Goal: Task Accomplishment & Management: Manage account settings

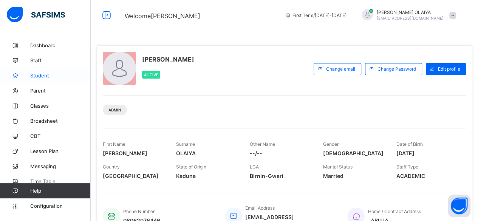
click at [42, 74] on span "Student" at bounding box center [60, 76] width 60 height 6
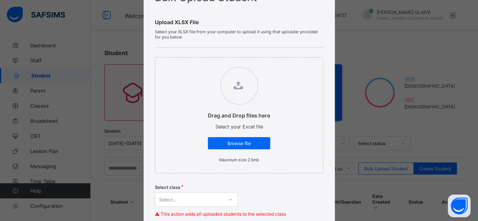
scroll to position [38, 0]
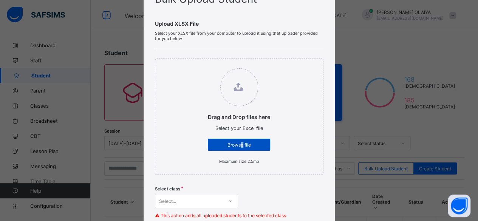
click at [240, 144] on span "Browse file" at bounding box center [239, 145] width 51 height 6
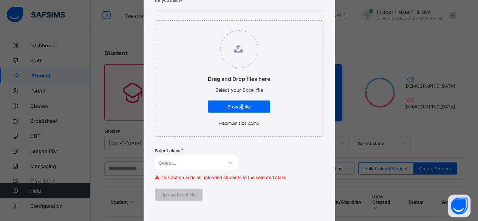
scroll to position [113, 0]
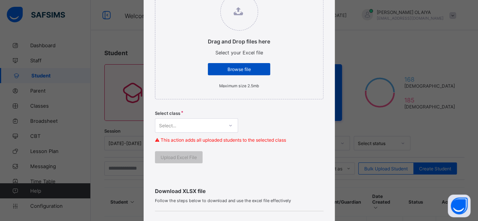
click at [233, 68] on span "Browse file" at bounding box center [239, 70] width 51 height 6
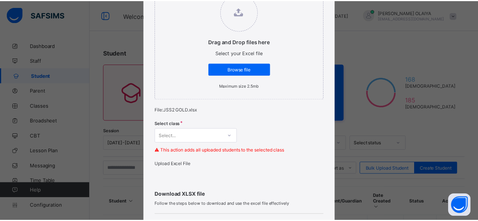
scroll to position [154, 0]
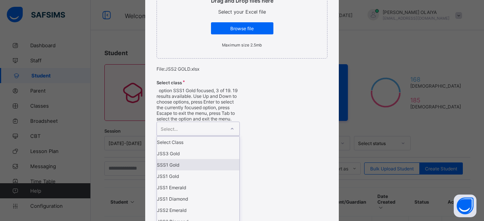
click at [231, 133] on div "option SSS1 Gold focused, 3 of 19. 19 results available. Use Up and Down to cho…" at bounding box center [198, 220] width 83 height 265
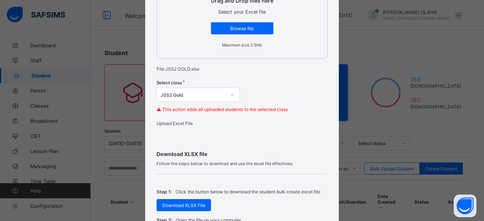
click at [179, 124] on span "Upload Excel File" at bounding box center [175, 124] width 36 height 6
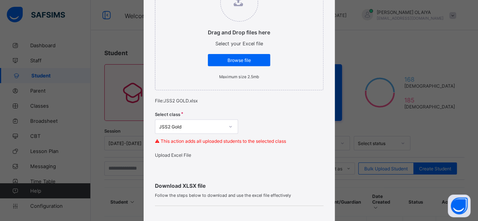
scroll to position [116, 0]
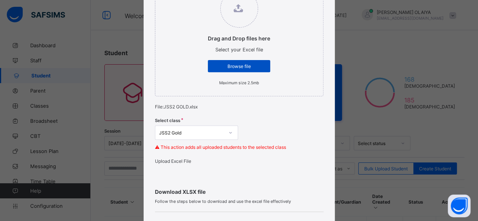
click at [230, 65] on span "Browse file" at bounding box center [239, 67] width 51 height 6
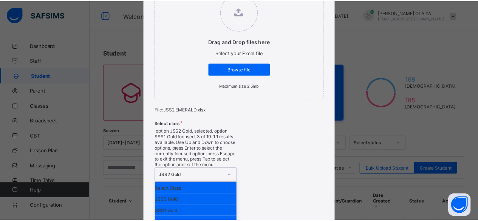
scroll to position [154, 0]
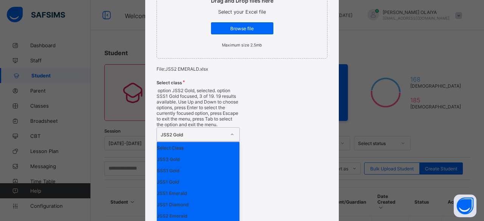
click at [228, 133] on div "option JSS2 Gold, selected. option SSS1 Gold focused, 3 of 19. 19 results avail…" at bounding box center [198, 223] width 83 height 270
click at [176, 210] on div "JSS2 Emerald" at bounding box center [198, 215] width 82 height 11
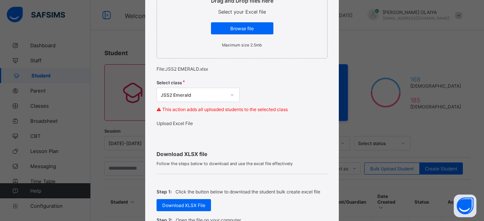
click at [177, 125] on span "Upload Excel File" at bounding box center [175, 124] width 36 height 6
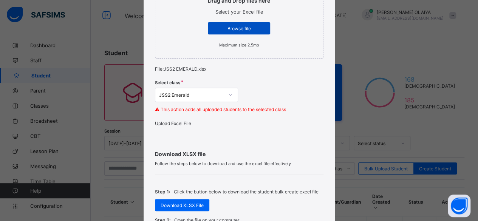
click at [229, 26] on span "Browse file" at bounding box center [239, 29] width 51 height 6
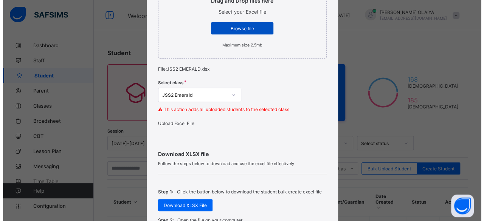
scroll to position [0, 0]
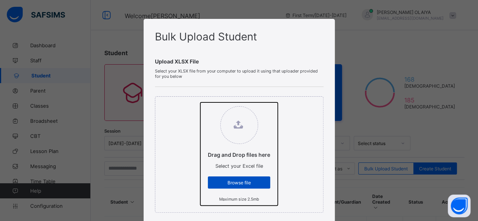
type input "**********"
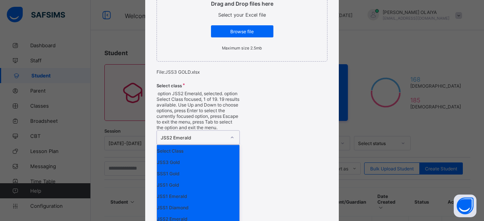
scroll to position [154, 0]
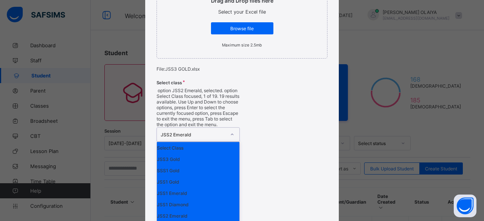
click at [231, 129] on div at bounding box center [232, 135] width 13 height 12
click at [168, 153] on div "JSS3 Gold" at bounding box center [198, 158] width 82 height 11
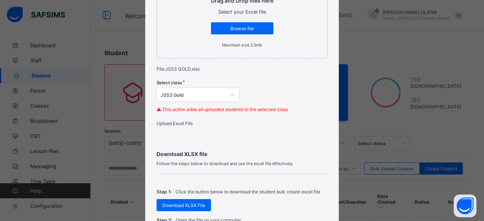
click at [183, 126] on span "Upload Excel File" at bounding box center [175, 124] width 36 height 6
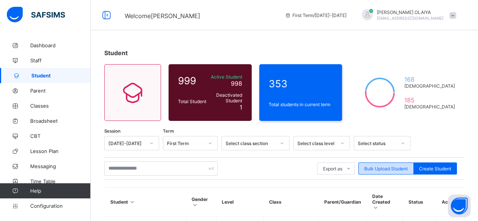
click at [391, 169] on span "Bulk Upload Student" at bounding box center [385, 169] width 43 height 6
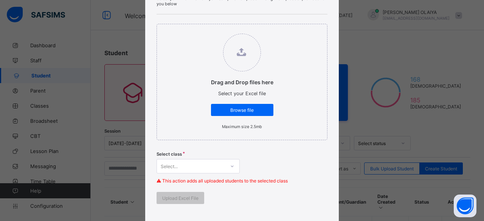
scroll to position [76, 0]
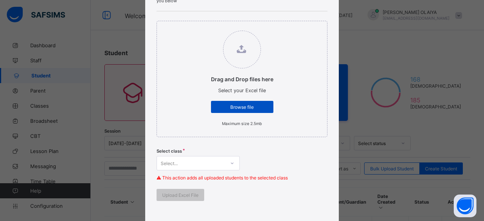
click at [235, 104] on span "Browse file" at bounding box center [242, 107] width 51 height 6
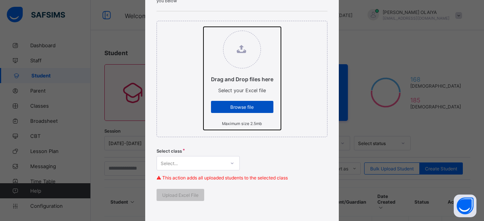
click at [203, 27] on input "Drag and Drop files here Select your Excel file Browse file Maximum size 2.5mb" at bounding box center [203, 27] width 0 height 0
type input "**********"
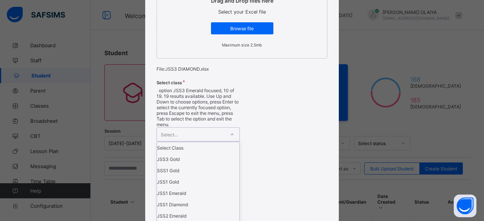
scroll to position [38, 0]
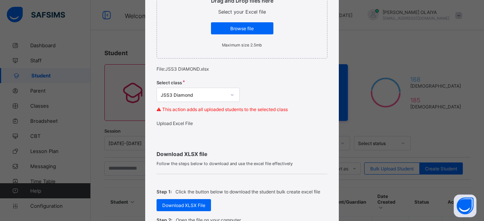
click at [180, 122] on div "Upload Excel File" at bounding box center [242, 124] width 171 height 6
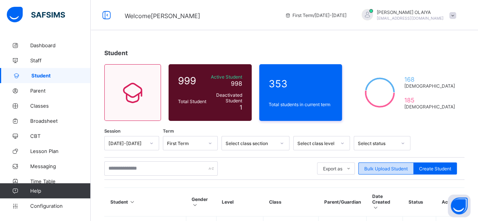
click at [385, 167] on span "Bulk Upload Student" at bounding box center [385, 169] width 43 height 6
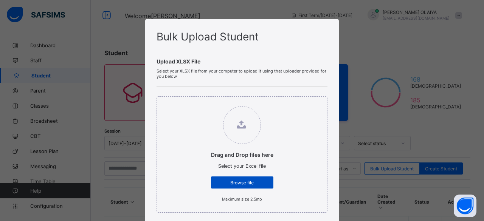
click at [233, 183] on span "Browse file" at bounding box center [242, 183] width 51 height 6
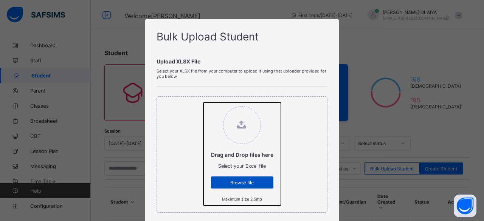
click at [203, 102] on input "Drag and Drop files here Select your Excel file Browse file Maximum size 2.5mb" at bounding box center [203, 102] width 0 height 0
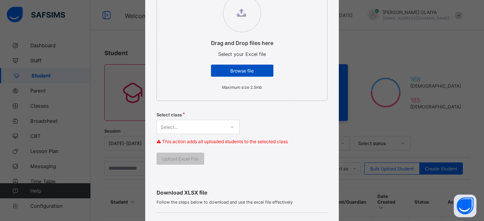
scroll to position [113, 0]
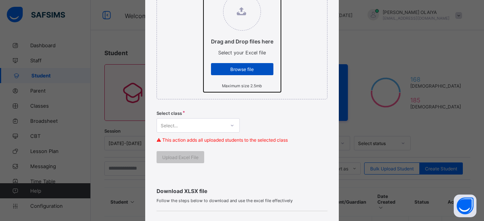
type input "**********"
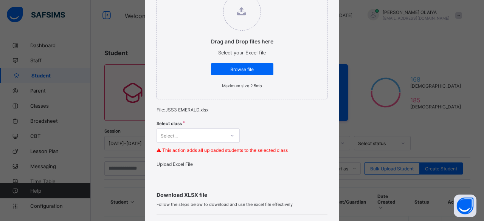
scroll to position [154, 0]
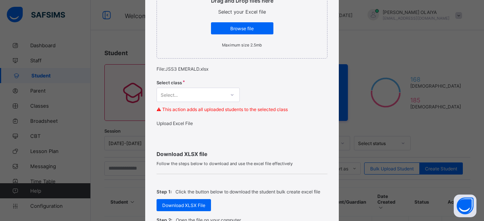
click at [180, 102] on div "Select..." at bounding box center [198, 95] width 83 height 14
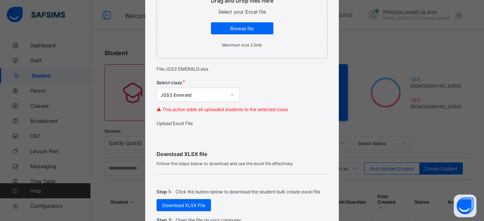
click at [180, 126] on span "Upload Excel File" at bounding box center [175, 124] width 36 height 6
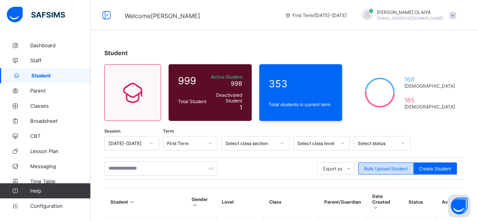
click at [384, 166] on span "Bulk Upload Student" at bounding box center [385, 169] width 43 height 6
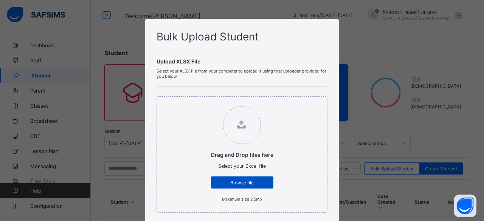
click at [237, 183] on span "Browse file" at bounding box center [242, 183] width 51 height 6
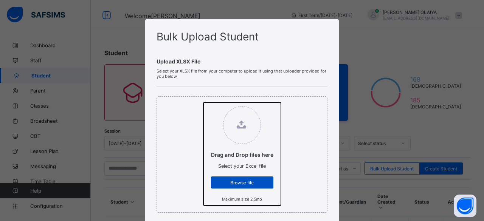
click at [203, 102] on input "Drag and Drop files here Select your Excel file Browse file Maximum size 2.5mb" at bounding box center [203, 102] width 0 height 0
type input "**********"
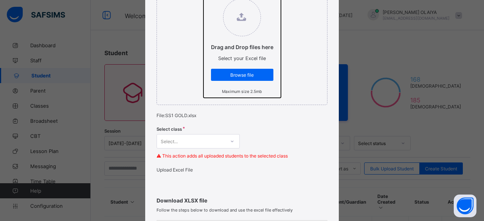
scroll to position [113, 0]
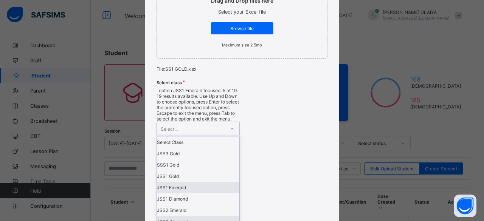
scroll to position [0, 0]
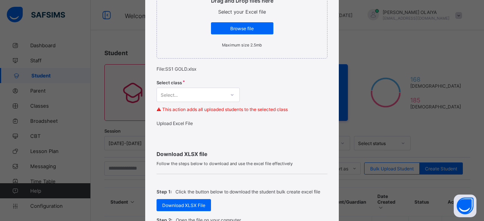
click at [392, 39] on div "Bulk Upload Student Upload XLSX File Select your XLSX file from your computer t…" at bounding box center [242, 110] width 484 height 221
click at [236, 29] on span "Browse file" at bounding box center [242, 29] width 51 height 6
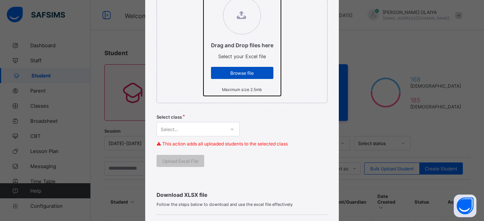
scroll to position [113, 0]
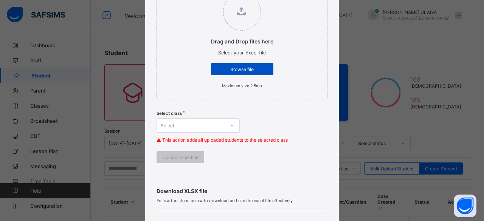
click at [241, 68] on span "Browse file" at bounding box center [242, 70] width 51 height 6
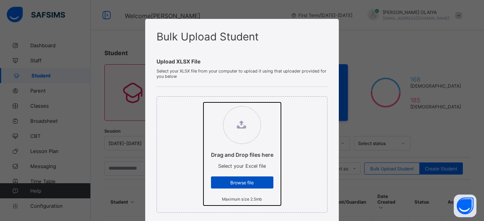
type input "**********"
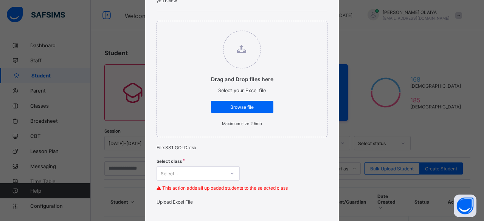
scroll to position [154, 0]
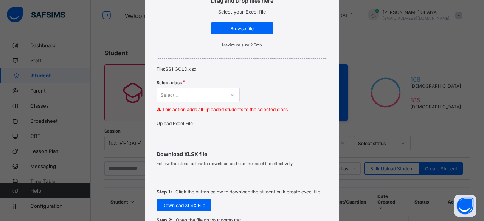
click at [224, 102] on div "Select..." at bounding box center [198, 95] width 83 height 14
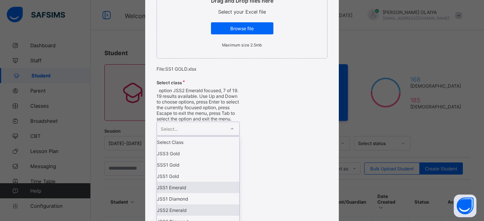
scroll to position [0, 0]
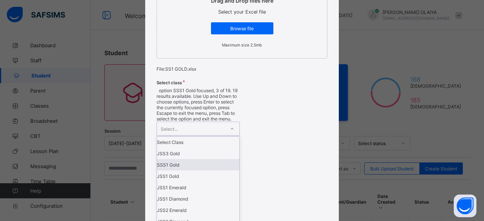
click at [163, 159] on div "SSS1 Gold" at bounding box center [198, 164] width 82 height 11
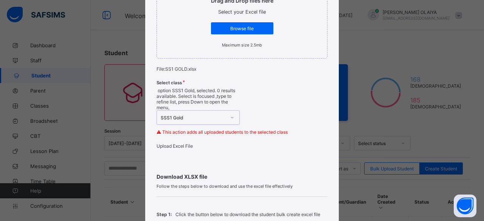
click at [162, 143] on span "Upload Excel File" at bounding box center [175, 146] width 36 height 6
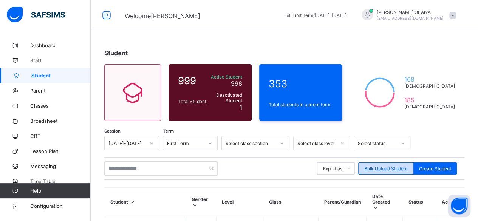
click at [390, 168] on span "Bulk Upload Student" at bounding box center [385, 169] width 43 height 6
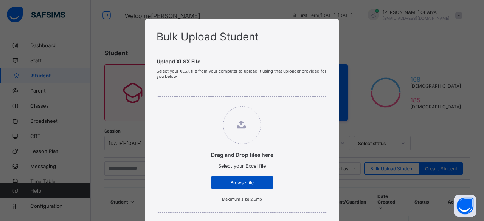
click at [243, 181] on span "Browse file" at bounding box center [242, 183] width 51 height 6
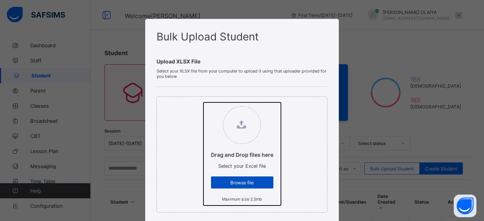
click at [203, 102] on input "Drag and Drop files here Select your Excel file Browse file Maximum size 2.5mb" at bounding box center [203, 102] width 0 height 0
type input "**********"
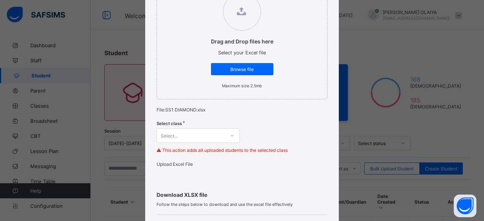
scroll to position [154, 0]
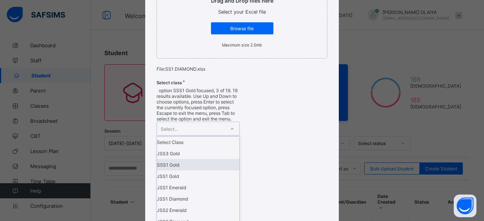
click at [231, 135] on div "option SSS1 Gold focused, 3 of 19. 19 results available. Use Up and Down to cho…" at bounding box center [198, 220] width 83 height 265
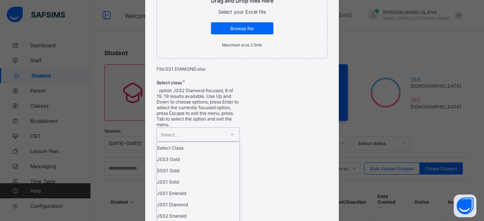
scroll to position [76, 0]
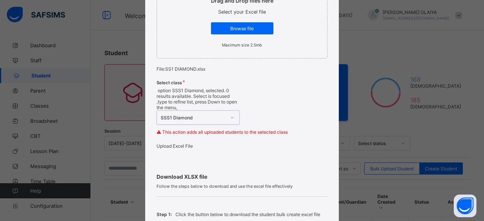
click at [177, 143] on span "Upload Excel File" at bounding box center [175, 146] width 36 height 6
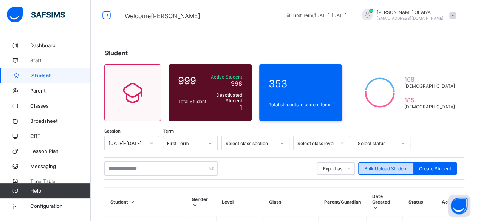
click at [382, 168] on span "Bulk Upload Student" at bounding box center [385, 169] width 43 height 6
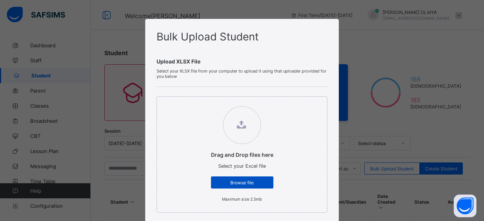
click at [225, 181] on span "Browse file" at bounding box center [242, 183] width 51 height 6
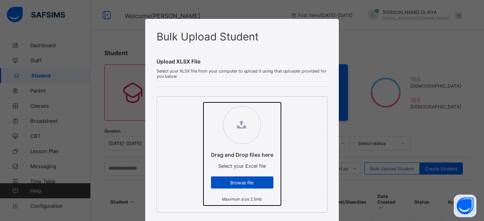
click at [203, 102] on input "Drag and Drop files here Select your Excel file Browse file Maximum size 2.5mb" at bounding box center [203, 102] width 0 height 0
type input "**********"
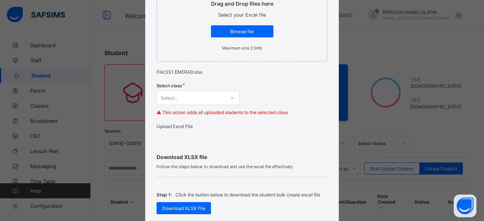
scroll to position [154, 0]
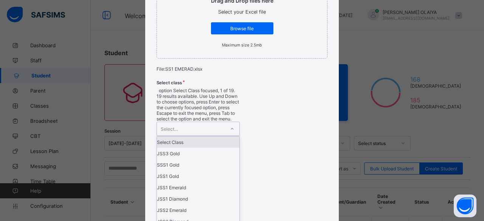
click at [231, 125] on icon at bounding box center [232, 129] width 5 height 8
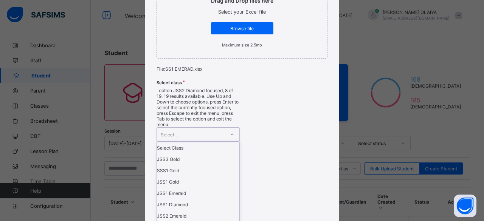
scroll to position [76, 0]
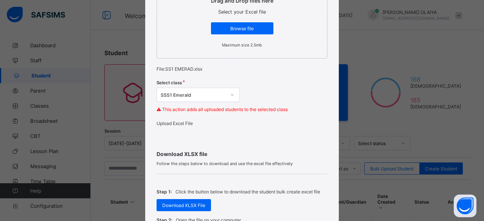
click at [186, 124] on span "Upload Excel File" at bounding box center [175, 124] width 36 height 6
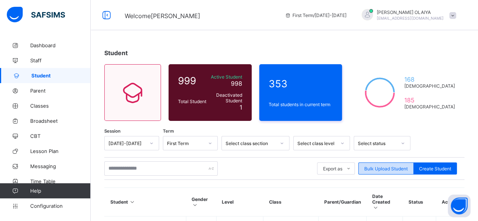
click at [394, 168] on span "Bulk Upload Student" at bounding box center [385, 169] width 43 height 6
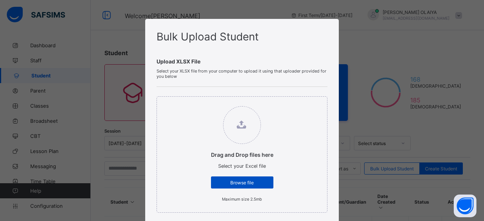
click at [242, 180] on span "Browse file" at bounding box center [242, 183] width 51 height 6
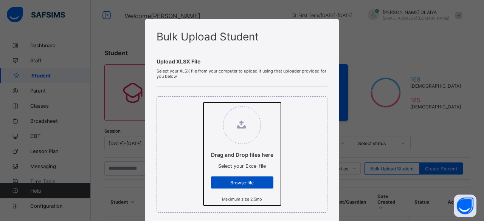
click at [203, 102] on input "Drag and Drop files here Select your Excel file Browse file Maximum size 2.5mb" at bounding box center [203, 102] width 0 height 0
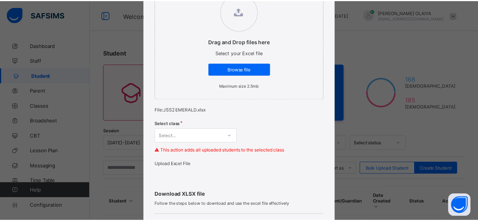
scroll to position [154, 0]
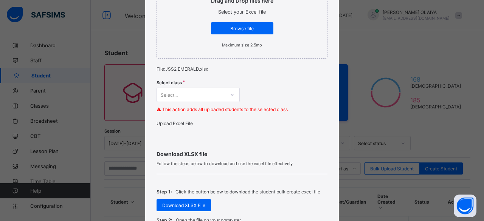
click at [229, 102] on div "Select..." at bounding box center [198, 95] width 83 height 14
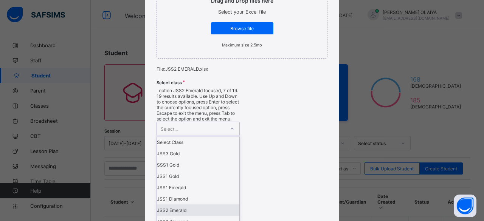
click at [181, 205] on div "JSS2 Emerald" at bounding box center [198, 210] width 82 height 11
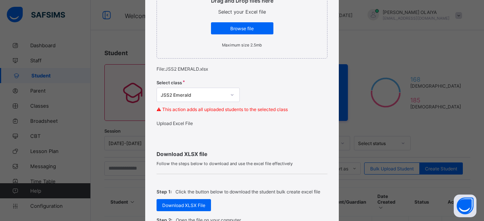
click at [164, 126] on span "Upload Excel File" at bounding box center [175, 124] width 36 height 6
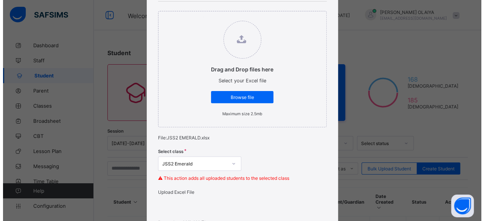
scroll to position [79, 0]
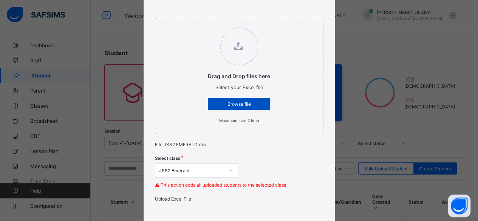
click at [228, 101] on span "Browse file" at bounding box center [239, 104] width 51 height 6
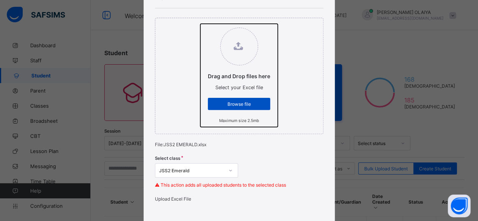
click at [200, 24] on input "Drag and Drop files here Select your Excel file Browse file Maximum size 2.5mb" at bounding box center [200, 24] width 0 height 0
type input "**********"
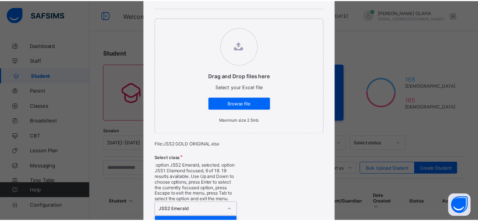
scroll to position [154, 0]
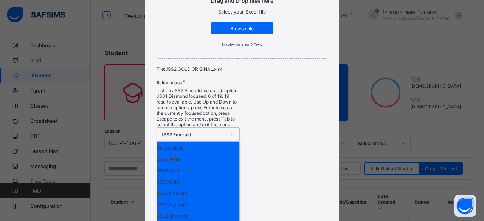
click at [231, 170] on div "option JSS2 Emerald, selected. option JSS1 Diamond focused, 6 of 19. 19 results…" at bounding box center [198, 223] width 83 height 270
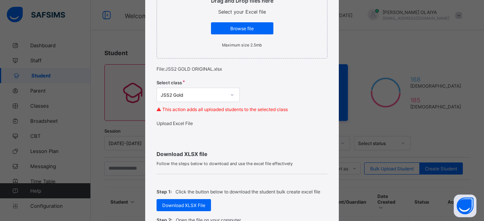
click at [175, 124] on span "Upload Excel File" at bounding box center [175, 124] width 36 height 6
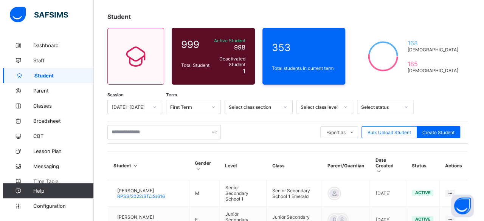
scroll to position [76, 0]
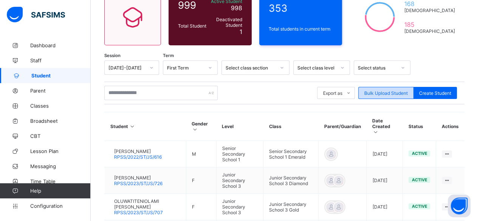
click at [382, 91] on span "Bulk Upload Student" at bounding box center [385, 93] width 43 height 6
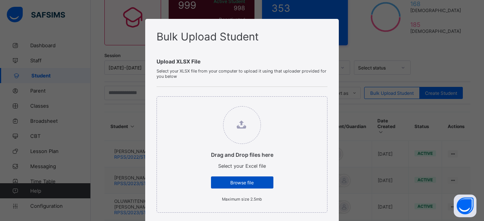
click at [227, 180] on span "Browse file" at bounding box center [242, 183] width 51 height 6
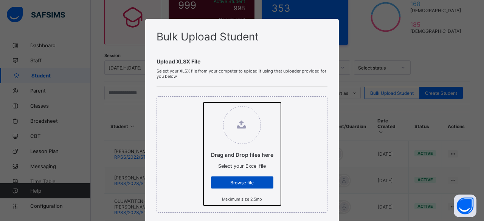
click at [203, 102] on input "Drag and Drop files here Select your Excel file Browse file Maximum size 2.5mb" at bounding box center [203, 102] width 0 height 0
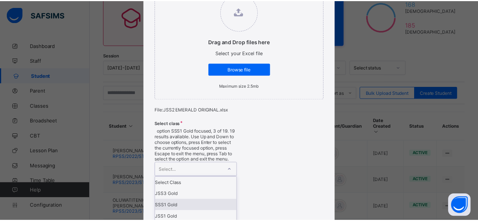
scroll to position [154, 0]
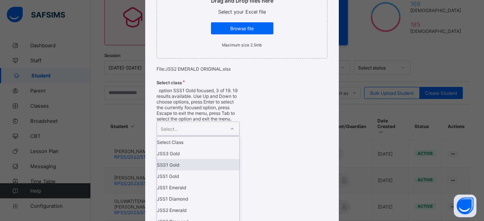
click at [228, 135] on div "option SSS1 Gold focused, 3 of 19. 19 results available. Use Up and Down to cho…" at bounding box center [198, 220] width 83 height 265
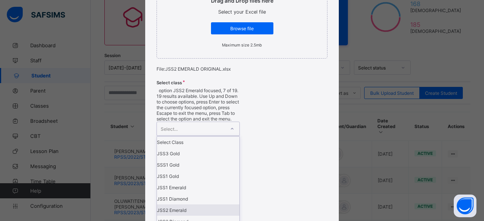
click at [184, 205] on div "JSS2 Emerald" at bounding box center [198, 210] width 82 height 11
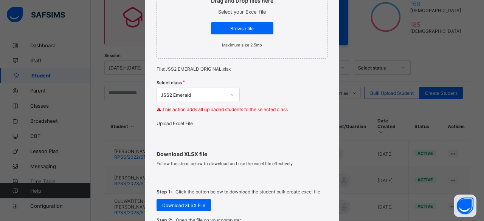
click at [178, 123] on span "Upload Excel File" at bounding box center [175, 124] width 36 height 6
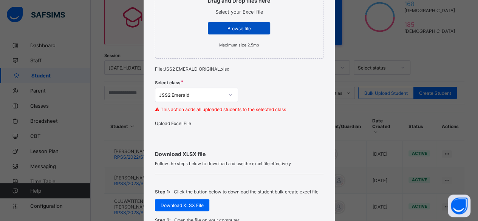
click at [250, 28] on span "Browse file" at bounding box center [239, 29] width 51 height 6
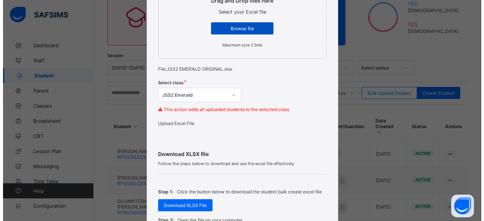
scroll to position [0, 0]
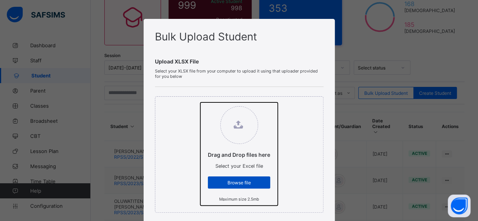
type input "**********"
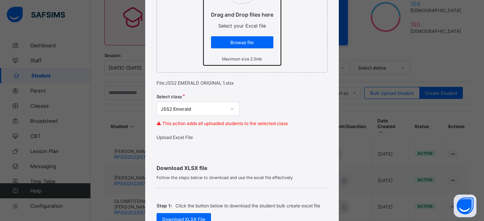
scroll to position [151, 0]
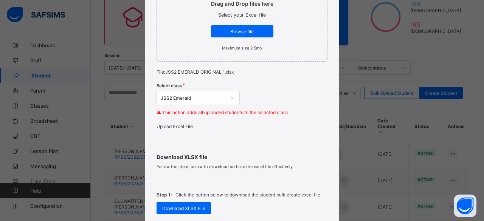
click at [177, 126] on span "Upload Excel File" at bounding box center [175, 127] width 36 height 6
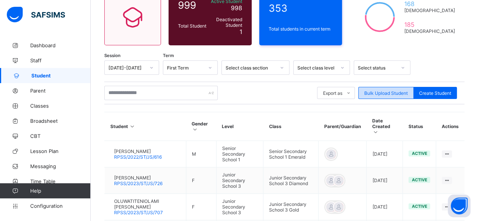
click at [386, 91] on span "Bulk Upload Student" at bounding box center [385, 93] width 43 height 6
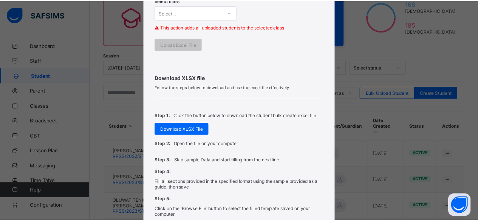
scroll to position [227, 0]
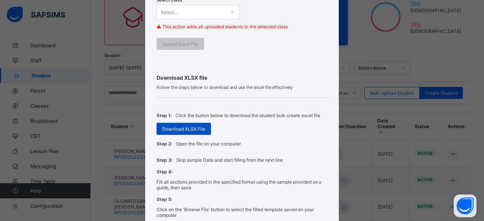
click at [166, 127] on span "Download XLSX File" at bounding box center [183, 129] width 43 height 6
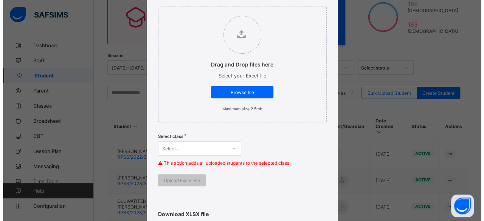
scroll to position [76, 0]
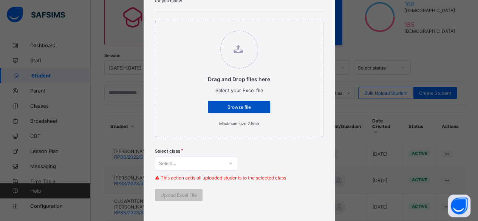
click at [238, 105] on span "Browse file" at bounding box center [239, 107] width 51 height 6
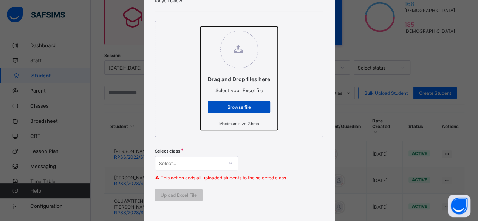
click at [200, 27] on input "Drag and Drop files here Select your Excel file Browse file Maximum size 2.5mb" at bounding box center [200, 27] width 0 height 0
type input "**********"
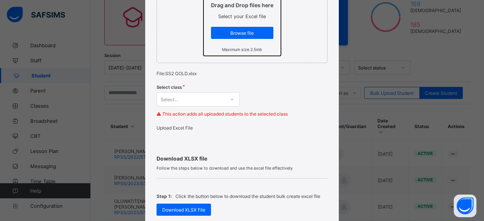
scroll to position [151, 0]
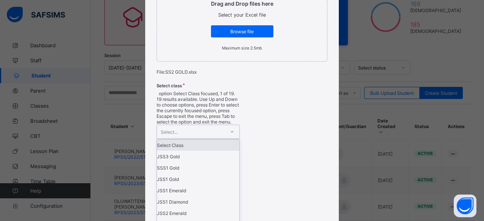
click at [231, 128] on icon at bounding box center [232, 132] width 5 height 8
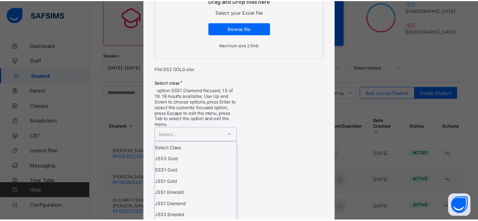
scroll to position [102, 0]
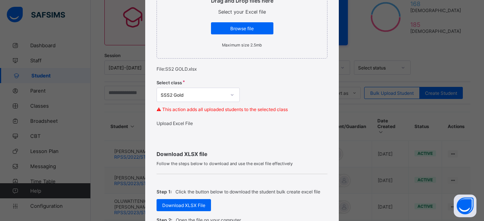
click at [175, 124] on span "Upload Excel File" at bounding box center [175, 124] width 36 height 6
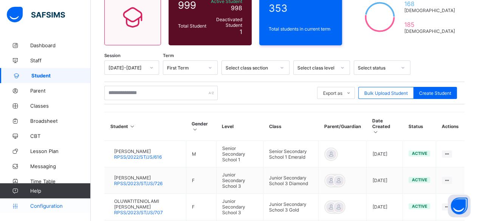
click at [31, 205] on span "Configuration" at bounding box center [60, 206] width 60 height 6
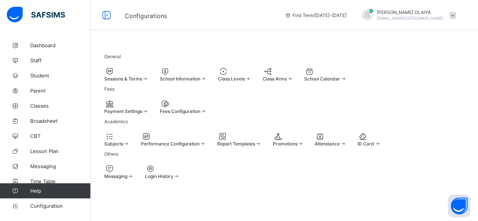
scroll to position [72, 0]
click at [297, 141] on span "Promotions" at bounding box center [285, 144] width 25 height 6
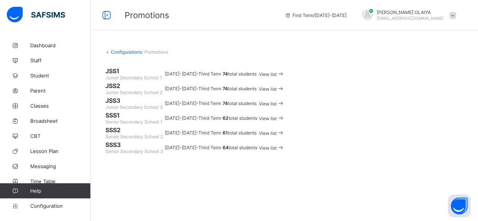
scroll to position [76, 0]
click at [277, 101] on span "View list" at bounding box center [268, 104] width 18 height 6
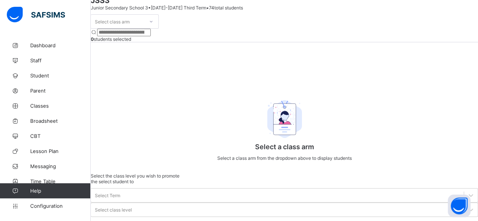
scroll to position [70, 0]
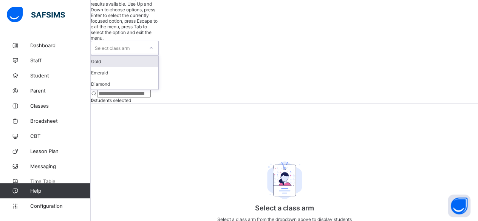
click at [153, 47] on icon at bounding box center [151, 48] width 3 height 2
click at [124, 56] on div "Gold" at bounding box center [124, 61] width 67 height 11
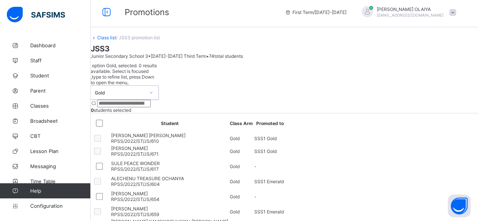
scroll to position [0, 0]
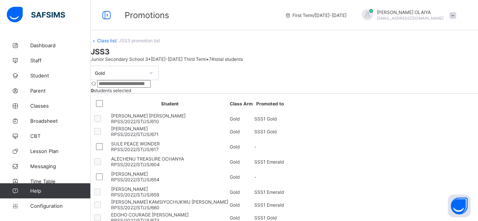
click at [116, 43] on link "Class list" at bounding box center [106, 41] width 19 height 6
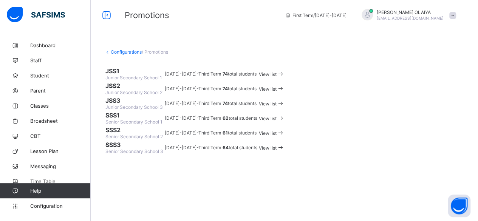
click at [277, 92] on span "View list" at bounding box center [268, 89] width 18 height 6
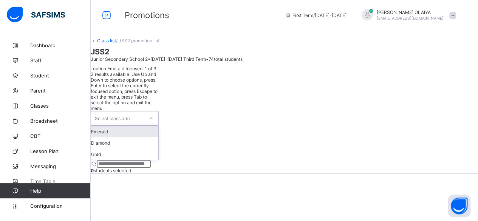
click at [153, 115] on icon at bounding box center [151, 119] width 5 height 8
click at [124, 126] on div "Emerald" at bounding box center [124, 131] width 67 height 11
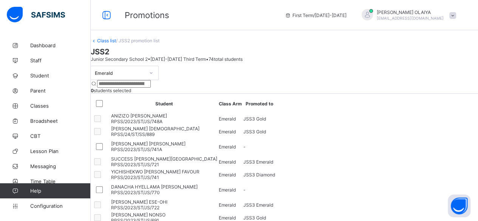
click at [116, 43] on link "Class list" at bounding box center [106, 41] width 19 height 6
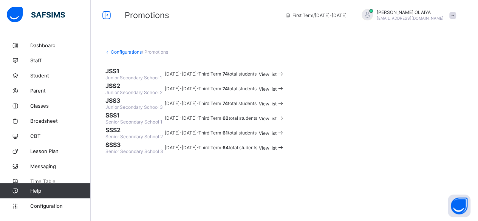
scroll to position [86, 0]
click at [277, 151] on span "View list" at bounding box center [268, 148] width 18 height 6
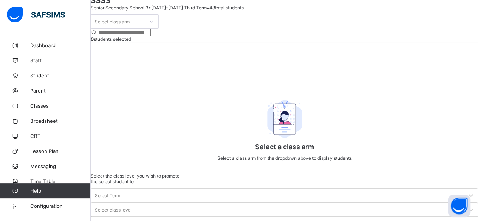
scroll to position [70, 0]
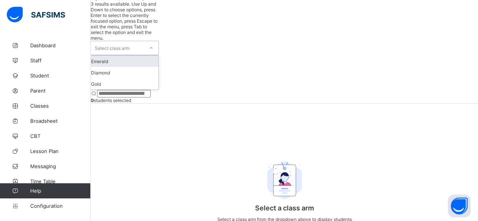
click at [158, 42] on div at bounding box center [151, 48] width 13 height 12
click at [142, 56] on div "Emerald" at bounding box center [124, 61] width 67 height 11
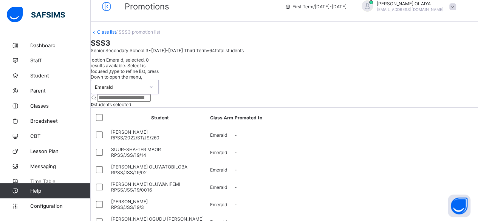
scroll to position [0, 0]
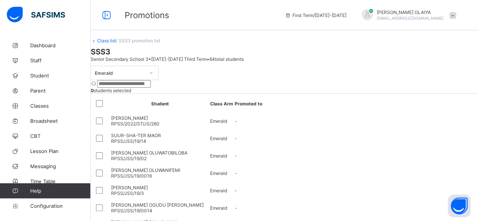
click at [116, 43] on link "Class list" at bounding box center [106, 41] width 19 height 6
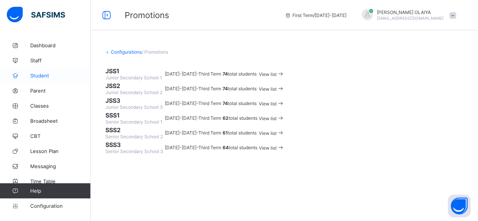
click at [37, 74] on span "Student" at bounding box center [60, 76] width 60 height 6
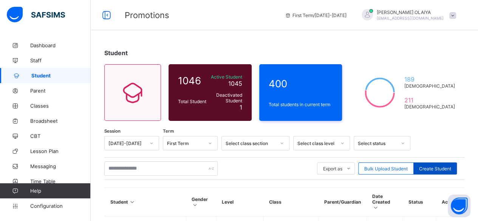
click at [439, 167] on span "Create Student" at bounding box center [435, 169] width 32 height 6
select select "**"
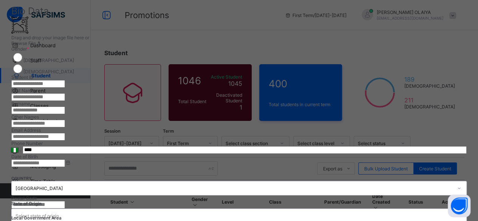
scroll to position [76, 0]
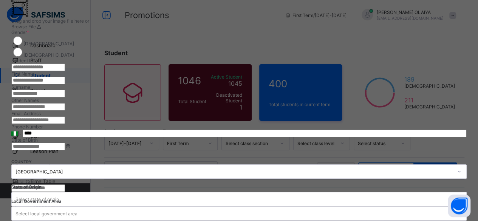
click at [65, 64] on input "text" at bounding box center [38, 68] width 54 height 8
type input "**********"
click at [65, 84] on input "text" at bounding box center [38, 81] width 54 height 8
type input "******"
click at [65, 98] on input "text" at bounding box center [38, 94] width 54 height 8
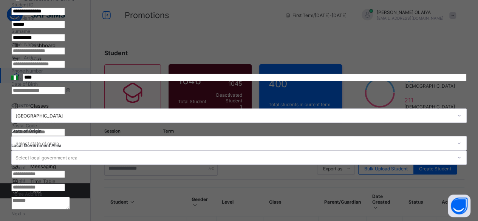
scroll to position [151, 0]
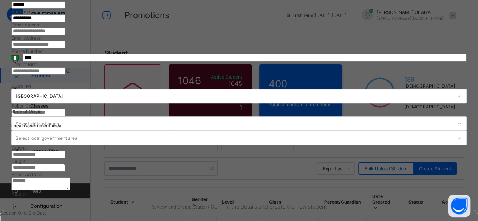
type input "**********"
click at [65, 75] on input at bounding box center [38, 71] width 54 height 8
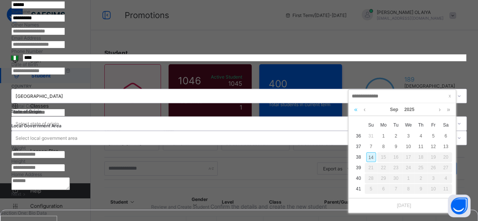
click at [356, 108] on link at bounding box center [355, 109] width 7 height 13
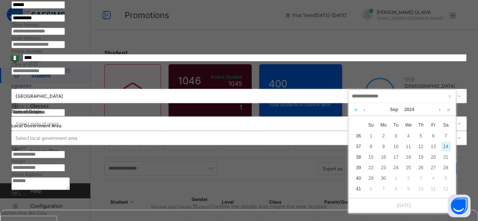
click at [356, 108] on link at bounding box center [355, 109] width 7 height 13
click at [409, 106] on link "2023" at bounding box center [409, 109] width 16 height 13
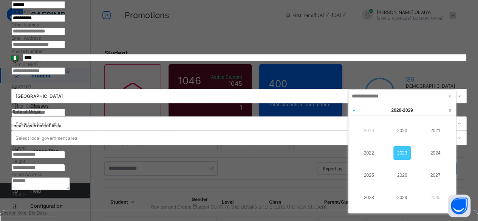
click at [354, 110] on link at bounding box center [354, 110] width 11 height 14
click at [371, 151] on link "2012" at bounding box center [368, 153] width 17 height 14
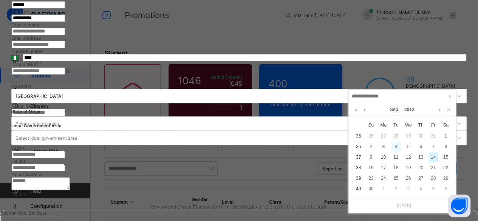
click at [397, 144] on div "4" at bounding box center [396, 147] width 10 height 10
type input "**********"
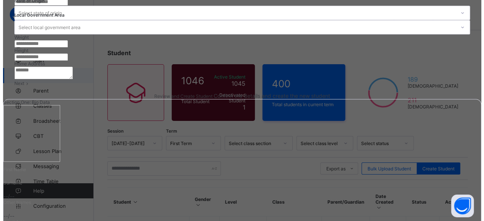
scroll to position [340, 0]
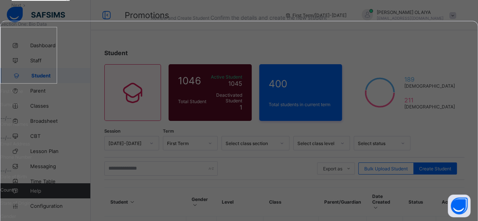
click at [21, 8] on span "Next" at bounding box center [16, 5] width 10 height 6
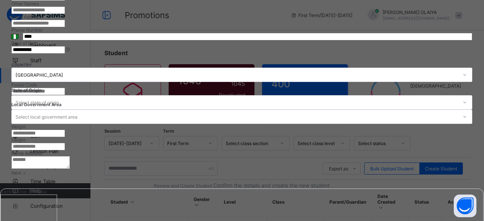
scroll to position [166, 0]
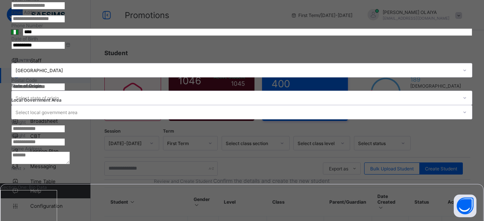
select select "**"
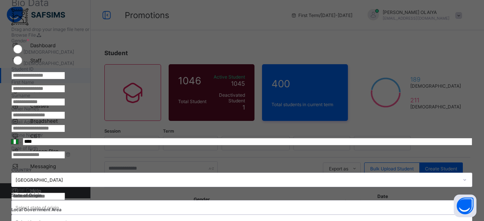
scroll to position [52, 0]
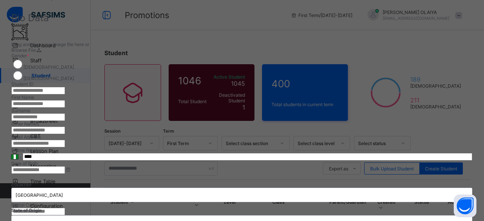
click at [65, 88] on input "text" at bounding box center [38, 91] width 54 height 8
click at [65, 87] on input "**********" at bounding box center [38, 91] width 54 height 8
drag, startPoint x: 296, startPoint y: 87, endPoint x: 245, endPoint y: 90, distance: 50.3
click at [245, 90] on div "**********" at bounding box center [241, 159] width 461 height 273
type input "**********"
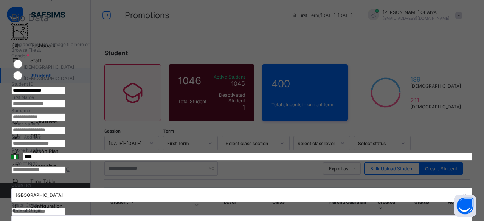
click at [65, 108] on input "text" at bounding box center [38, 104] width 54 height 8
type input "********"
click at [65, 121] on input "text" at bounding box center [38, 117] width 54 height 8
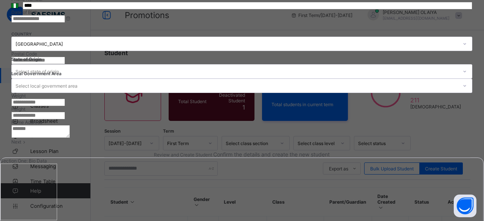
scroll to position [203, 0]
type input "**********"
click at [65, 23] on input at bounding box center [38, 19] width 54 height 8
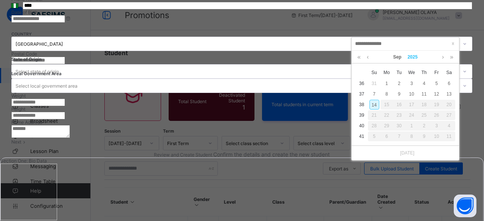
click at [410, 55] on link "2025" at bounding box center [412, 57] width 16 height 13
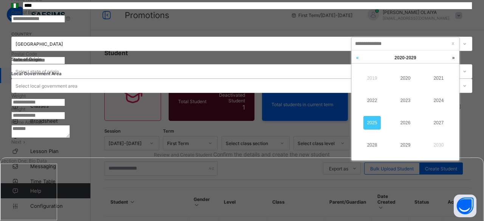
click at [358, 58] on link at bounding box center [357, 58] width 11 height 14
click at [376, 100] on link "2012" at bounding box center [371, 101] width 17 height 14
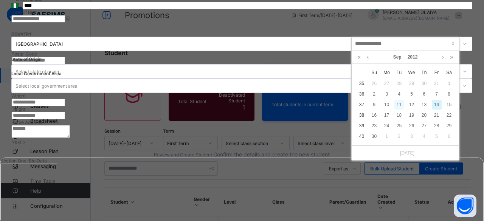
click at [397, 101] on div "11" at bounding box center [399, 105] width 10 height 10
type input "**********"
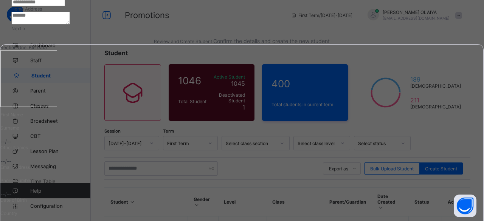
click at [416, 31] on div "Next" at bounding box center [241, 29] width 461 height 6
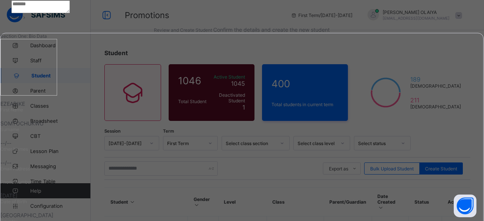
select select "**"
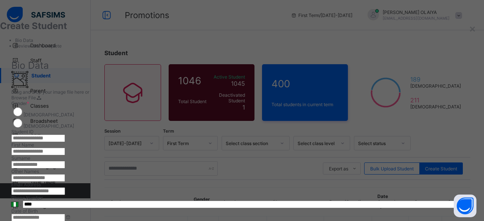
scroll to position [0, 0]
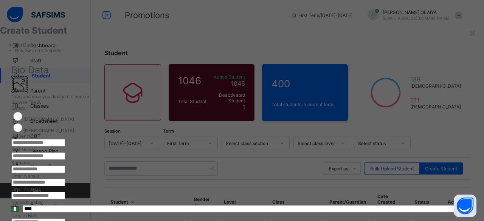
click at [65, 139] on input "text" at bounding box center [38, 143] width 54 height 8
paste input "**********"
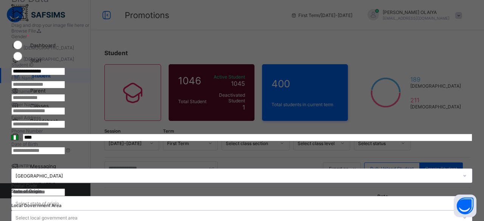
scroll to position [76, 0]
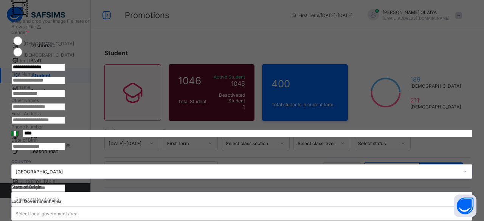
type input "**********"
click at [65, 84] on input "text" at bounding box center [38, 81] width 54 height 8
type input "****"
click at [65, 98] on input "text" at bounding box center [38, 94] width 54 height 8
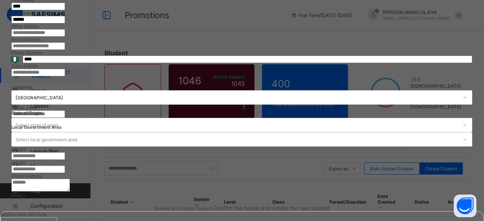
scroll to position [151, 0]
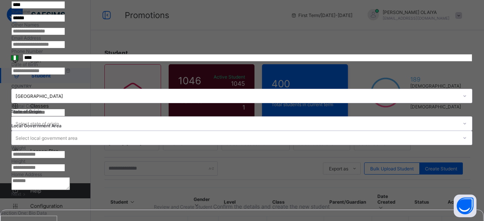
type input "******"
click at [65, 75] on input at bounding box center [38, 71] width 54 height 8
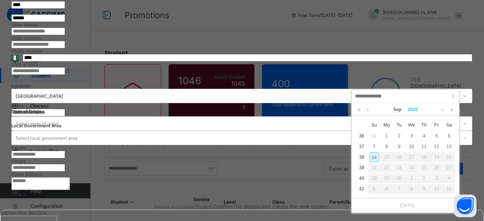
click at [409, 109] on link "2025" at bounding box center [412, 109] width 16 height 13
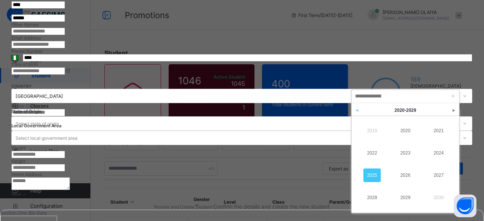
click at [356, 110] on link at bounding box center [357, 110] width 11 height 14
click at [373, 151] on link "2012" at bounding box center [371, 153] width 17 height 14
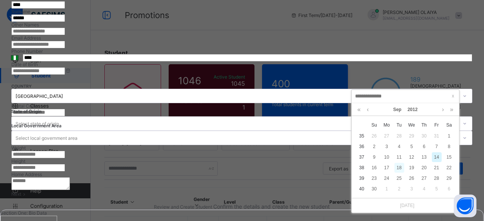
click at [401, 167] on div "18" at bounding box center [399, 168] width 10 height 10
type input "**********"
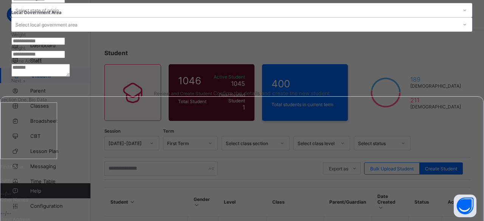
scroll to position [349, 0]
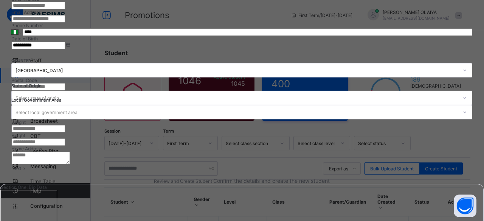
select select "**"
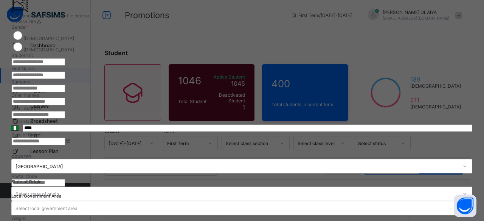
scroll to position [46, 0]
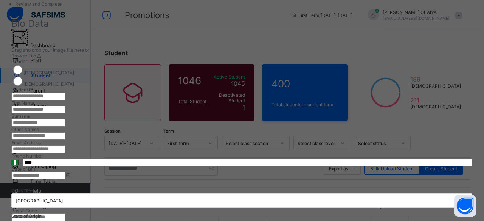
click at [65, 96] on input "text" at bounding box center [38, 97] width 54 height 8
paste input "**********"
click at [65, 93] on input "**********" at bounding box center [38, 97] width 54 height 8
drag, startPoint x: 294, startPoint y: 93, endPoint x: 240, endPoint y: 98, distance: 53.9
click at [240, 98] on div "**********" at bounding box center [241, 165] width 461 height 273
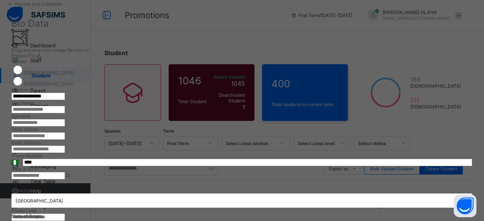
type input "**********"
click at [65, 113] on input "text" at bounding box center [38, 110] width 54 height 8
type input "*"
type input "*******"
click at [65, 127] on input "text" at bounding box center [38, 123] width 54 height 8
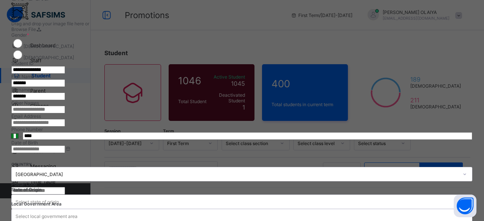
scroll to position [122, 0]
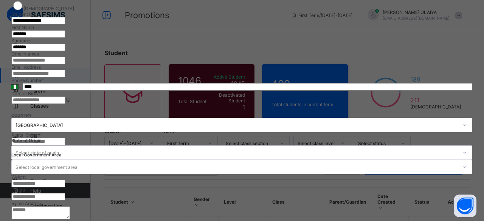
type input "*******"
click at [65, 104] on input at bounding box center [38, 100] width 54 height 8
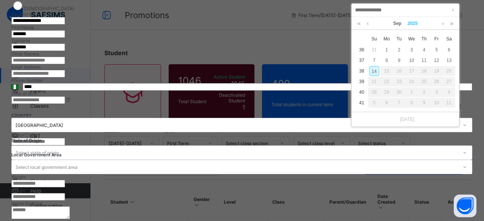
click at [409, 21] on link "2025" at bounding box center [412, 23] width 16 height 13
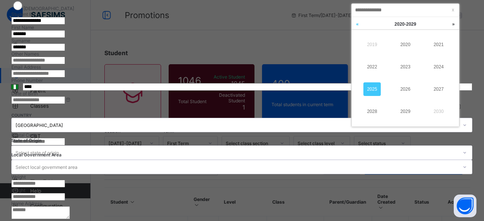
click at [359, 23] on link at bounding box center [357, 24] width 11 height 14
click at [373, 67] on link "2012" at bounding box center [371, 67] width 17 height 14
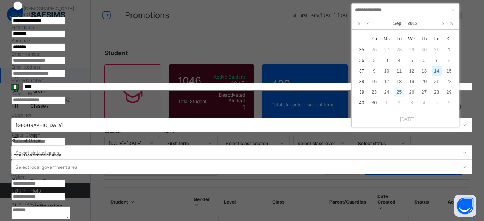
click at [398, 90] on div "25" at bounding box center [399, 92] width 10 height 10
type input "**********"
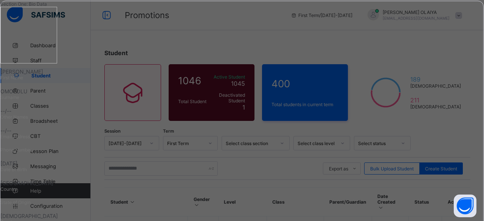
select select "**"
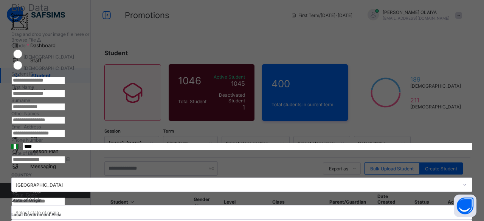
scroll to position [46, 0]
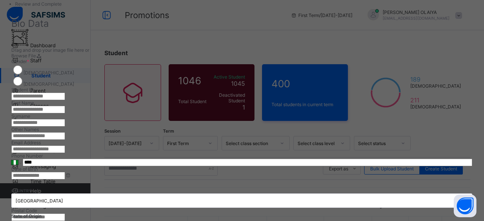
click at [65, 94] on input "text" at bounding box center [38, 97] width 54 height 8
paste input "**********"
type input "**********"
click at [65, 113] on input "text" at bounding box center [38, 110] width 54 height 8
type input "*********"
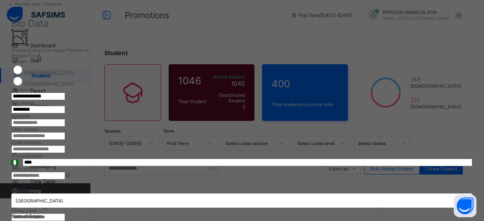
click at [65, 127] on input "text" at bounding box center [38, 123] width 54 height 8
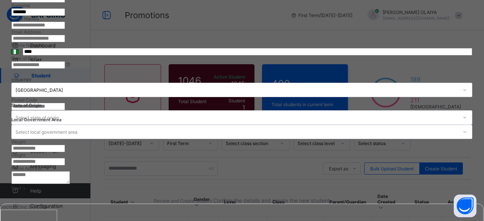
scroll to position [160, 0]
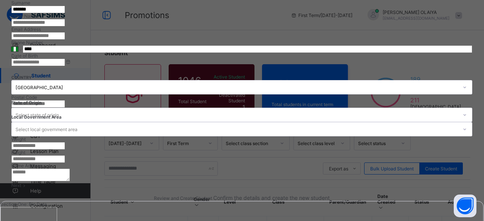
type input "*******"
click at [65, 66] on input at bounding box center [38, 63] width 54 height 8
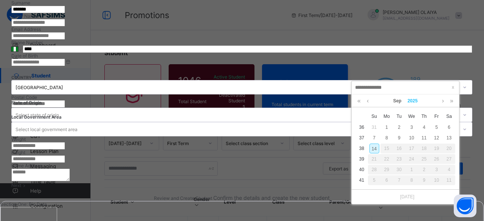
click at [411, 101] on link "2025" at bounding box center [412, 101] width 16 height 13
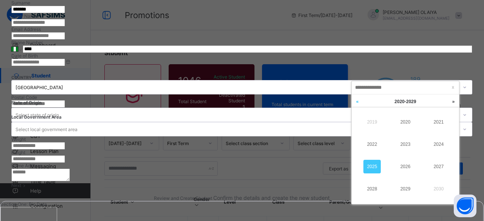
click at [359, 102] on link at bounding box center [357, 102] width 11 height 14
click at [367, 142] on link "2012" at bounding box center [371, 145] width 17 height 14
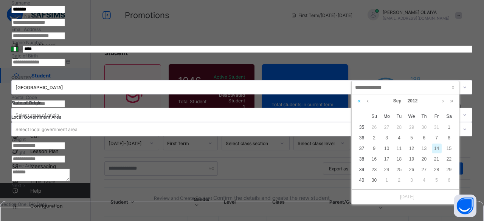
click at [359, 101] on link at bounding box center [358, 101] width 7 height 13
click at [451, 101] on link at bounding box center [451, 101] width 7 height 13
click at [399, 145] on div "11" at bounding box center [399, 149] width 10 height 10
type input "**********"
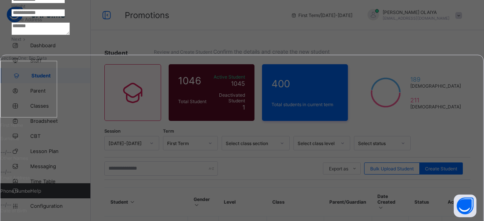
scroll to position [349, 0]
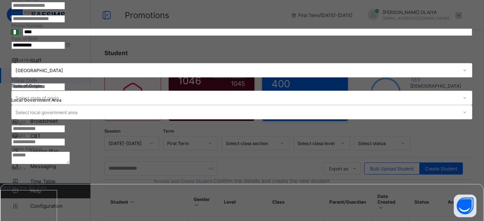
select select "**"
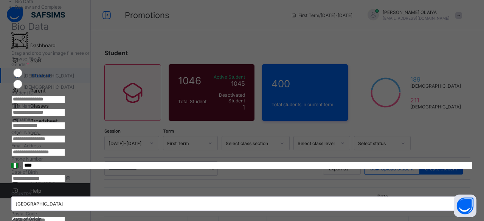
scroll to position [9, 0]
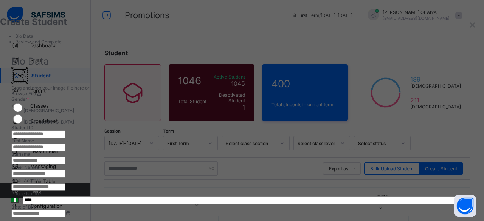
click at [65, 133] on input "text" at bounding box center [38, 134] width 54 height 8
paste input "**********"
drag, startPoint x: 299, startPoint y: 130, endPoint x: 221, endPoint y: 130, distance: 78.6
click at [221, 130] on div "**********" at bounding box center [241, 203] width 461 height 273
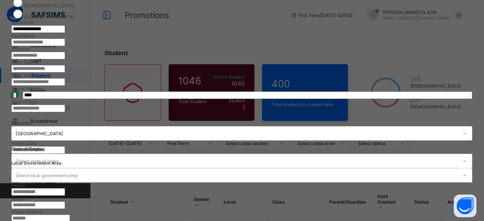
scroll to position [122, 0]
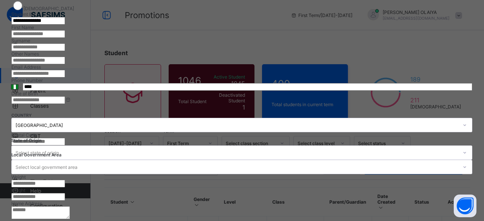
type input "**********"
click at [65, 38] on input "text" at bounding box center [38, 34] width 54 height 8
type input "*********"
click at [65, 51] on input "text" at bounding box center [38, 47] width 54 height 8
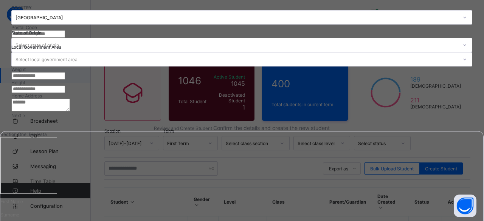
scroll to position [160, 0]
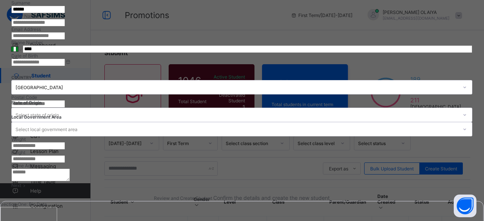
type input "******"
click at [65, 66] on input at bounding box center [38, 63] width 54 height 8
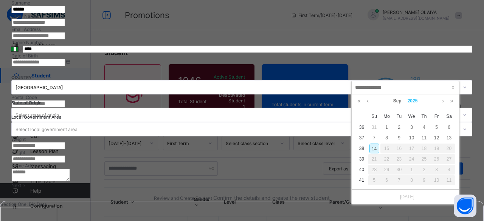
click at [411, 99] on link "2025" at bounding box center [412, 101] width 16 height 13
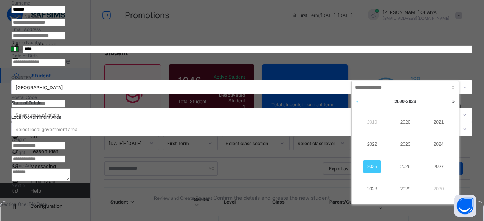
click at [358, 99] on link at bounding box center [357, 102] width 11 height 14
click at [440, 122] on link "2011" at bounding box center [438, 122] width 17 height 14
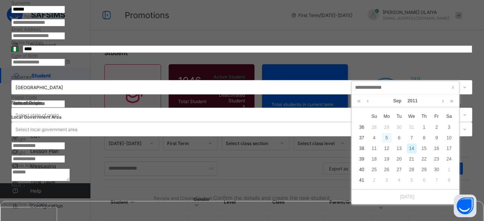
click at [387, 136] on div "5" at bounding box center [387, 138] width 10 height 10
type input "**********"
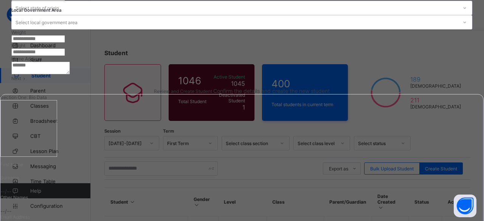
scroll to position [273, 0]
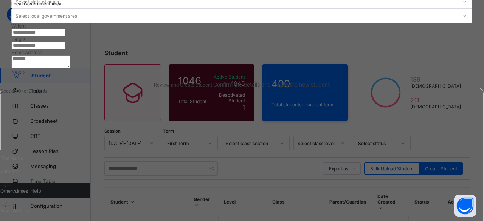
click at [21, 75] on span "Next" at bounding box center [16, 72] width 10 height 6
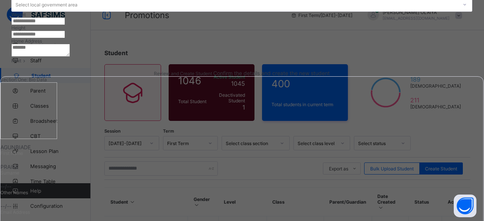
select select "**"
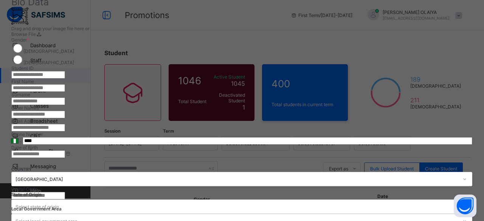
scroll to position [9, 0]
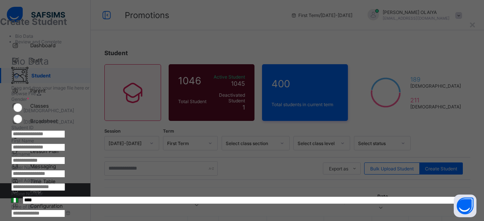
click at [65, 133] on input "text" at bounding box center [38, 134] width 54 height 8
paste input "**********"
drag, startPoint x: 299, startPoint y: 130, endPoint x: 224, endPoint y: 127, distance: 75.7
click at [226, 130] on div "**********" at bounding box center [241, 203] width 461 height 273
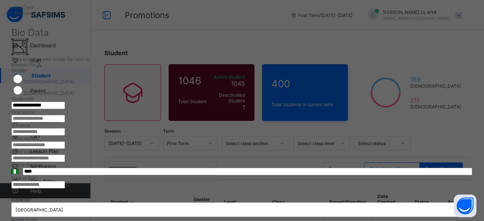
scroll to position [122, 0]
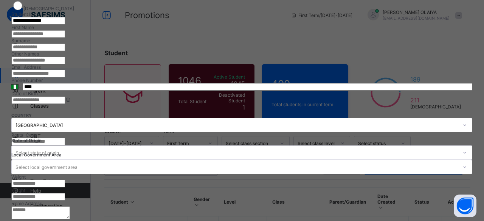
type input "**********"
click at [65, 38] on input "text" at bounding box center [38, 34] width 54 height 8
type input "***"
click at [65, 51] on input "text" at bounding box center [38, 47] width 54 height 8
type input "******"
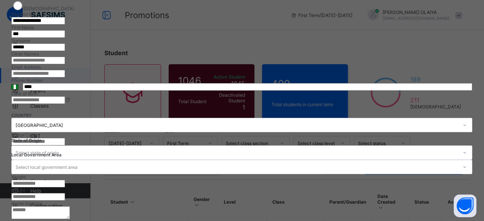
click at [65, 104] on input at bounding box center [38, 100] width 54 height 8
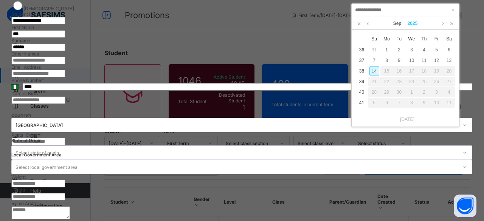
click at [417, 22] on link "2025" at bounding box center [412, 23] width 16 height 13
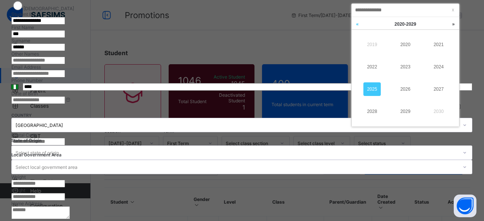
click at [359, 23] on link at bounding box center [357, 24] width 11 height 14
click at [441, 43] on link "2011" at bounding box center [438, 45] width 17 height 14
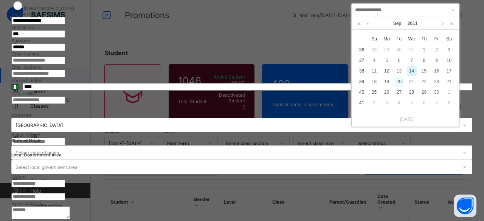
click at [400, 81] on div "20" at bounding box center [399, 82] width 10 height 10
type input "**********"
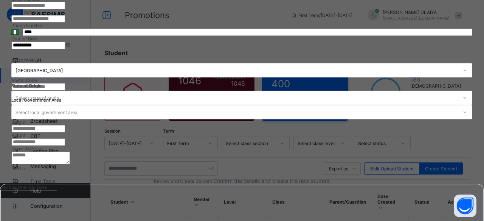
select select "**"
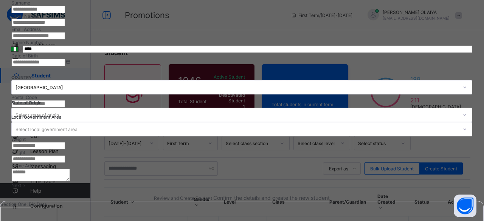
scroll to position [0, 0]
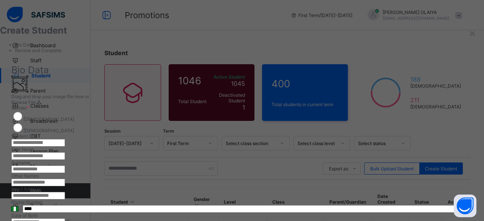
click at [36, 105] on span "Browse File" at bounding box center [23, 102] width 25 height 6
click at [463, 33] on div "**********" at bounding box center [241, 110] width 483 height 183
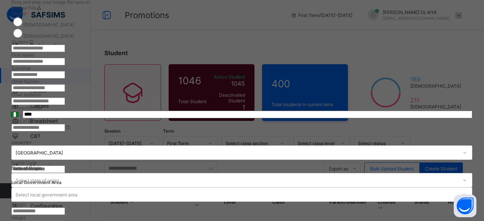
scroll to position [84, 0]
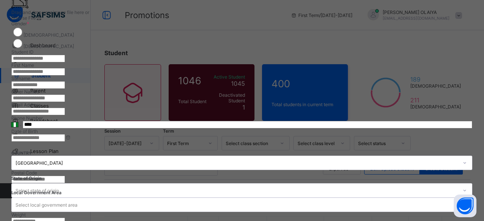
click at [65, 57] on input "text" at bounding box center [38, 59] width 54 height 8
paste input "**********"
type input "**********"
click at [65, 76] on input "text" at bounding box center [38, 72] width 54 height 8
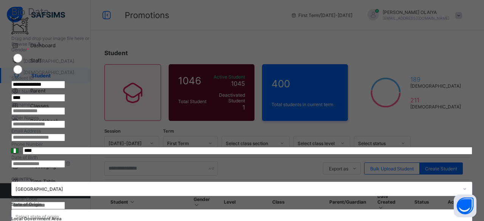
scroll to position [46, 0]
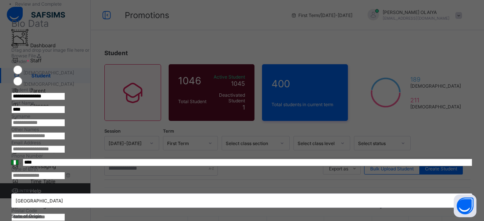
type input "****"
click at [65, 127] on input "text" at bounding box center [38, 123] width 54 height 8
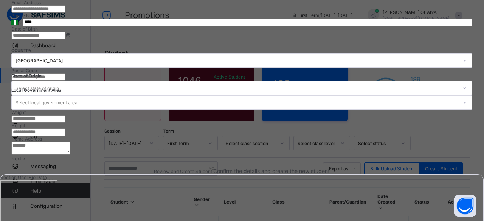
scroll to position [198, 0]
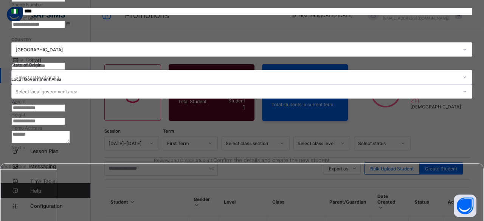
type input "******"
click at [65, 28] on input at bounding box center [38, 25] width 54 height 8
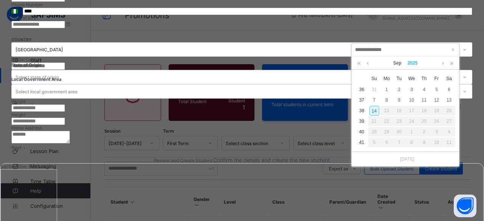
click at [413, 62] on link "2025" at bounding box center [412, 63] width 16 height 13
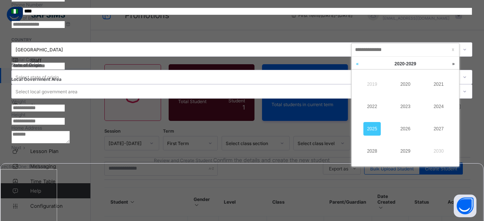
click at [358, 62] on link at bounding box center [357, 64] width 11 height 14
click at [440, 84] on link "2011" at bounding box center [438, 84] width 17 height 14
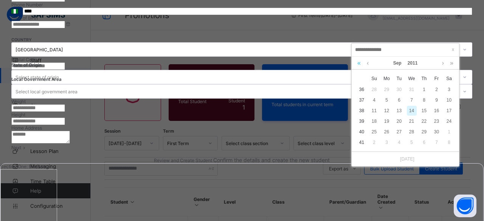
click at [360, 63] on link at bounding box center [358, 63] width 7 height 13
click at [451, 62] on link at bounding box center [451, 63] width 7 height 13
click at [414, 107] on div "12" at bounding box center [412, 111] width 10 height 10
type input "**********"
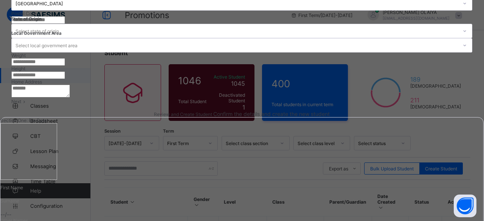
scroll to position [311, 0]
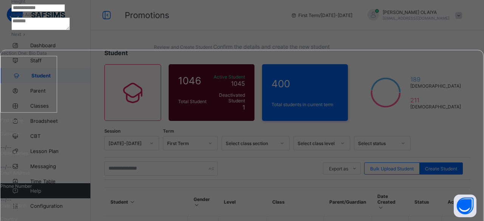
click at [419, 37] on div "Next" at bounding box center [241, 34] width 461 height 6
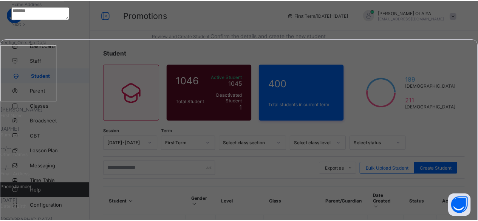
scroll to position [166, 0]
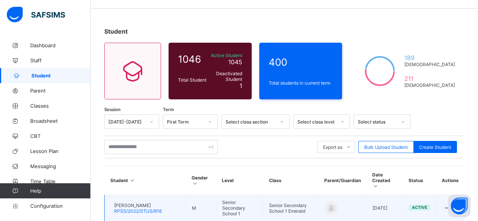
scroll to position [97, 0]
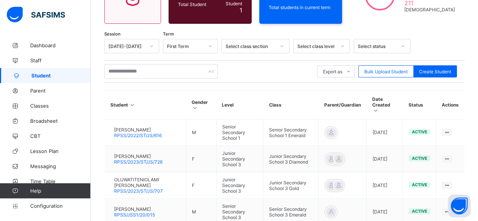
click at [36, 74] on span "Student" at bounding box center [60, 76] width 59 height 6
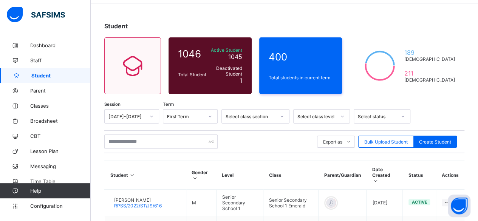
scroll to position [38, 0]
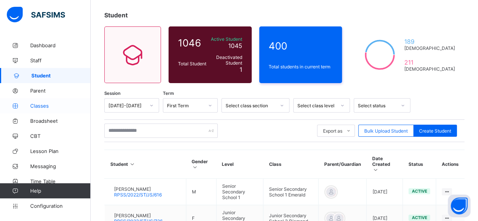
click at [39, 104] on span "Classes" at bounding box center [60, 106] width 60 height 6
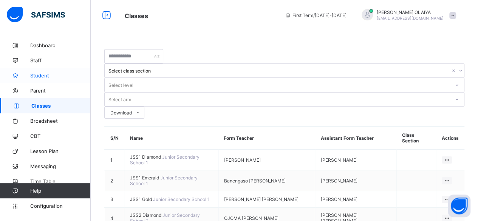
click at [45, 76] on span "Student" at bounding box center [60, 76] width 60 height 6
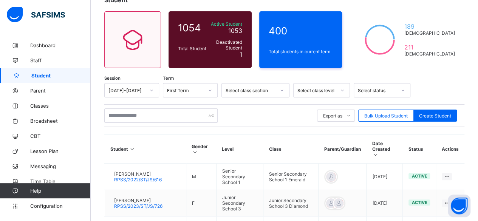
scroll to position [76, 0]
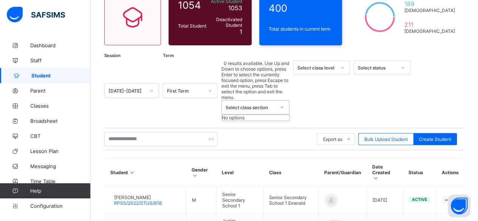
click at [282, 104] on icon at bounding box center [282, 108] width 5 height 8
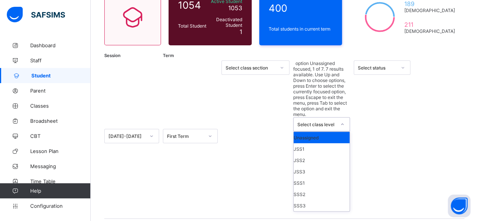
click at [334, 122] on div "Select class level" at bounding box center [317, 125] width 39 height 6
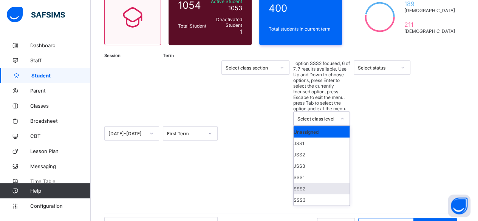
click at [304, 183] on div "SSS2" at bounding box center [322, 188] width 56 height 11
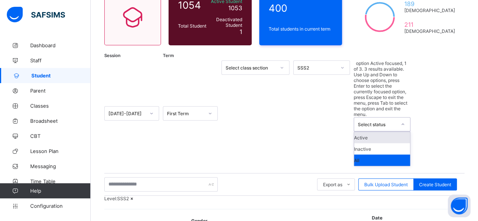
click at [402, 121] on icon at bounding box center [403, 125] width 5 height 8
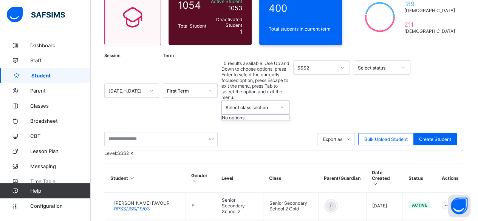
click at [280, 104] on icon at bounding box center [282, 108] width 5 height 8
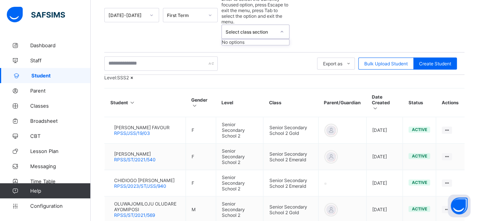
scroll to position [38, 0]
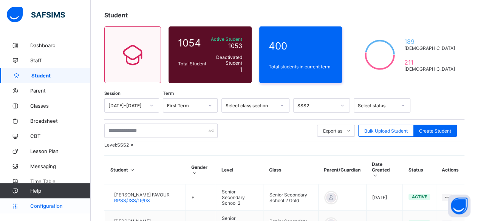
click at [42, 205] on span "Configuration" at bounding box center [60, 206] width 60 height 6
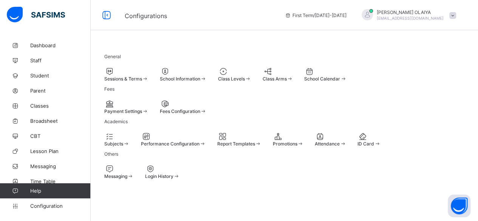
click at [245, 80] on span "Class Levels" at bounding box center [231, 79] width 27 height 6
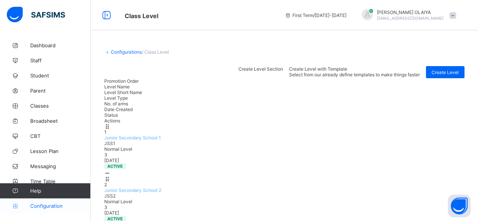
click at [48, 204] on span "Configuration" at bounding box center [60, 206] width 60 height 6
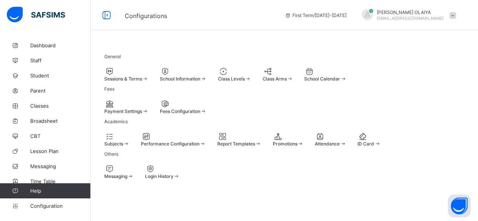
scroll to position [34, 0]
click at [36, 189] on span "Help" at bounding box center [60, 191] width 60 height 6
click at [36, 190] on span "Help" at bounding box center [60, 191] width 60 height 6
click at [455, 205] on button "Open asap" at bounding box center [459, 206] width 23 height 23
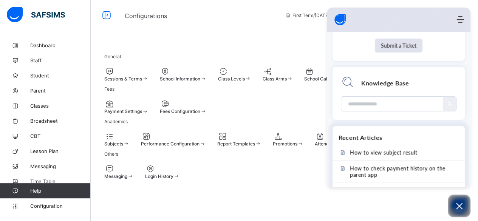
scroll to position [96, 0]
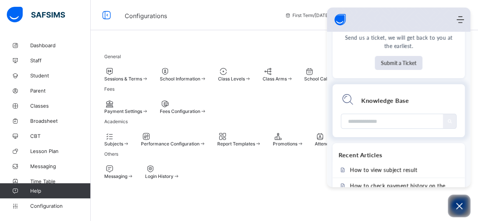
click at [351, 122] on input "Module search widget" at bounding box center [392, 121] width 91 height 14
click at [449, 121] on div "Module search widget" at bounding box center [399, 121] width 116 height 15
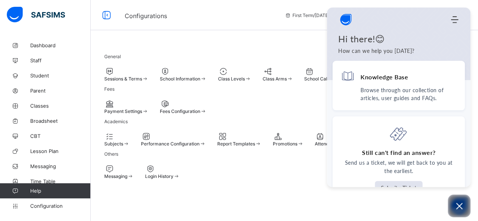
scroll to position [0, 0]
click at [321, 114] on div "Payment Settings Fees Configuration" at bounding box center [284, 106] width 360 height 15
click at [46, 132] on link "CBT" at bounding box center [45, 136] width 91 height 15
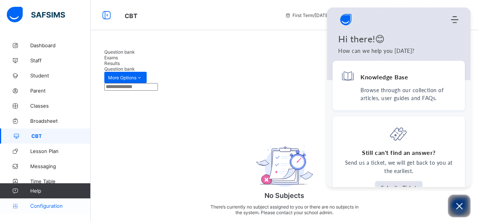
click at [39, 207] on span "Configuration" at bounding box center [60, 206] width 60 height 6
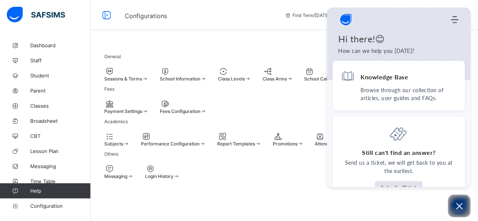
click at [268, 24] on div "Configurations First Term / 2025-2026 CHRISTY OLAIYA adenolachristy02@gmail.com" at bounding box center [239, 15] width 478 height 30
click at [459, 205] on icon "Open asap" at bounding box center [459, 205] width 9 height 9
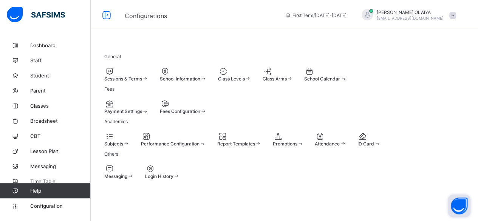
click at [130, 77] on span "Sessions & Terms" at bounding box center [123, 79] width 38 height 6
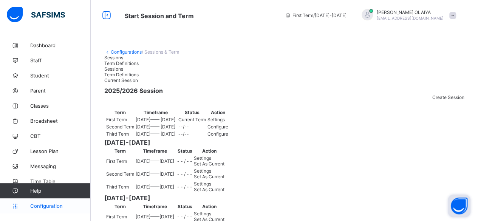
click at [34, 204] on span "Configuration" at bounding box center [60, 206] width 60 height 6
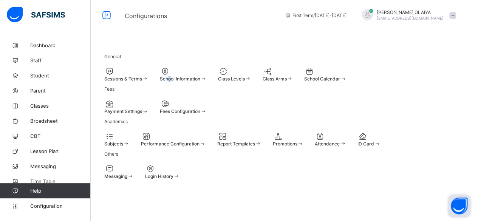
click at [198, 80] on span "School Information" at bounding box center [180, 79] width 40 height 6
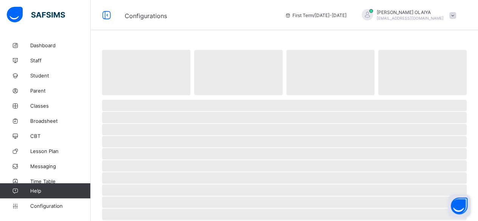
select select "**"
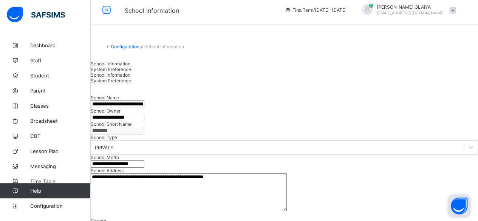
scroll to position [38, 0]
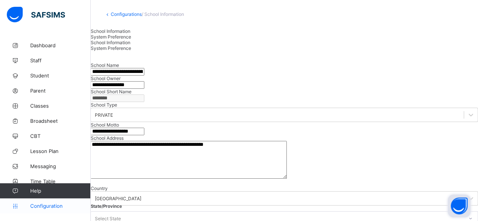
click at [33, 205] on span "Configuration" at bounding box center [60, 206] width 60 height 6
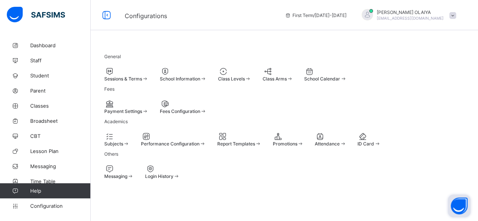
click at [245, 76] on span "Class Levels" at bounding box center [231, 79] width 27 height 6
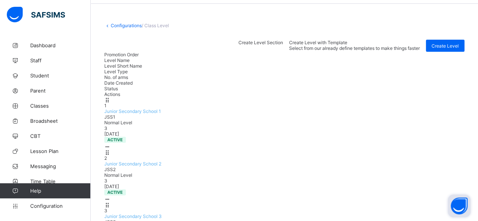
scroll to position [38, 0]
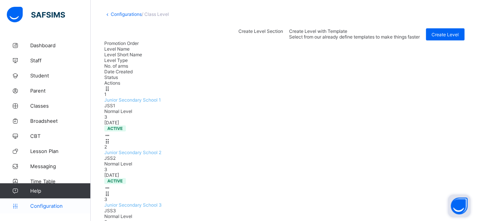
click at [35, 207] on span "Configuration" at bounding box center [60, 206] width 60 height 6
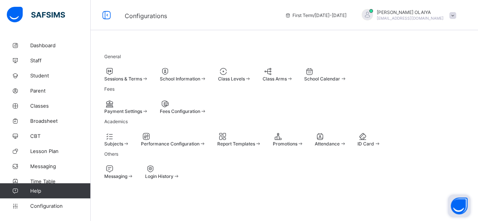
click at [287, 76] on span "Class Arms" at bounding box center [274, 79] width 24 height 6
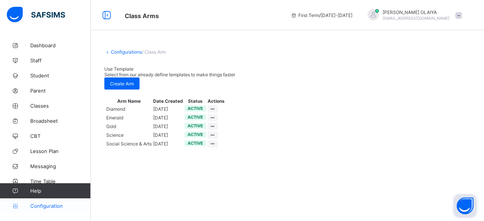
click at [46, 206] on span "Configuration" at bounding box center [60, 206] width 60 height 6
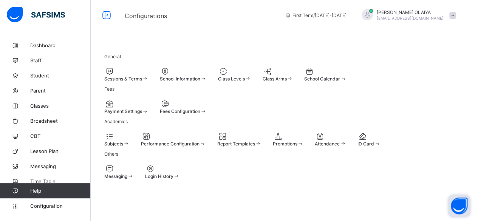
scroll to position [72, 0]
click at [297, 141] on span "Promotions" at bounding box center [285, 144] width 25 height 6
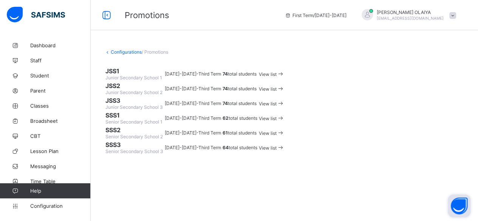
scroll to position [76, 0]
click at [139, 119] on span "SSS1" at bounding box center [134, 116] width 58 height 8
click at [147, 104] on span "Junior Secondary School 3" at bounding box center [133, 107] width 57 height 6
click at [285, 100] on icon at bounding box center [281, 103] width 8 height 7
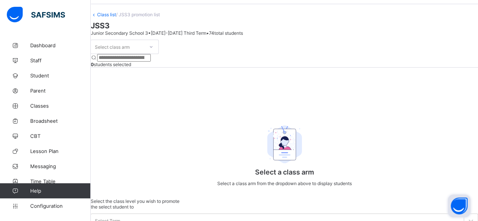
scroll to position [38, 0]
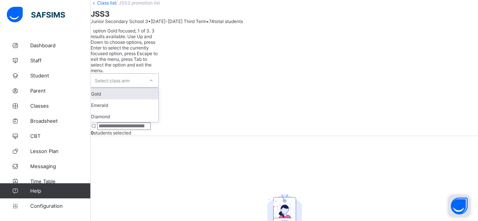
click at [153, 77] on icon at bounding box center [151, 81] width 5 height 8
click at [143, 90] on div "Gold" at bounding box center [124, 93] width 67 height 11
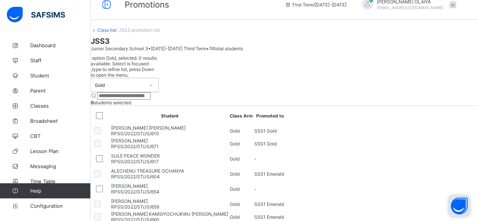
scroll to position [0, 0]
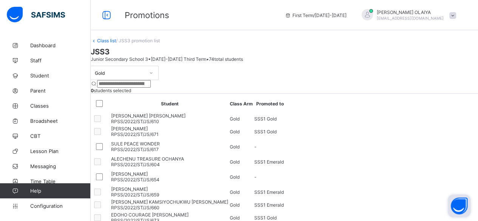
drag, startPoint x: 50, startPoint y: 204, endPoint x: 64, endPoint y: 190, distance: 19.8
click at [51, 203] on link "Configuration" at bounding box center [45, 205] width 90 height 15
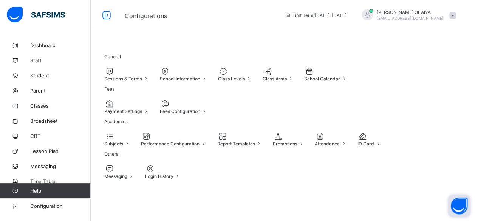
scroll to position [72, 0]
click at [273, 141] on span at bounding box center [273, 141] width 0 height 0
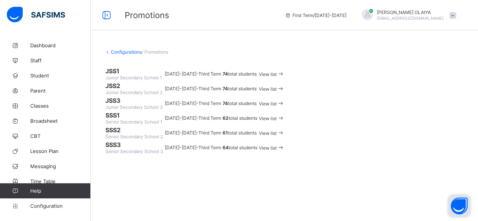
click at [148, 77] on div "Configurations / Promotions JSS1 Junior Secondary School 1 2024-2025 - Third Te…" at bounding box center [284, 102] width 387 height 129
drag, startPoint x: 50, startPoint y: 205, endPoint x: 52, endPoint y: 194, distance: 11.5
click at [50, 205] on span "Configuration" at bounding box center [60, 206] width 60 height 6
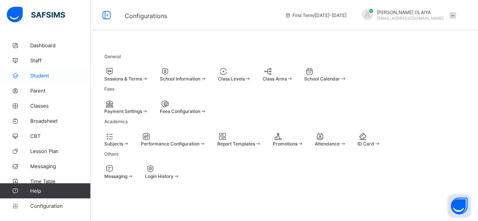
click at [36, 76] on span "Student" at bounding box center [60, 76] width 60 height 6
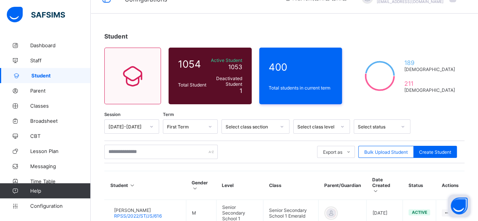
scroll to position [38, 0]
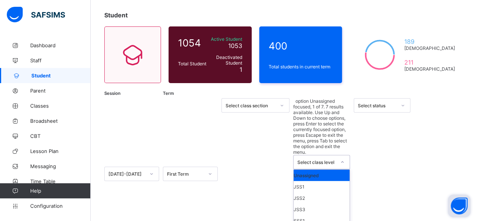
click at [342, 161] on icon at bounding box center [342, 162] width 3 height 2
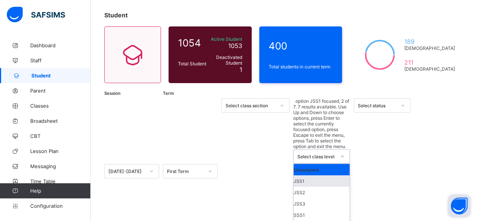
click at [301, 175] on div "JSS1" at bounding box center [322, 180] width 56 height 11
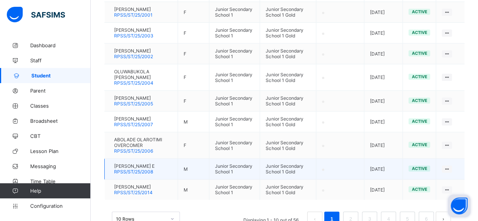
scroll to position [277, 0]
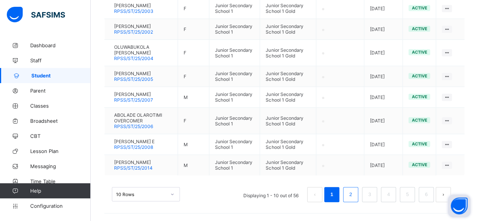
click at [354, 195] on link "2" at bounding box center [350, 195] width 7 height 10
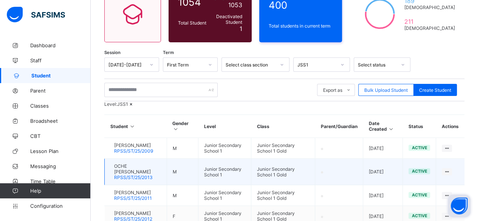
scroll to position [120, 0]
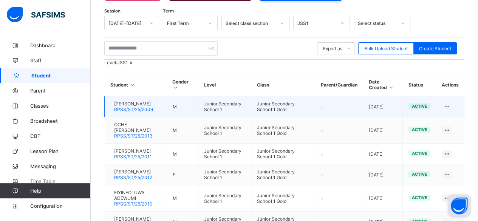
click at [124, 107] on span "BENJAMIN ONYILO" at bounding box center [133, 104] width 39 height 6
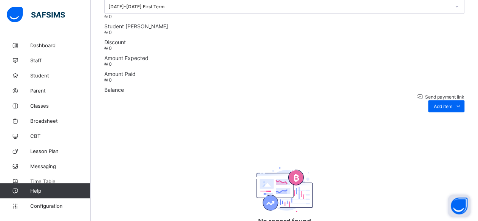
scroll to position [302, 0]
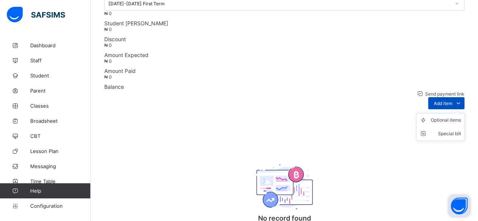
click at [452, 101] on span "Add item" at bounding box center [443, 104] width 19 height 6
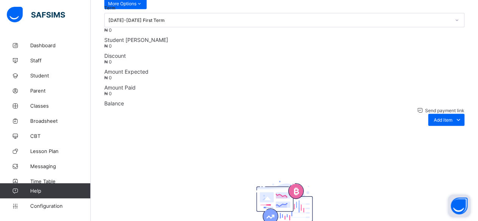
scroll to position [315, 0]
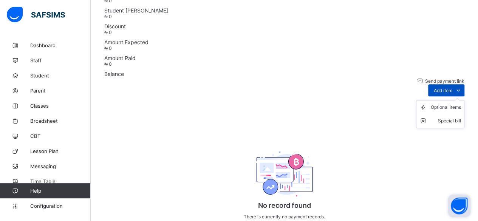
click at [447, 88] on span "Add item" at bounding box center [443, 91] width 19 height 6
click at [448, 104] on div "Optional items" at bounding box center [446, 108] width 30 height 8
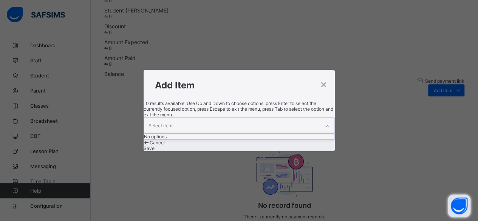
click at [325, 122] on icon at bounding box center [327, 126] width 5 height 8
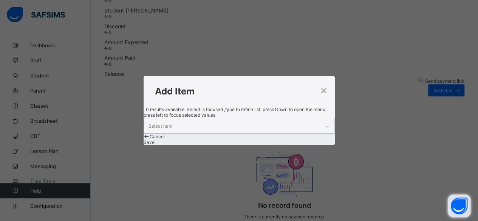
click at [325, 123] on icon at bounding box center [327, 127] width 5 height 8
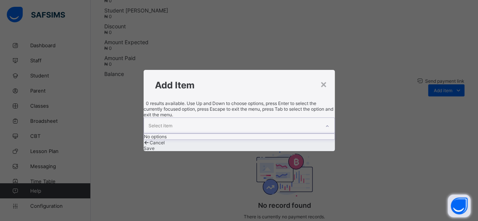
click at [325, 122] on icon at bounding box center [327, 126] width 5 height 8
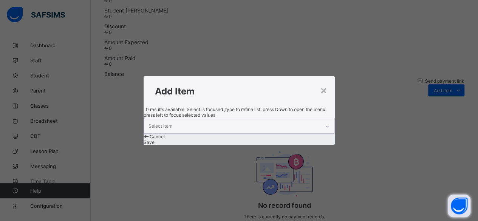
click at [325, 123] on icon at bounding box center [327, 127] width 5 height 8
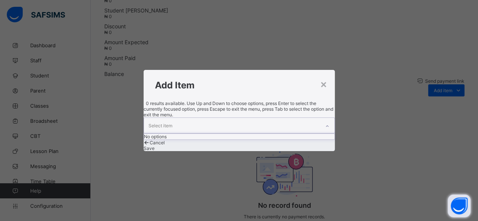
click at [325, 122] on icon at bounding box center [327, 126] width 5 height 8
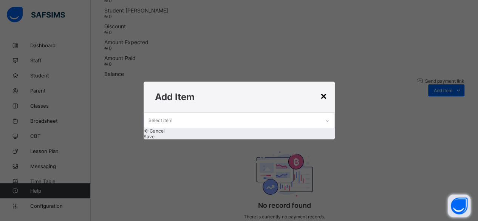
click at [323, 89] on div "×" at bounding box center [323, 95] width 7 height 13
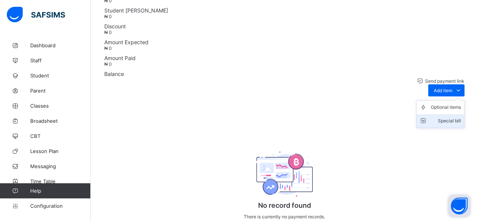
click at [457, 117] on div "Special bill" at bounding box center [446, 121] width 30 height 8
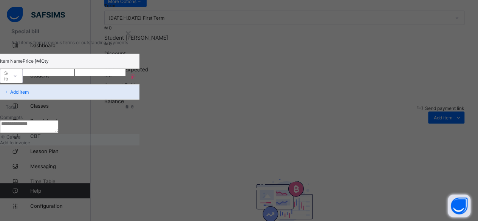
scroll to position [277, 0]
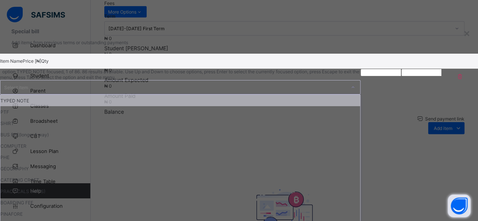
click at [351, 84] on icon at bounding box center [353, 88] width 5 height 8
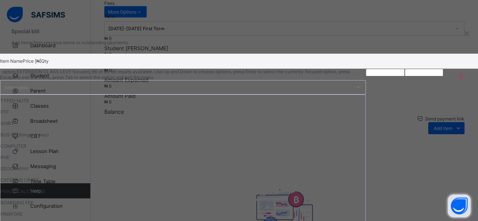
scroll to position [832, 0]
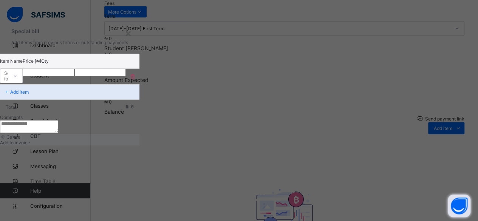
click at [360, 128] on div "× Special bill Add items from previous terms or outstanding payments Item Name …" at bounding box center [239, 110] width 478 height 221
click at [22, 140] on span "Cancel" at bounding box center [13, 137] width 15 height 6
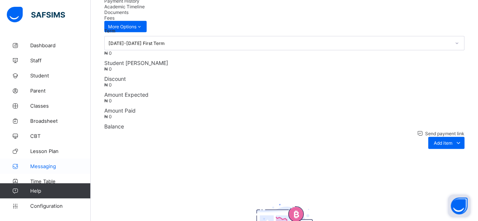
scroll to position [277, 0]
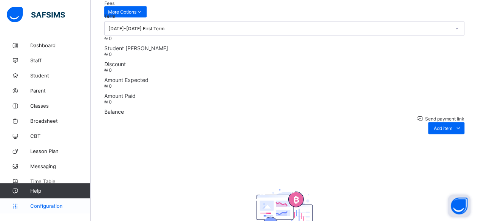
click at [41, 206] on span "Configuration" at bounding box center [60, 206] width 60 height 6
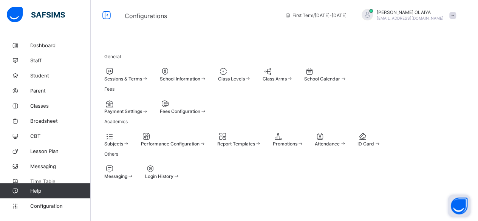
scroll to position [34, 0]
click at [200, 108] on span "Fees Configuration" at bounding box center [180, 111] width 40 height 6
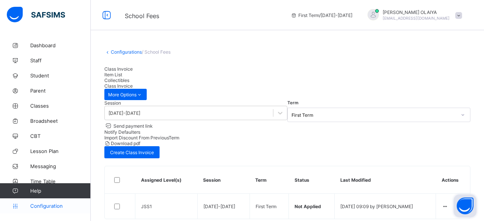
click at [42, 205] on span "Configuration" at bounding box center [60, 206] width 60 height 6
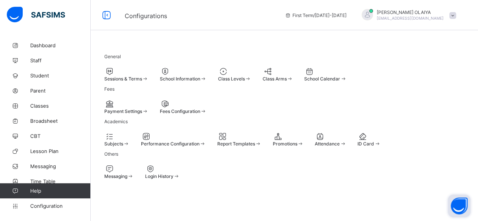
click at [200, 114] on span "Fees Configuration" at bounding box center [180, 111] width 40 height 6
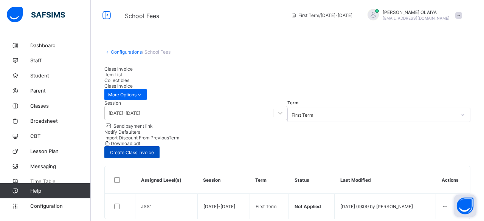
click at [154, 150] on span "Create Class Invoice" at bounding box center [132, 153] width 44 height 6
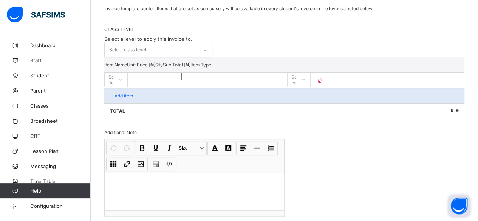
scroll to position [113, 0]
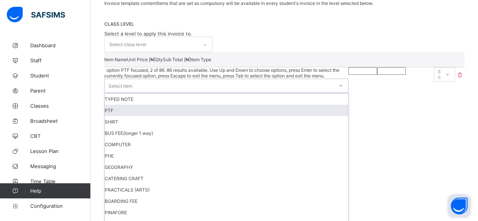
scroll to position [135, 0]
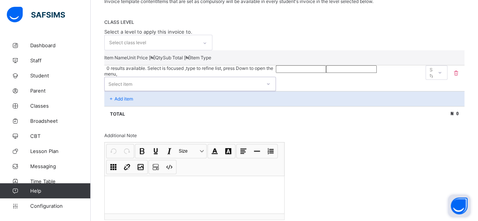
click at [113, 91] on div "Select item" at bounding box center [120, 84] width 24 height 14
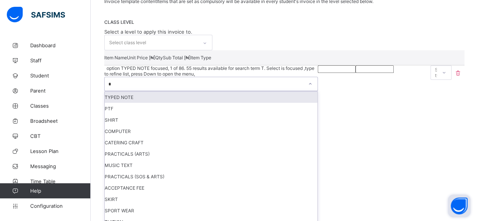
type input "**"
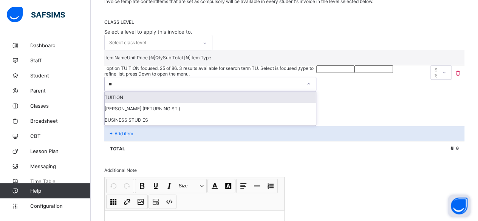
click at [115, 103] on div "TUITION" at bounding box center [210, 96] width 211 height 11
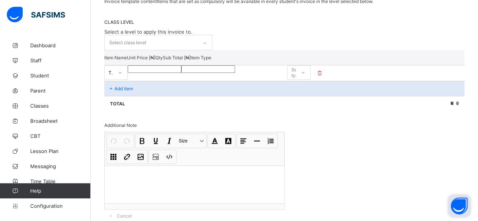
click at [181, 73] on input "number" at bounding box center [155, 69] width 54 height 8
type input "*"
type input "**"
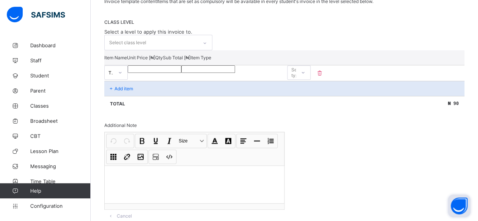
type input "***"
type input "****"
type input "*****"
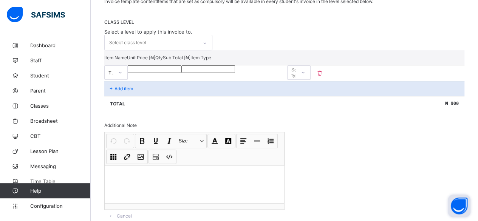
type input "*****"
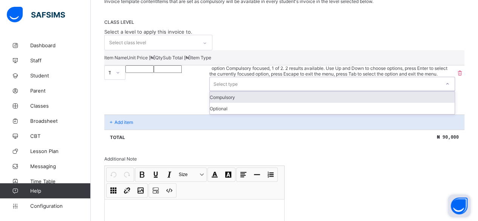
click at [445, 88] on icon at bounding box center [447, 84] width 5 height 8
click at [420, 103] on div "Compulsory" at bounding box center [332, 96] width 245 height 11
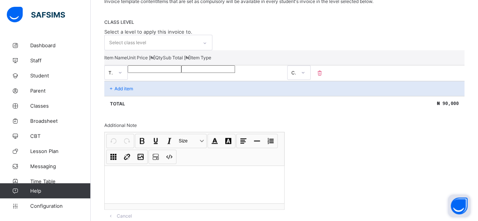
click at [124, 91] on p "Add item" at bounding box center [124, 89] width 19 height 6
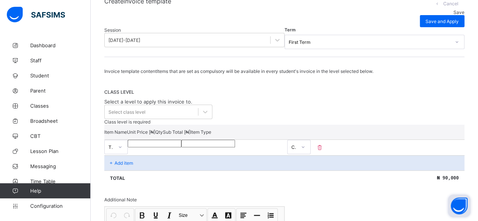
scroll to position [97, 0]
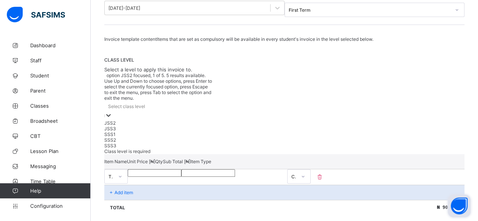
click at [112, 112] on icon at bounding box center [109, 116] width 8 height 8
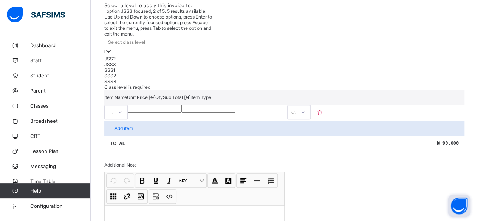
scroll to position [173, 0]
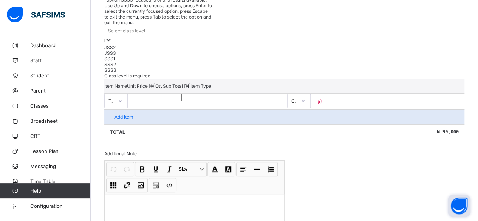
click at [274, 124] on div "Total ₦ 90,000" at bounding box center [284, 131] width 360 height 15
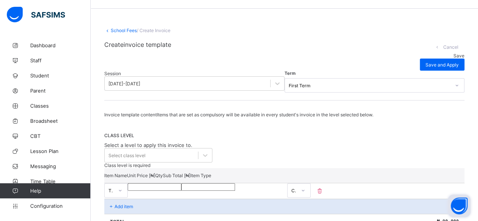
scroll to position [0, 0]
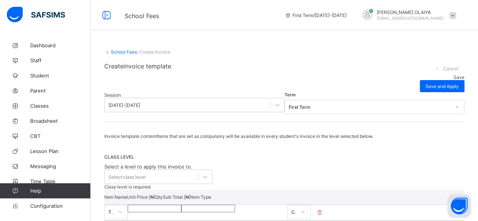
click at [107, 51] on icon at bounding box center [107, 52] width 6 height 6
click at [119, 51] on link "School Fees" at bounding box center [124, 52] width 26 height 6
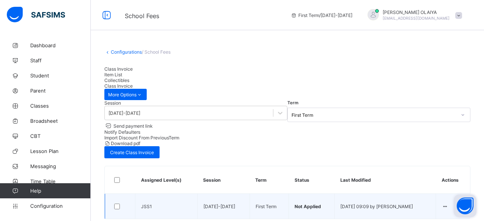
click at [294, 204] on span "Not Applied" at bounding box center [307, 207] width 26 height 6
click at [436, 217] on div "Apply Invoice" at bounding box center [424, 221] width 31 height 8
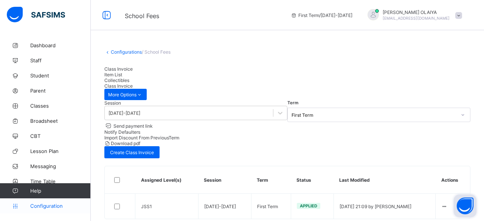
click at [48, 205] on span "Configuration" at bounding box center [60, 206] width 60 height 6
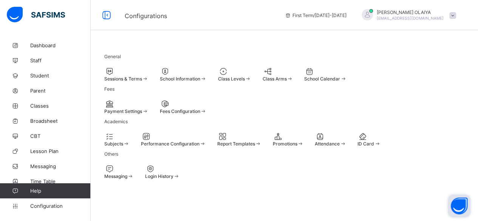
click at [118, 114] on span "Payment Settings" at bounding box center [123, 111] width 38 height 6
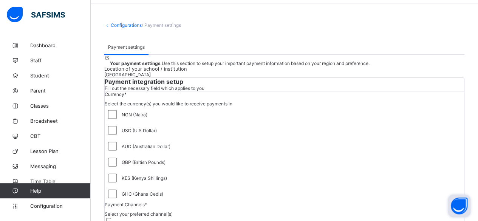
scroll to position [38, 0]
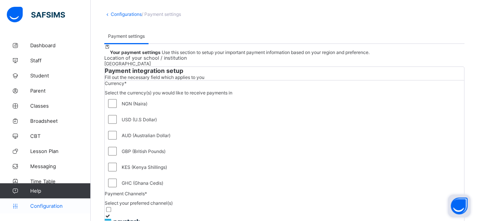
click at [41, 203] on link "Configuration" at bounding box center [45, 205] width 90 height 15
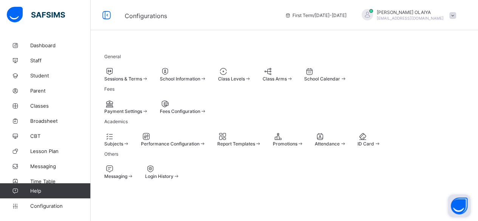
scroll to position [38, 0]
click at [200, 108] on span "Fees Configuration" at bounding box center [180, 111] width 40 height 6
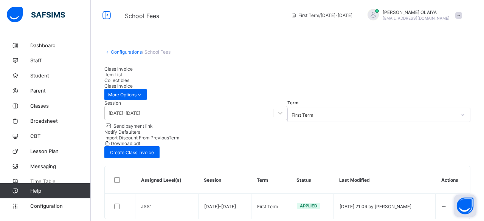
click at [140, 141] on span "Download pdf" at bounding box center [125, 144] width 29 height 6
click at [154, 150] on span "Create Class Invoice" at bounding box center [132, 153] width 44 height 6
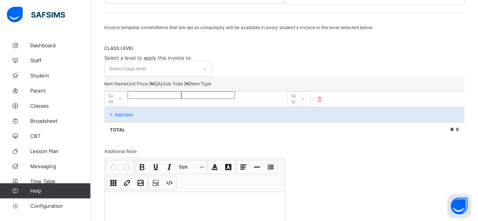
scroll to position [113, 0]
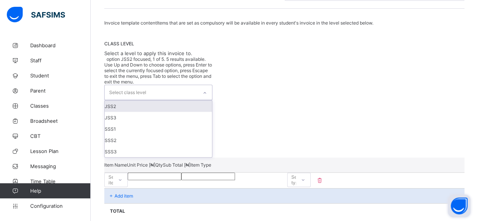
click at [207, 89] on icon at bounding box center [205, 93] width 5 height 8
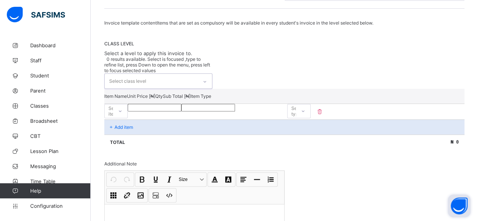
click at [206, 78] on icon at bounding box center [205, 82] width 5 height 8
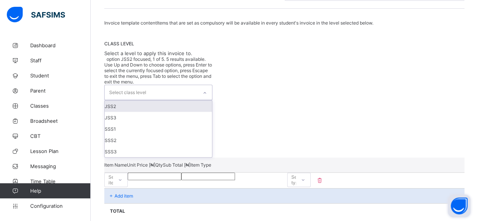
click at [147, 85] on div "Select class level" at bounding box center [151, 92] width 93 height 15
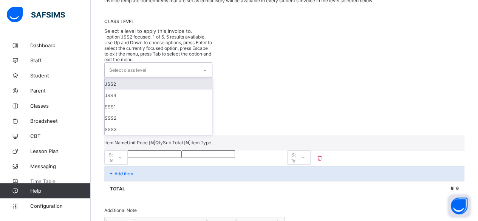
scroll to position [113, 0]
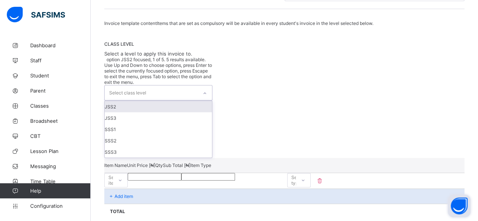
click at [115, 101] on div "JSS2" at bounding box center [158, 106] width 107 height 11
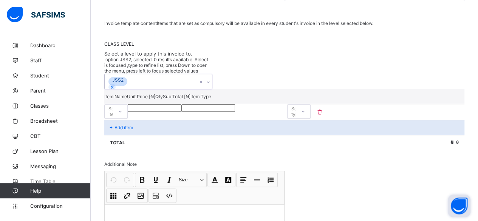
click at [203, 81] on icon at bounding box center [201, 82] width 5 height 8
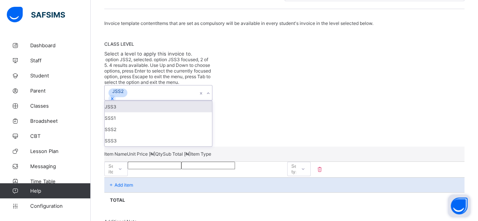
click at [203, 90] on icon at bounding box center [201, 94] width 5 height 8
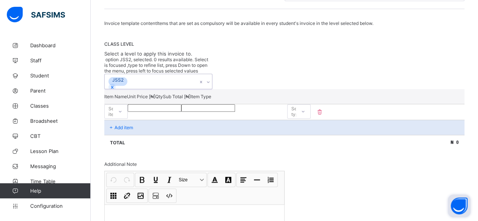
click at [203, 81] on icon at bounding box center [201, 82] width 5 height 8
click at [113, 86] on icon at bounding box center [112, 87] width 3 height 3
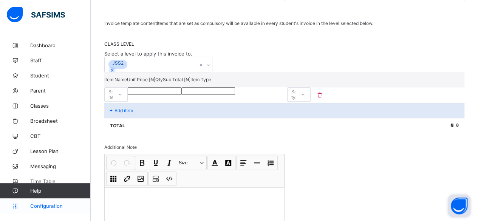
click at [34, 203] on link "Configuration" at bounding box center [45, 205] width 90 height 15
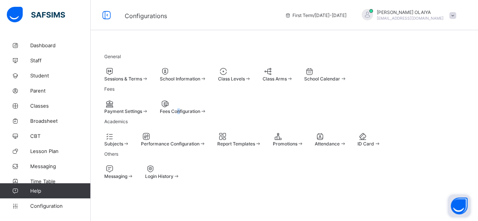
click at [200, 108] on span "Fees Configuration" at bounding box center [180, 111] width 40 height 6
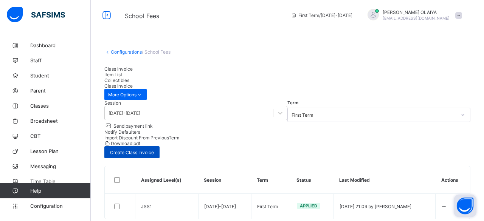
click at [154, 150] on span "Create Class Invoice" at bounding box center [132, 153] width 44 height 6
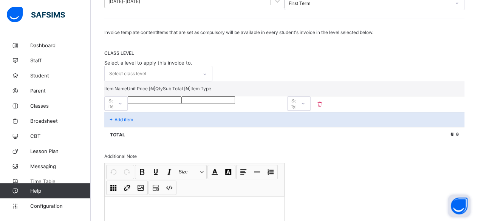
scroll to position [113, 0]
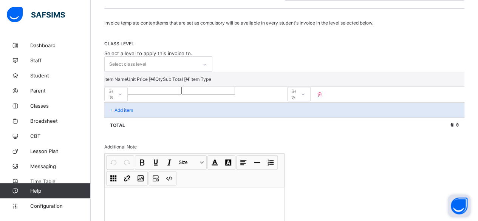
click at [206, 66] on icon at bounding box center [204, 65] width 3 height 2
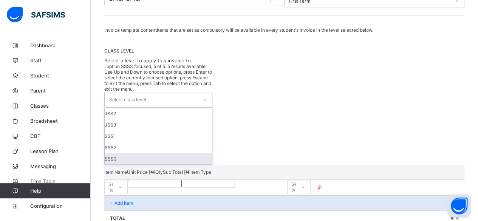
scroll to position [75, 0]
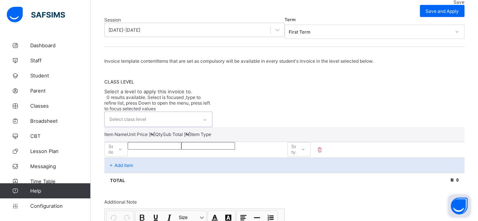
click at [206, 116] on icon at bounding box center [205, 120] width 5 height 8
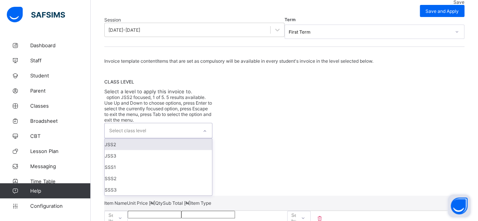
click at [206, 127] on icon at bounding box center [205, 131] width 5 height 8
click at [116, 139] on div "JSS2" at bounding box center [158, 144] width 107 height 11
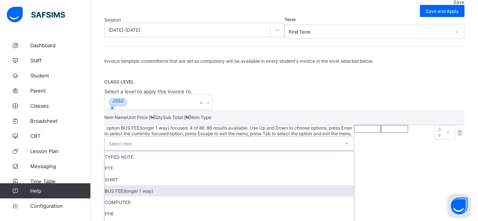
scroll to position [136, 0]
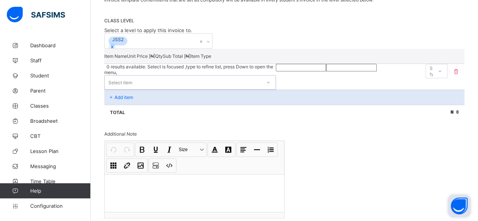
click at [115, 90] on div "Select item" at bounding box center [120, 82] width 24 height 14
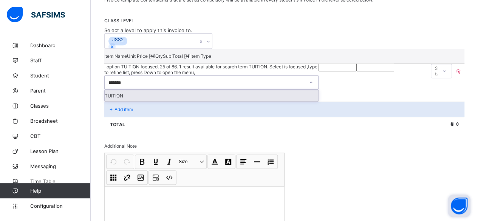
type input "*******"
click at [319, 71] on input "number" at bounding box center [338, 68] width 38 height 8
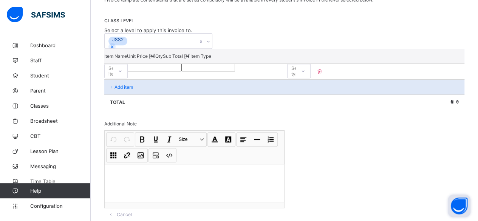
type input "*"
type input "**"
type input "***"
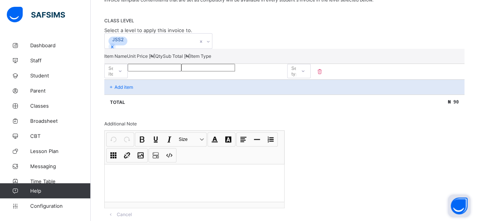
type input "***"
type input "****"
type input "*****"
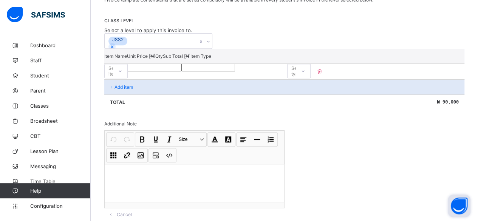
type input "*****"
click at [305, 75] on icon at bounding box center [303, 71] width 5 height 8
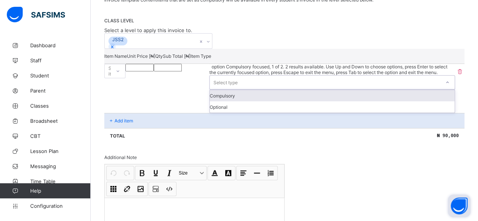
click at [423, 101] on div "Compulsory" at bounding box center [332, 95] width 245 height 11
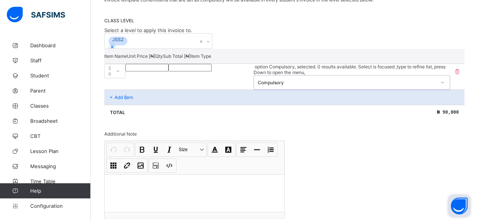
click at [126, 100] on p "Add item" at bounding box center [124, 98] width 19 height 6
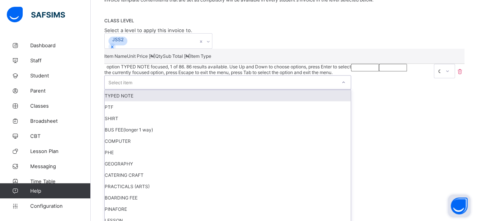
click at [341, 86] on icon at bounding box center [343, 83] width 5 height 8
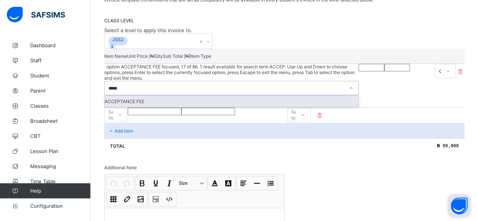
type input "*****"
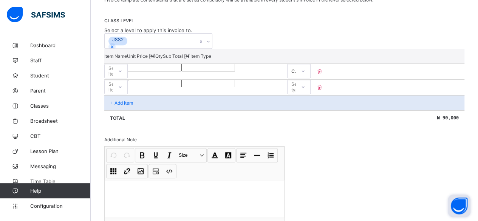
click at [127, 59] on p "Item Name" at bounding box center [115, 56] width 23 height 6
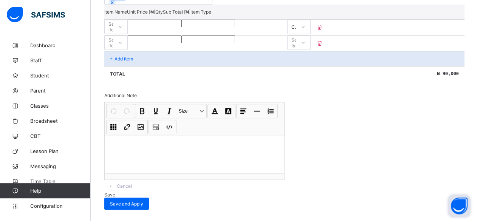
scroll to position [206, 0]
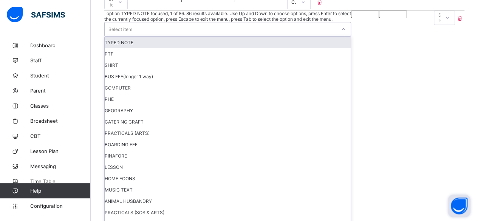
click at [129, 36] on div "Select item" at bounding box center [120, 29] width 24 height 14
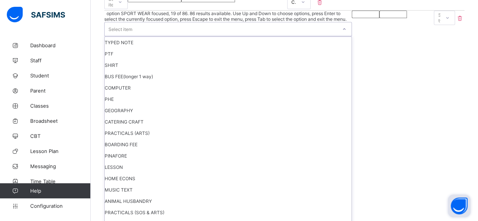
scroll to position [151, 0]
click at [129, 218] on div "ACCEPTANCE FEE" at bounding box center [229, 223] width 248 height 11
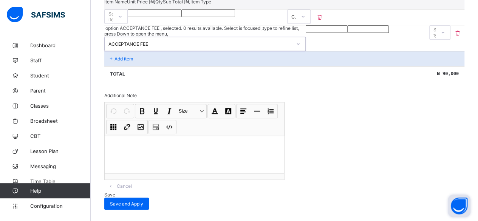
click at [306, 33] on input "number" at bounding box center [327, 29] width 42 height 8
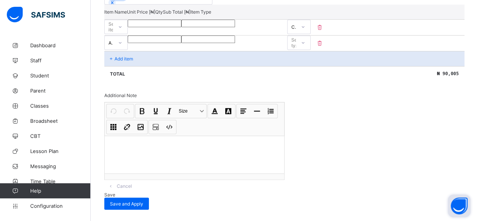
type input "*"
type input "**"
type input "***"
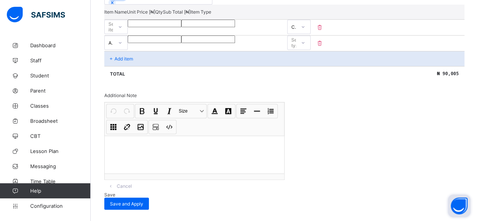
type input "***"
type input "****"
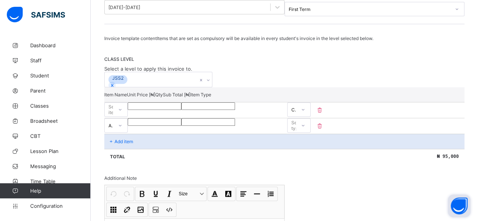
scroll to position [130, 0]
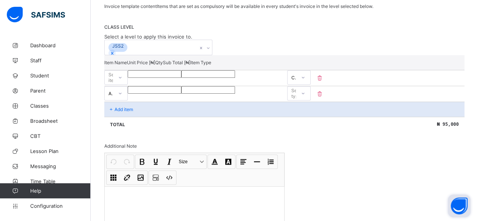
type input "****"
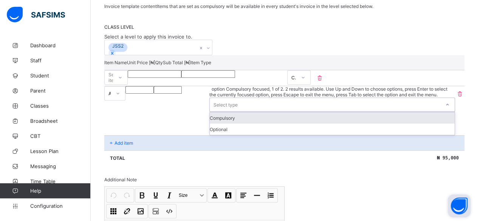
click at [445, 108] on icon at bounding box center [447, 105] width 5 height 8
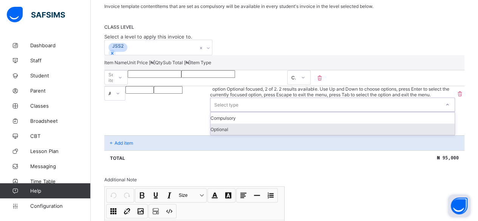
click at [414, 135] on div "Optional" at bounding box center [333, 129] width 244 height 11
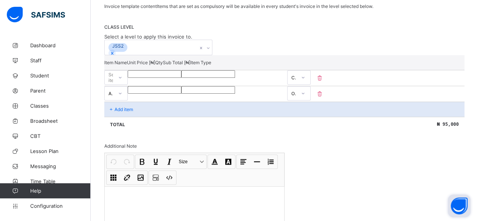
click at [118, 112] on p "Add item" at bounding box center [124, 110] width 19 height 6
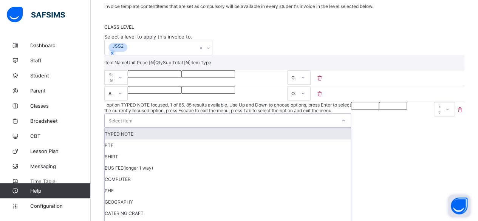
scroll to position [168, 0]
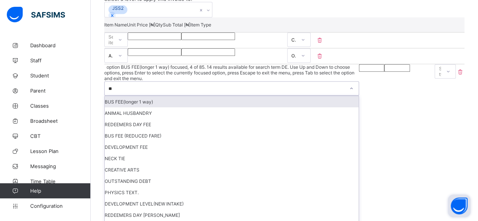
type input "***"
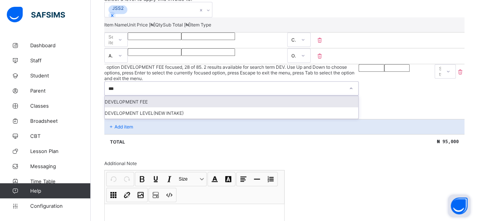
click at [134, 107] on div "DEVELOPMENT FEE" at bounding box center [232, 101] width 254 height 11
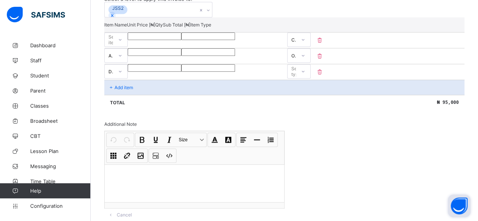
click at [181, 72] on input "number" at bounding box center [155, 68] width 54 height 8
type input "*"
type input "**"
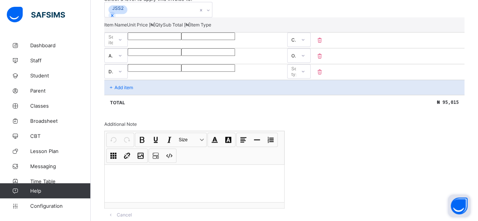
type input "***"
type input "****"
type input "*****"
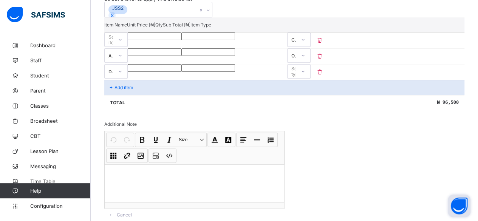
type input "*****"
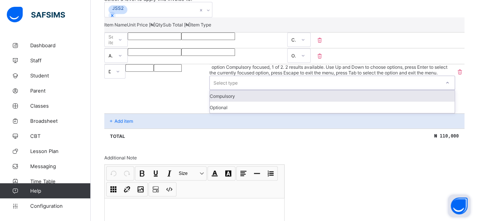
click at [445, 87] on icon at bounding box center [447, 83] width 5 height 8
click at [424, 102] on div "Compulsory" at bounding box center [332, 95] width 245 height 11
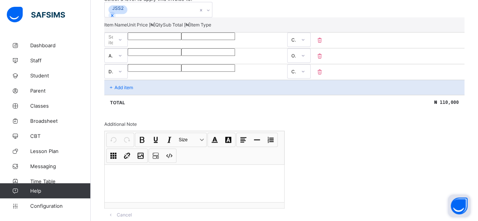
click at [122, 90] on p "Add item" at bounding box center [124, 88] width 19 height 6
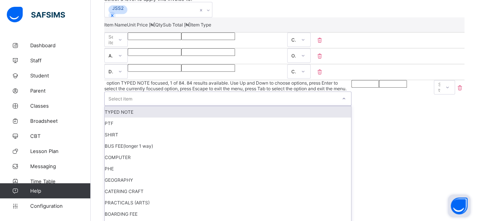
scroll to position [183, 0]
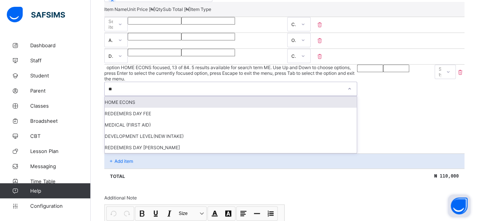
type input "***"
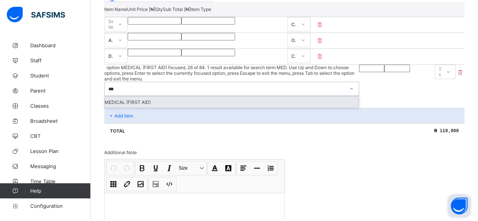
click at [116, 108] on div "MEDICAL (FIRST AID)" at bounding box center [232, 101] width 254 height 11
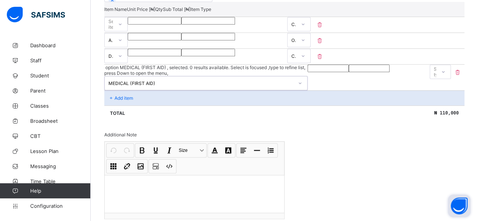
click at [308, 72] on input "number" at bounding box center [328, 69] width 41 height 8
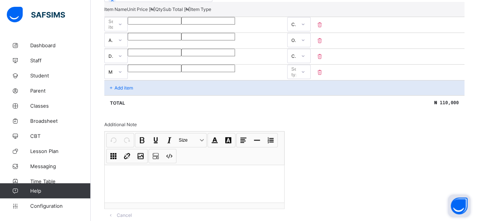
type input "*"
type input "**"
type input "***"
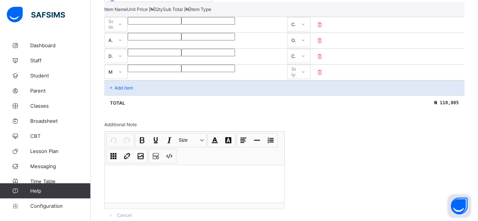
type input "***"
type input "****"
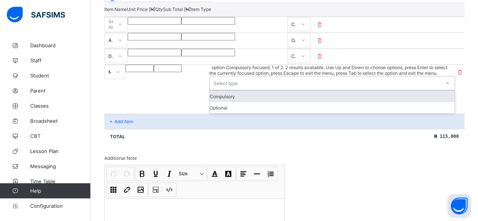
click at [238, 90] on div "Select type" at bounding box center [226, 83] width 24 height 14
click at [409, 102] on div "Compulsory" at bounding box center [332, 96] width 245 height 11
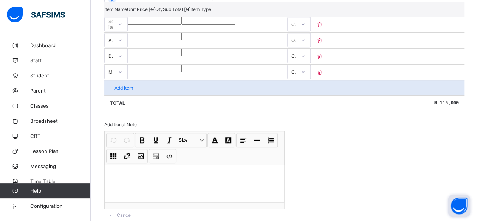
click at [127, 91] on p "Add item" at bounding box center [124, 88] width 19 height 6
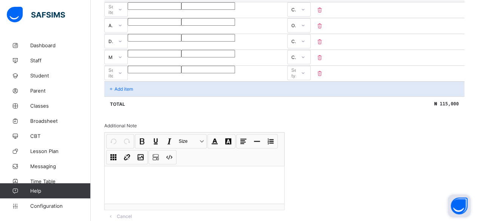
click at [127, 80] on div "Select item" at bounding box center [115, 73] width 23 height 14
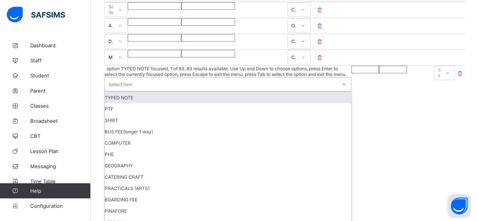
scroll to position [199, 0]
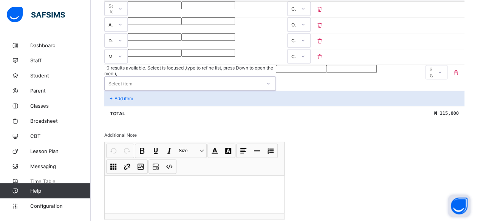
click at [122, 91] on div "Select item" at bounding box center [120, 83] width 24 height 14
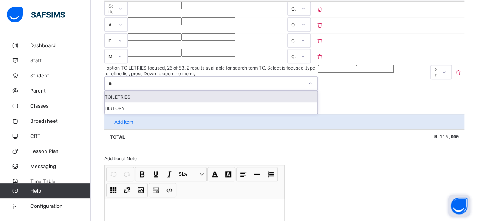
type input "***"
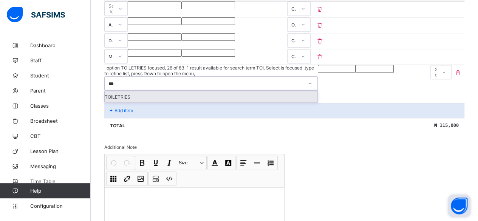
click at [119, 102] on div "TOILETRIES" at bounding box center [211, 96] width 213 height 11
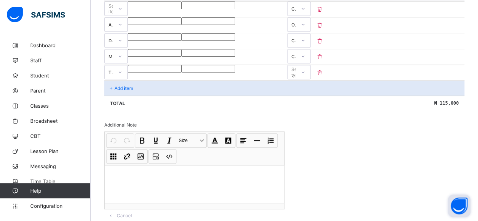
click at [181, 73] on input "number" at bounding box center [155, 69] width 54 height 8
type input "*"
type input "**"
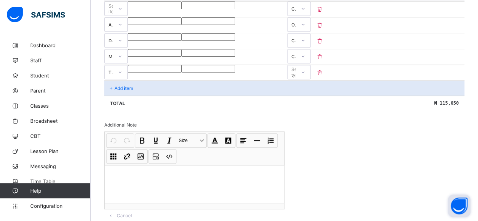
type input "***"
type input "****"
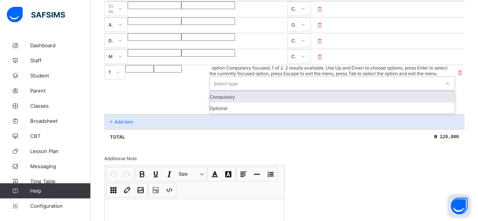
click at [445, 87] on icon at bounding box center [447, 84] width 5 height 8
click at [416, 102] on div "Compulsory" at bounding box center [332, 96] width 245 height 11
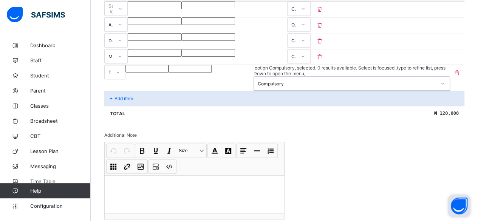
click at [117, 101] on p "Add item" at bounding box center [124, 99] width 19 height 6
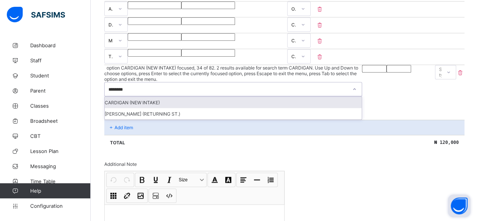
type input "********"
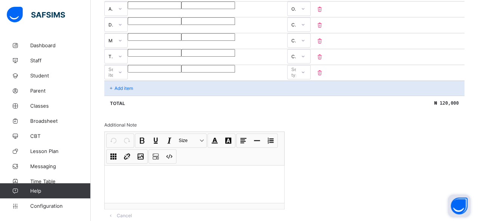
click at [181, 73] on input "number" at bounding box center [155, 69] width 54 height 8
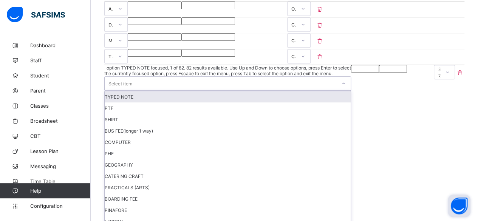
click at [142, 90] on div "Select item" at bounding box center [221, 84] width 232 height 14
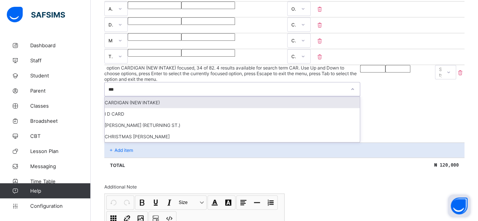
type input "****"
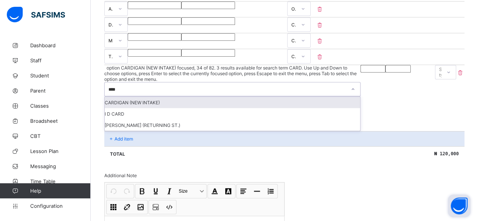
click at [138, 108] on div "CARDIGAN (NEW INTAKE)" at bounding box center [233, 102] width 256 height 11
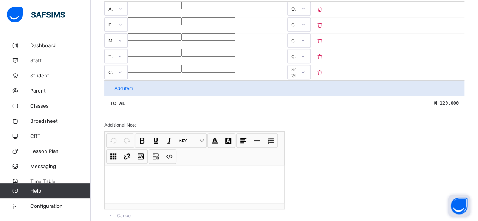
click at [181, 73] on input "number" at bounding box center [155, 69] width 54 height 8
type input "*"
type input "**"
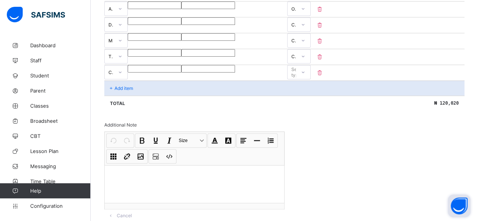
type input "***"
type input "****"
type input "*****"
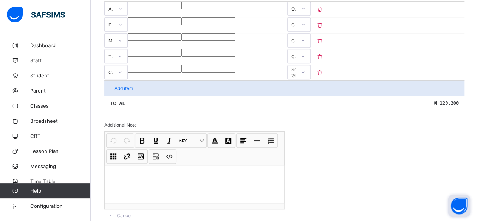
type input "*****"
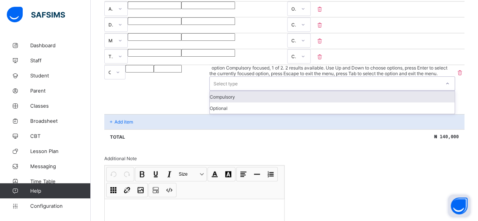
click at [238, 91] on div "Select type" at bounding box center [226, 83] width 24 height 14
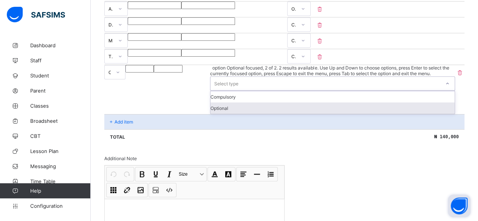
click at [417, 114] on div "Optional" at bounding box center [333, 107] width 244 height 11
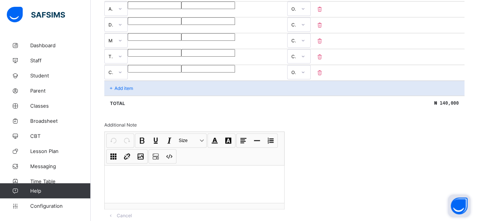
click at [120, 91] on p "Add item" at bounding box center [124, 88] width 19 height 6
click at [115, 81] on div "Select item" at bounding box center [115, 74] width 23 height 14
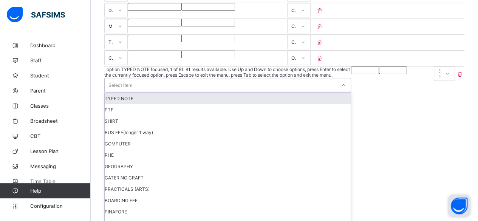
scroll to position [230, 0]
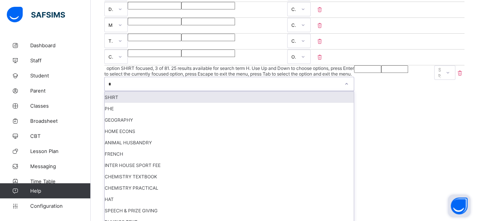
type input "**"
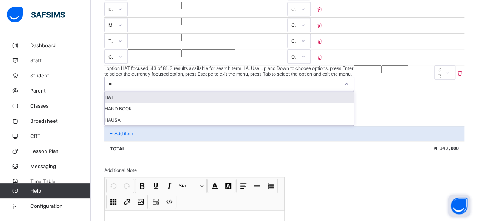
click at [113, 103] on div "HAT" at bounding box center [229, 96] width 249 height 11
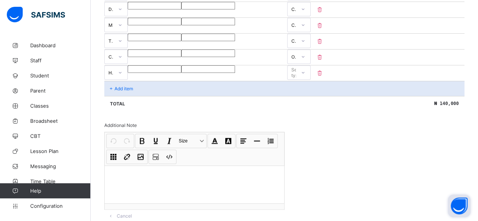
click at [181, 73] on input "number" at bounding box center [155, 69] width 54 height 8
type input "*"
type input "**"
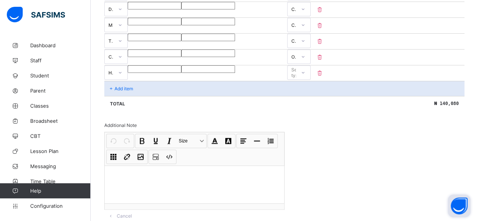
type input "***"
type input "****"
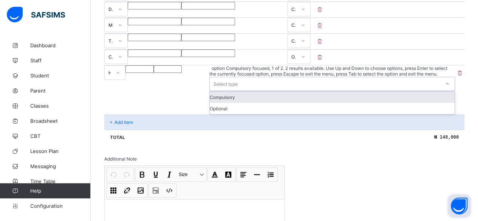
click at [238, 90] on div "Select type" at bounding box center [226, 84] width 24 height 14
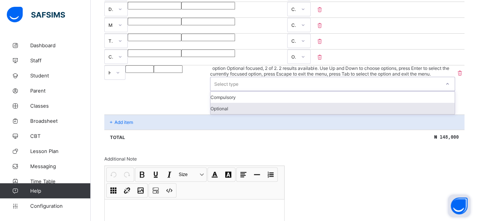
click at [417, 114] on div "Optional" at bounding box center [333, 108] width 244 height 11
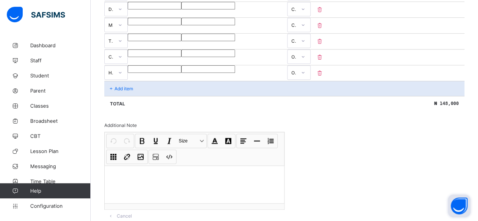
click at [115, 91] on p "Add item" at bounding box center [124, 89] width 19 height 6
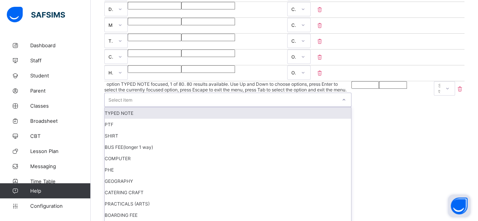
scroll to position [246, 0]
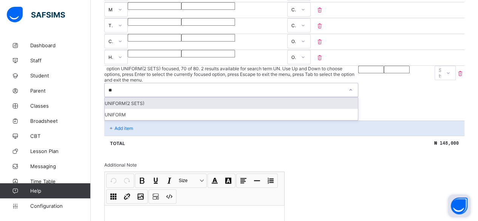
type input "***"
click at [116, 109] on div "UNIFORM(2 SETS)" at bounding box center [231, 103] width 253 height 11
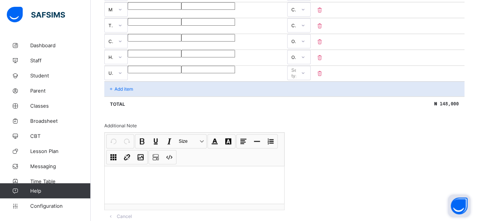
click at [181, 73] on input "number" at bounding box center [155, 70] width 54 height 8
type input "*"
type input "**"
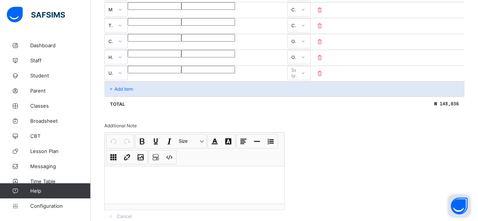
type input "***"
type input "****"
type input "*****"
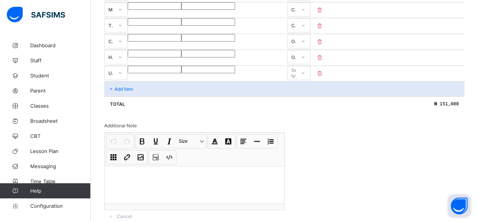
type input "*****"
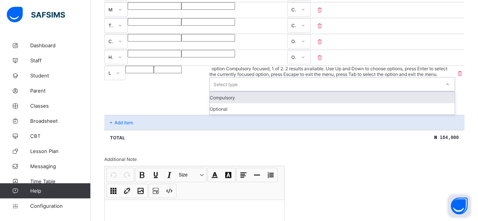
click at [238, 91] on div "Select type" at bounding box center [226, 84] width 24 height 14
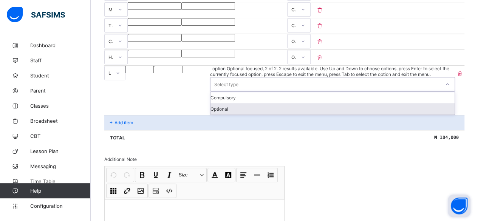
click at [411, 115] on div "Optional" at bounding box center [333, 108] width 244 height 11
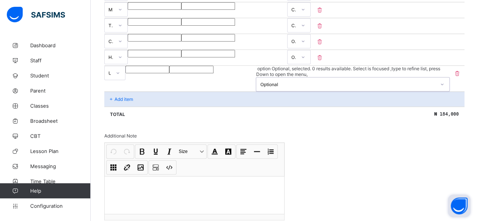
click at [121, 102] on p "Add item" at bounding box center [124, 99] width 19 height 6
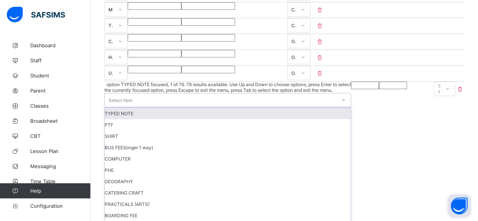
scroll to position [262, 0]
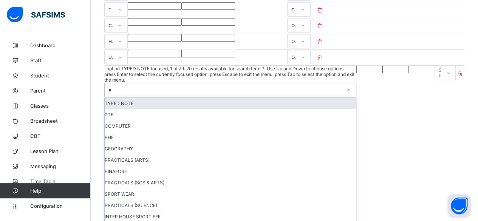
type input "**"
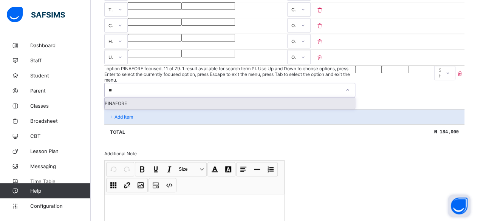
click at [112, 109] on div "PINAFORE" at bounding box center [230, 103] width 250 height 11
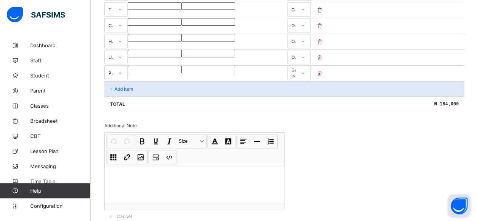
click at [181, 73] on div at bounding box center [155, 70] width 54 height 8
click at [181, 73] on input "number" at bounding box center [155, 70] width 54 height 8
type input "*"
type input "**"
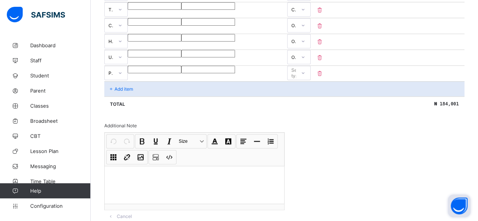
type input "**"
type input "***"
type input "****"
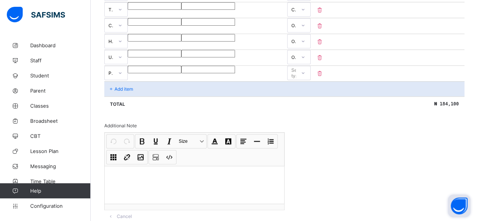
type input "*****"
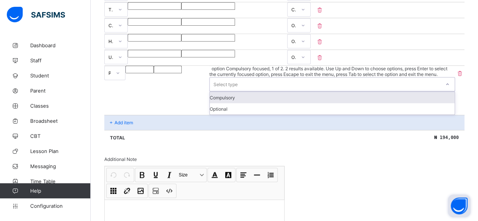
click at [238, 91] on div "Select type" at bounding box center [226, 84] width 24 height 14
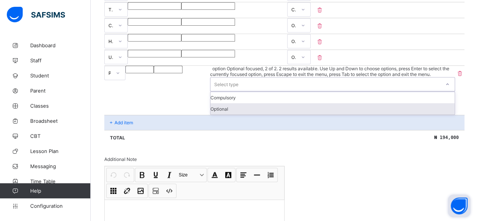
click at [412, 115] on div "Optional" at bounding box center [333, 108] width 244 height 11
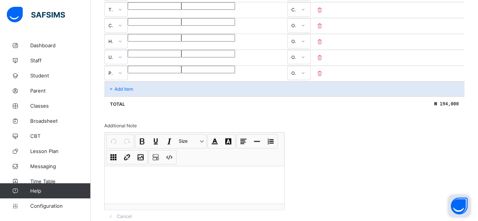
click at [116, 92] on p "Add item" at bounding box center [124, 89] width 19 height 6
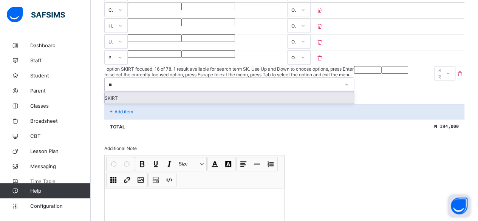
type input "***"
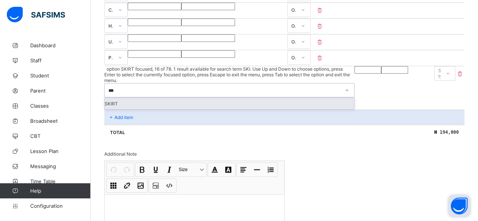
click at [116, 109] on div "SKIRT" at bounding box center [229, 103] width 249 height 11
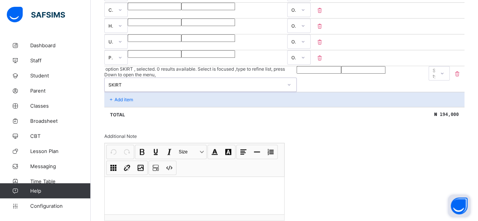
click at [297, 74] on input "number" at bounding box center [319, 70] width 44 height 8
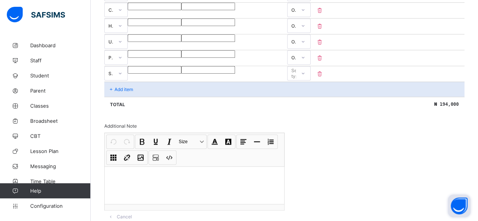
type input "*"
type input "**"
type input "***"
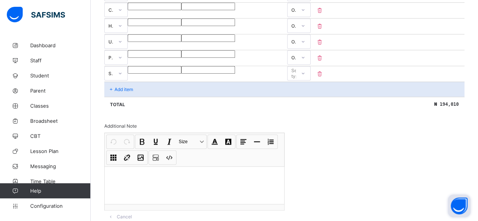
type input "***"
type input "****"
type input "*****"
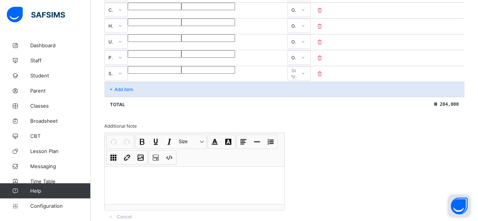
type input "*****"
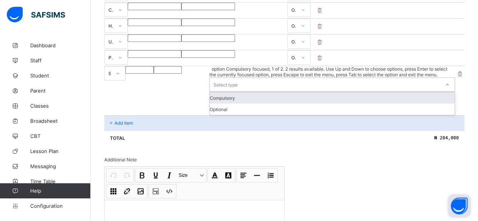
click at [238, 92] on div "Select type" at bounding box center [226, 84] width 24 height 14
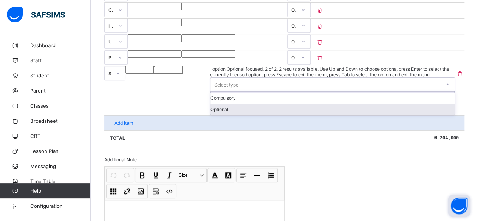
click at [409, 115] on div "Optional" at bounding box center [333, 109] width 244 height 11
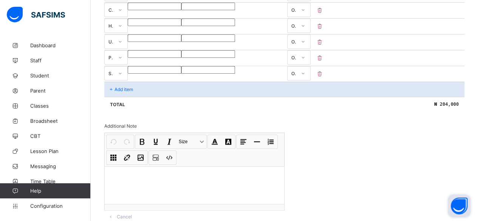
click at [123, 92] on p "Add item" at bounding box center [124, 90] width 19 height 6
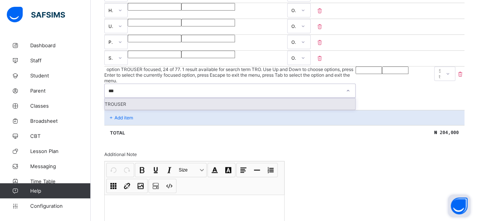
type input "****"
click at [119, 110] on div "TROUSER" at bounding box center [230, 103] width 251 height 11
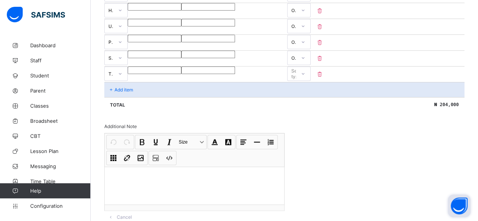
click at [181, 74] on input "number" at bounding box center [155, 71] width 54 height 8
type input "*"
type input "**"
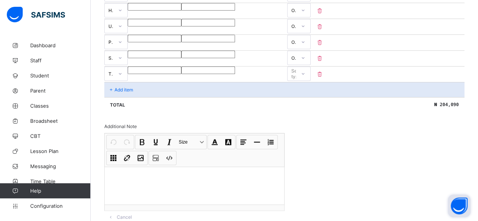
type input "***"
type input "****"
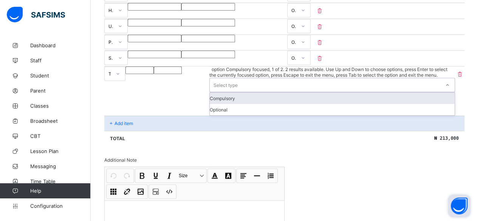
click at [238, 91] on div "Select type" at bounding box center [226, 85] width 24 height 14
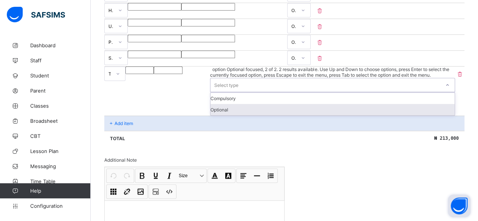
click at [404, 115] on div "Optional" at bounding box center [333, 109] width 244 height 11
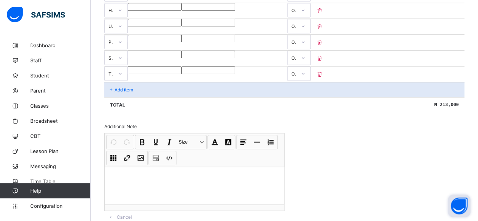
click at [118, 93] on p "Add item" at bounding box center [124, 90] width 19 height 6
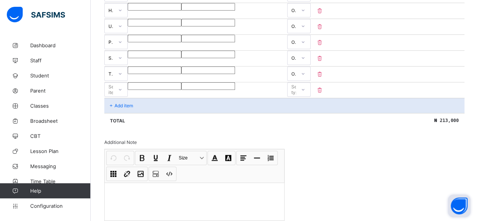
scroll to position [308, 0]
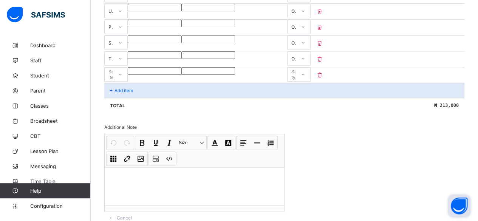
click at [119, 82] on div "Select item" at bounding box center [115, 74] width 23 height 14
click at [181, 74] on input "number" at bounding box center [155, 71] width 54 height 8
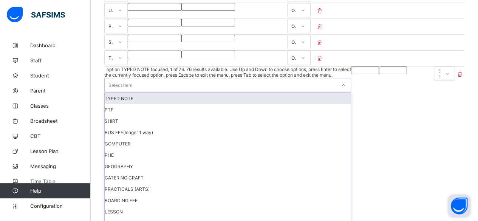
click at [133, 92] on div "Select item" at bounding box center [221, 85] width 232 height 14
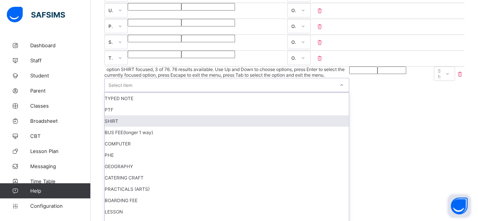
click at [111, 127] on div "SHIRT" at bounding box center [227, 120] width 244 height 11
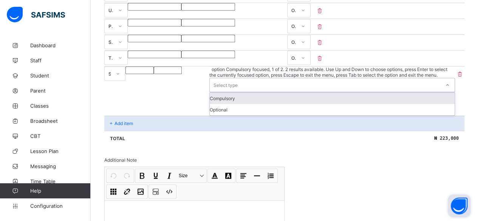
click at [238, 92] on div "Select type" at bounding box center [226, 85] width 24 height 14
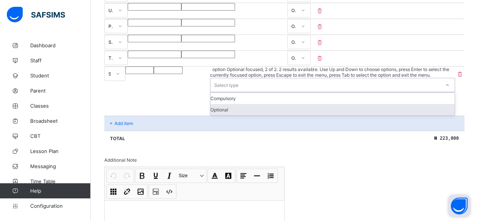
click at [410, 115] on div "Optional" at bounding box center [333, 109] width 244 height 11
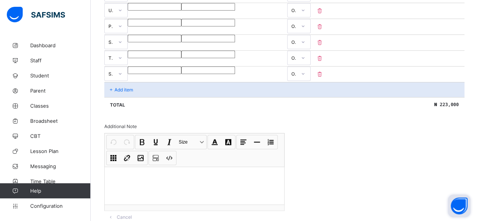
click at [122, 93] on p "Add item" at bounding box center [124, 90] width 19 height 6
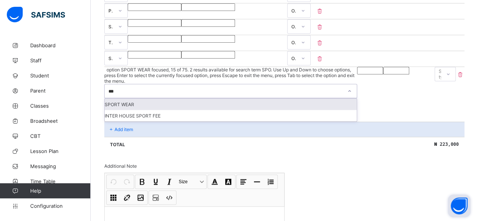
click at [125, 109] on div "SPORT WEAR" at bounding box center [231, 104] width 252 height 11
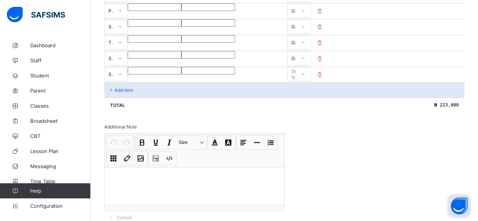
click at [181, 74] on input "number" at bounding box center [155, 71] width 54 height 8
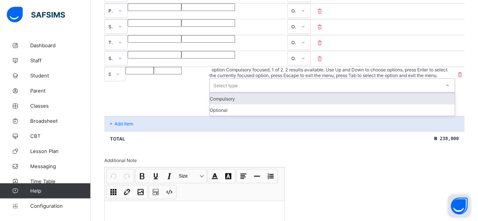
click at [238, 93] on div "Select type" at bounding box center [226, 85] width 24 height 14
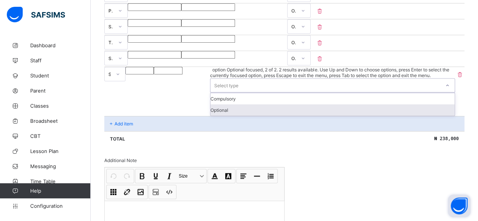
drag, startPoint x: 415, startPoint y: 121, endPoint x: 375, endPoint y: 118, distance: 39.8
click at [415, 116] on div "Optional" at bounding box center [333, 109] width 244 height 11
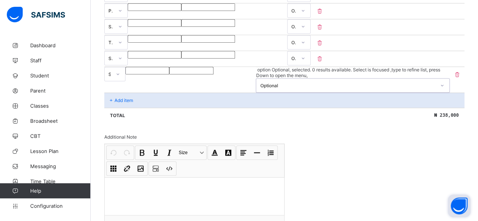
click at [120, 103] on p "Add item" at bounding box center [124, 101] width 19 height 6
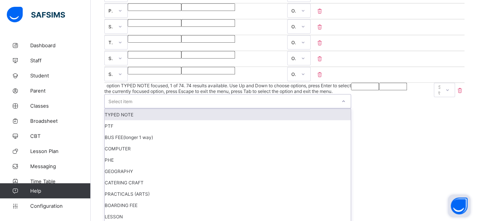
scroll to position [339, 0]
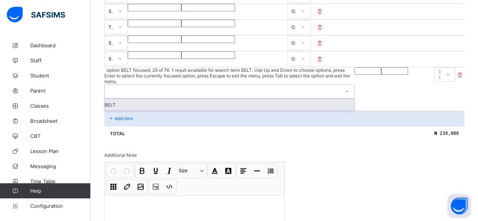
click at [355, 75] on input "number" at bounding box center [368, 71] width 27 height 8
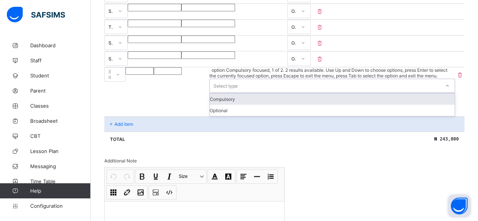
click at [238, 92] on div "Select type" at bounding box center [226, 86] width 24 height 14
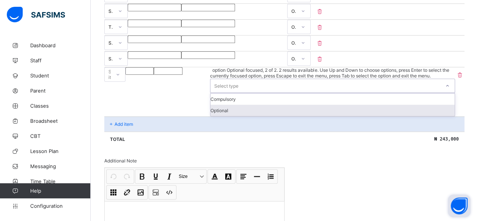
click at [414, 116] on div "Optional" at bounding box center [333, 110] width 244 height 11
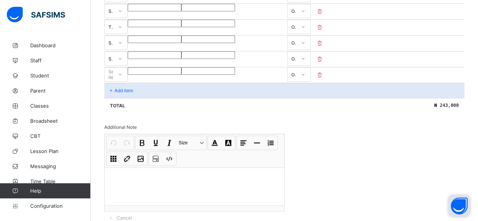
click at [121, 93] on p "Add item" at bounding box center [124, 91] width 19 height 6
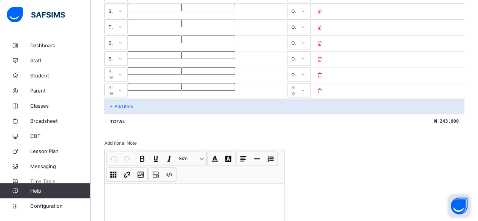
click at [120, 82] on div "Select item" at bounding box center [115, 74] width 14 height 14
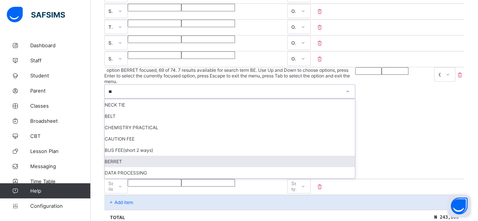
click at [117, 165] on div "BERRET" at bounding box center [230, 161] width 250 height 11
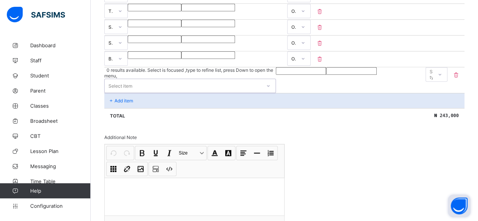
click at [117, 92] on div "Select item" at bounding box center [120, 86] width 24 height 14
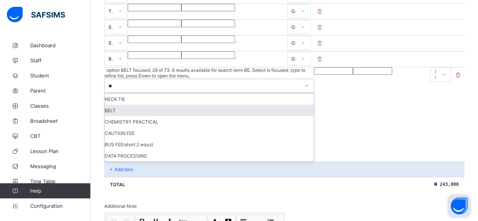
click at [113, 116] on div "BELT" at bounding box center [209, 110] width 209 height 11
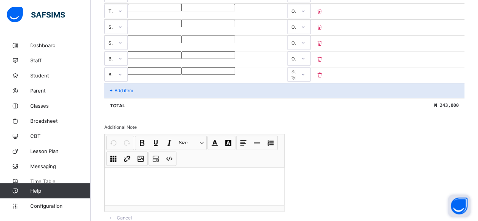
click at [181, 75] on input "number" at bounding box center [155, 71] width 54 height 8
click at [305, 82] on div "Select type" at bounding box center [298, 74] width 14 height 14
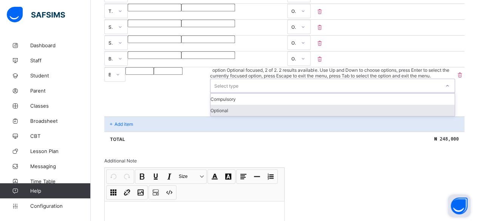
click at [405, 116] on div "Optional" at bounding box center [333, 110] width 244 height 11
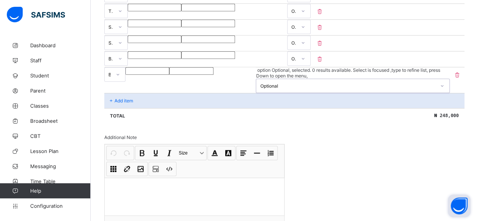
click at [116, 106] on div "Add item" at bounding box center [284, 100] width 360 height 15
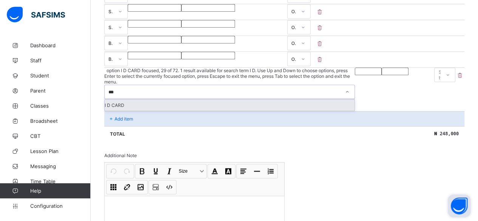
click at [121, 107] on div "I D CARD" at bounding box center [230, 104] width 250 height 11
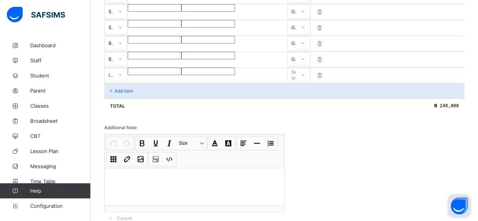
click at [181, 75] on input "number" at bounding box center [155, 72] width 54 height 8
click at [305, 82] on div "Select type" at bounding box center [298, 75] width 14 height 14
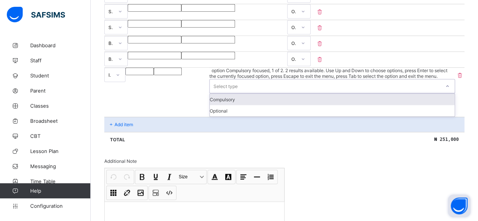
click at [414, 105] on div "Compulsory" at bounding box center [332, 99] width 245 height 11
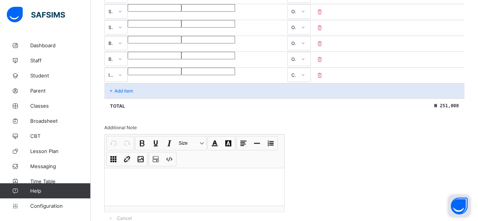
click at [116, 94] on p "Add item" at bounding box center [124, 91] width 19 height 6
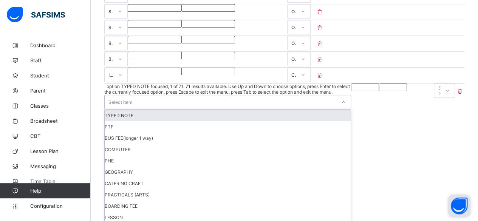
scroll to position [386, 0]
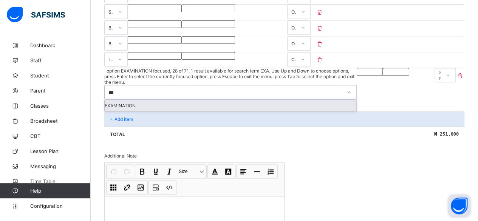
click at [118, 108] on div "EXAMINATION" at bounding box center [231, 105] width 252 height 11
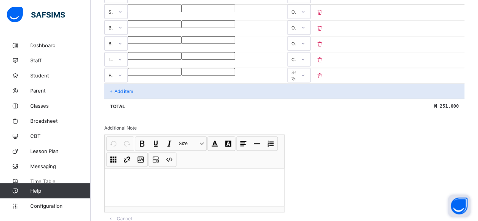
click at [181, 76] on input "number" at bounding box center [155, 72] width 54 height 8
click at [305, 82] on div "Select type" at bounding box center [298, 75] width 14 height 14
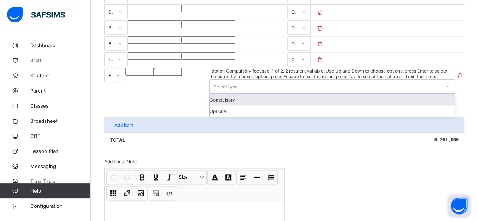
click at [415, 105] on div "Compulsory" at bounding box center [332, 99] width 245 height 11
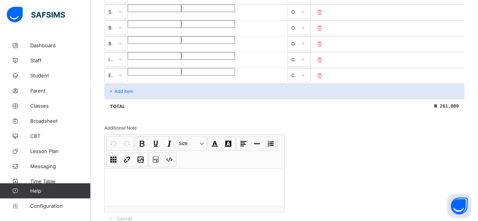
click at [119, 94] on p "Add item" at bounding box center [124, 91] width 19 height 6
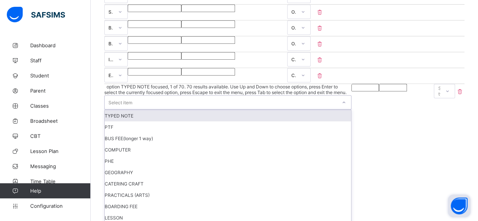
scroll to position [402, 0]
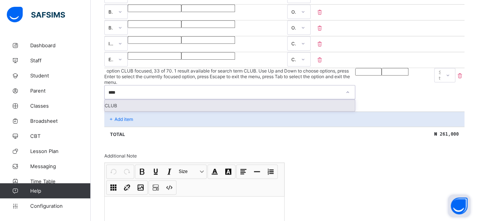
click at [119, 109] on div "CLUB" at bounding box center [230, 105] width 250 height 11
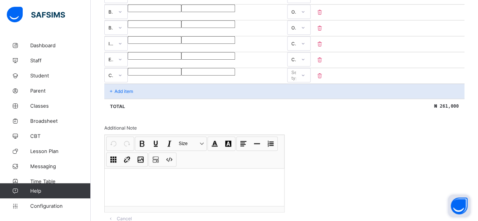
click at [181, 76] on input "number" at bounding box center [155, 72] width 54 height 8
click at [305, 82] on div "Select type" at bounding box center [298, 75] width 14 height 14
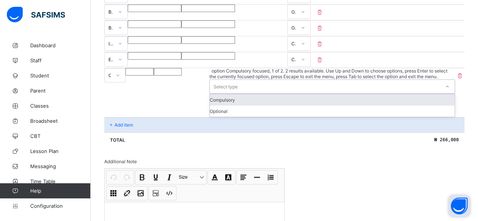
click at [411, 105] on div "Compulsory" at bounding box center [332, 99] width 245 height 11
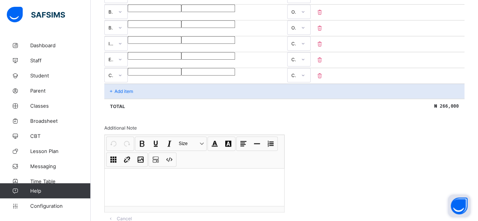
click at [116, 94] on p "Add item" at bounding box center [124, 91] width 19 height 6
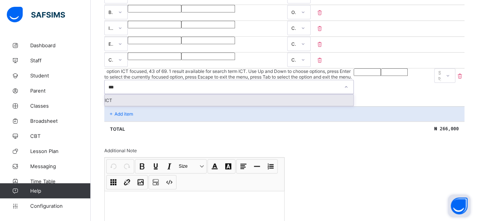
click at [117, 106] on div "ICT" at bounding box center [229, 100] width 249 height 11
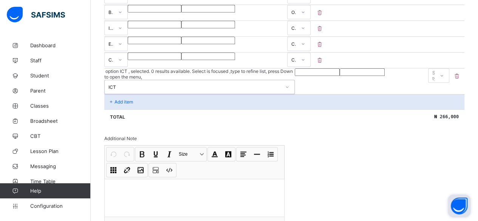
click at [295, 76] on input "number" at bounding box center [317, 72] width 45 height 8
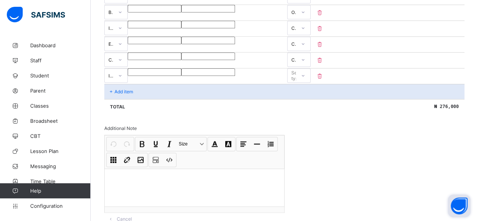
click at [305, 83] on div "Select type" at bounding box center [298, 75] width 14 height 14
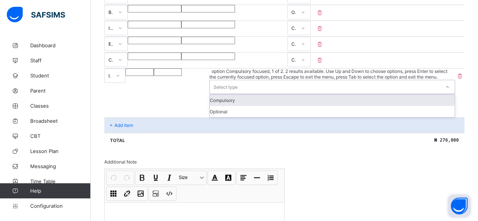
click at [416, 106] on div "Compulsory" at bounding box center [332, 100] width 245 height 11
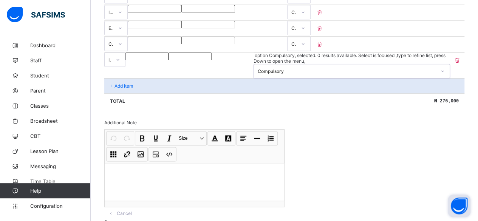
scroll to position [471, 0]
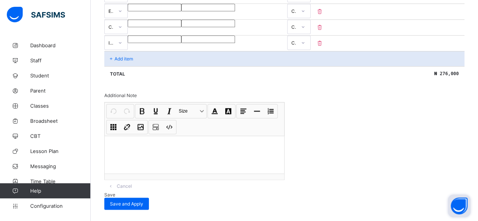
click at [118, 56] on p "Add item" at bounding box center [124, 59] width 19 height 6
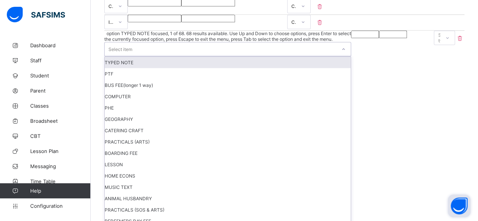
click at [118, 53] on div "Select item" at bounding box center [120, 49] width 24 height 14
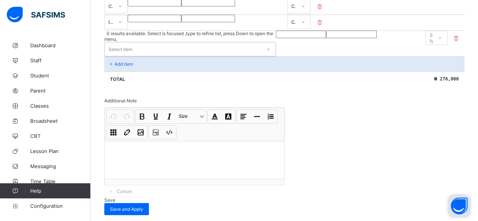
click at [118, 53] on div "Select item" at bounding box center [120, 49] width 24 height 14
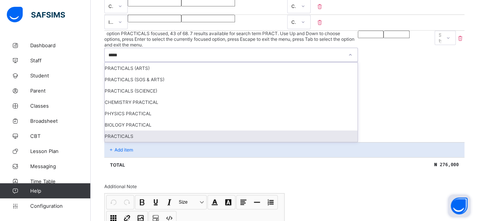
click at [118, 139] on div "PRACTICALS" at bounding box center [231, 135] width 253 height 11
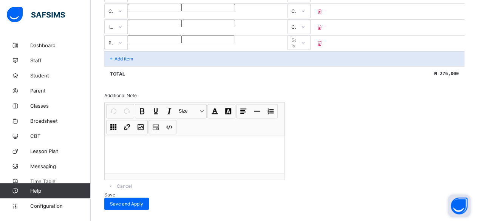
click at [181, 43] on input "number" at bounding box center [155, 40] width 54 height 8
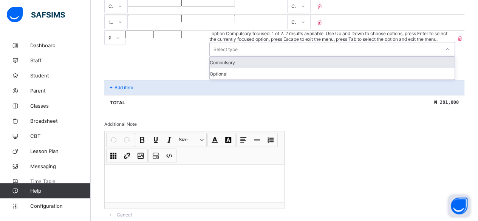
click at [238, 52] on div "Select type" at bounding box center [226, 49] width 24 height 14
click at [408, 68] on div "Compulsory" at bounding box center [332, 62] width 245 height 11
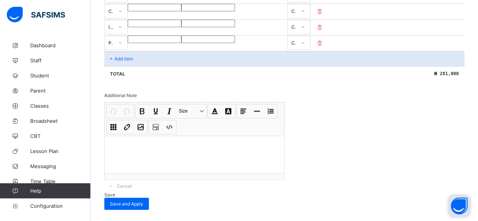
click at [125, 62] on p "Add item" at bounding box center [124, 59] width 19 height 6
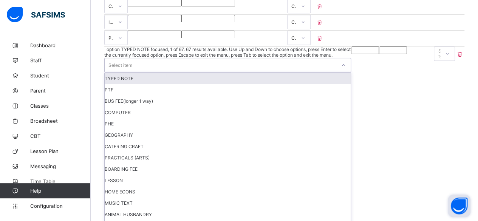
click at [120, 72] on div "Select item" at bounding box center [120, 65] width 24 height 14
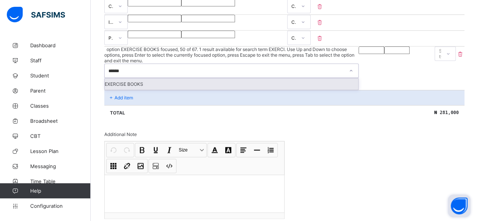
click at [118, 85] on div "EXERCISE BOOKS" at bounding box center [232, 83] width 254 height 11
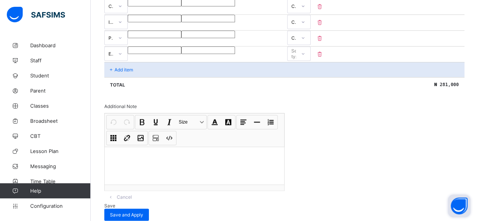
drag, startPoint x: 262, startPoint y: 73, endPoint x: 265, endPoint y: 70, distance: 4.3
click at [181, 54] on input "number" at bounding box center [155, 50] width 54 height 8
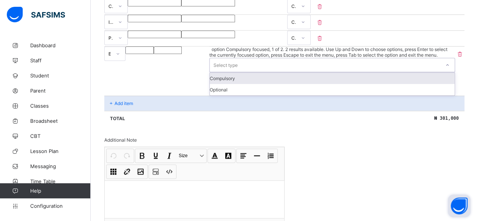
click at [238, 71] on div "Select type" at bounding box center [226, 65] width 24 height 14
click at [414, 84] on div "Compulsory" at bounding box center [332, 78] width 245 height 11
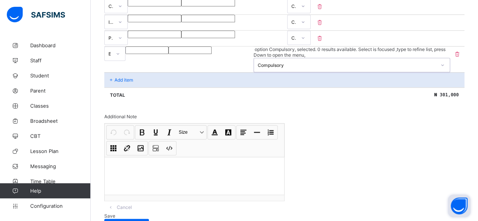
click at [118, 83] on p "Add item" at bounding box center [124, 80] width 19 height 6
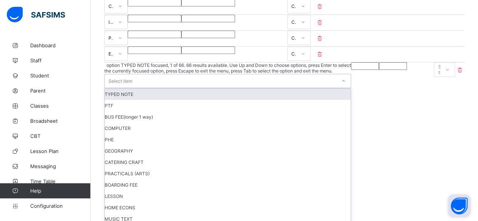
click at [118, 84] on div "Select item" at bounding box center [120, 81] width 24 height 14
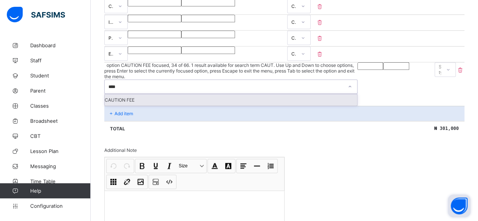
click at [115, 100] on div "CAUTION FEE" at bounding box center [231, 99] width 253 height 11
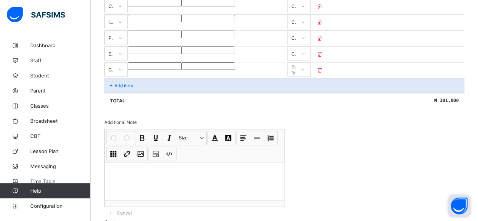
click at [181, 70] on input "number" at bounding box center [155, 66] width 54 height 8
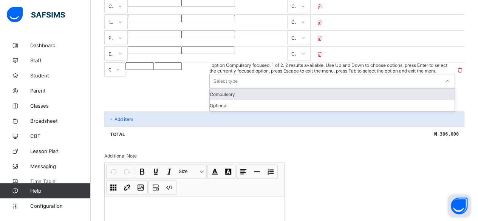
click at [238, 87] on div "Select type" at bounding box center [226, 81] width 24 height 14
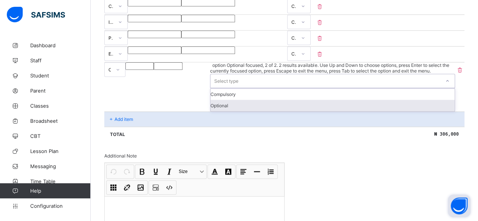
click at [409, 111] on div "Optional" at bounding box center [333, 105] width 244 height 11
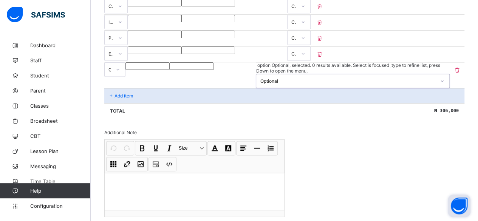
click at [111, 99] on div "Add item" at bounding box center [284, 95] width 360 height 15
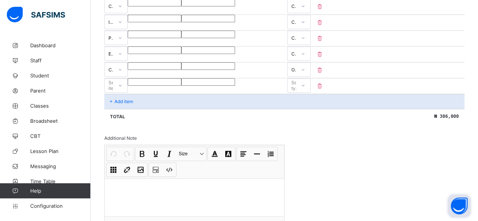
scroll to position [480, 0]
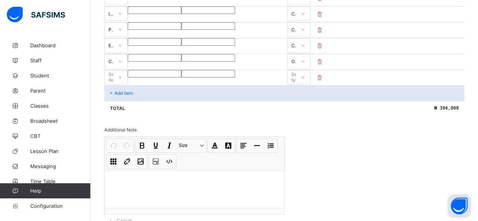
click at [111, 84] on div "Select item" at bounding box center [115, 77] width 23 height 14
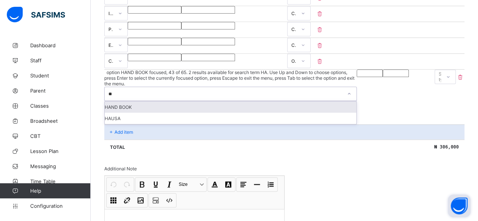
click at [111, 108] on div "HAND BOOK" at bounding box center [231, 106] width 252 height 11
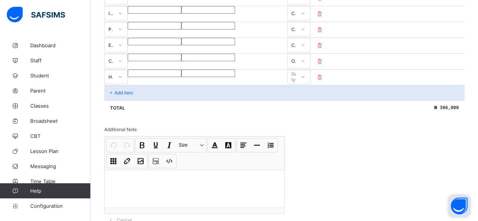
click at [181, 77] on input "number" at bounding box center [155, 74] width 54 height 8
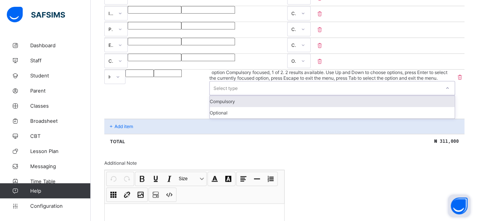
click at [238, 93] on div "Select type" at bounding box center [226, 88] width 24 height 14
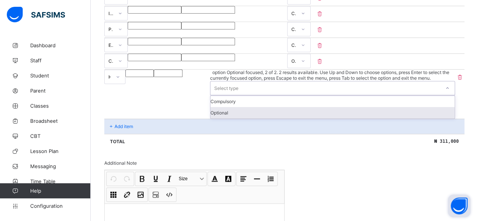
click at [408, 118] on div "Optional" at bounding box center [333, 112] width 244 height 11
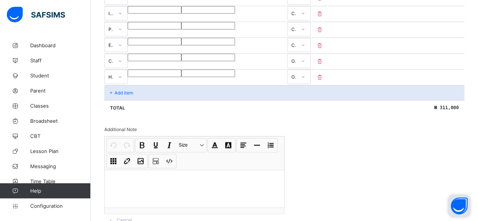
click at [118, 96] on p "Add item" at bounding box center [124, 93] width 19 height 6
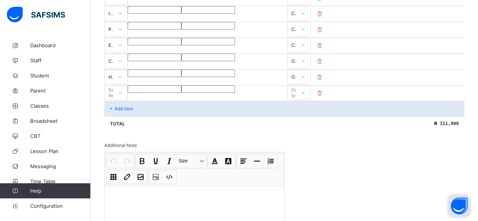
click at [125, 112] on p "Add item" at bounding box center [124, 109] width 19 height 6
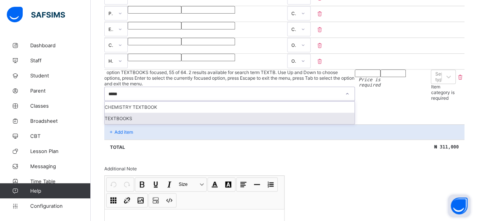
click at [110, 119] on div "TEXTBOOKS" at bounding box center [230, 118] width 250 height 11
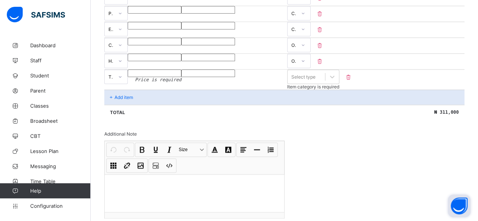
click at [181, 77] on input "number" at bounding box center [155, 74] width 54 height 8
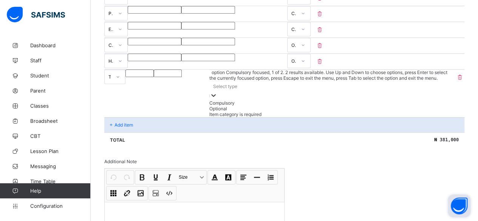
click at [237, 89] on div "Select type" at bounding box center [225, 87] width 24 height 6
click at [410, 112] on div "Optional" at bounding box center [332, 109] width 245 height 6
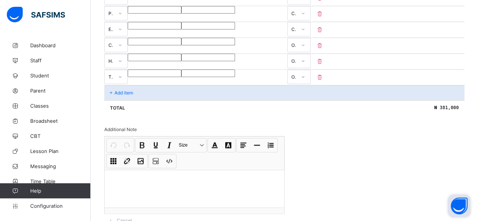
click at [117, 96] on p "Add item" at bounding box center [124, 93] width 19 height 6
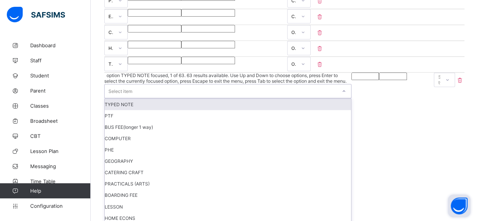
scroll to position [511, 0]
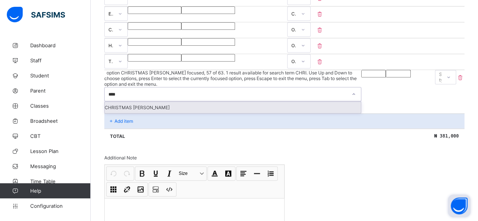
click at [110, 108] on div "CHRISTMAS [PERSON_NAME]" at bounding box center [233, 107] width 256 height 11
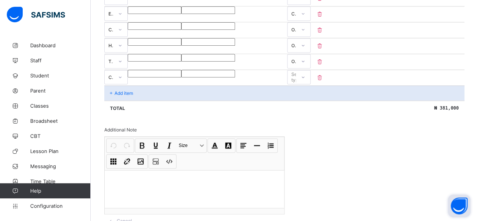
click at [181, 77] on input "number" at bounding box center [155, 74] width 54 height 8
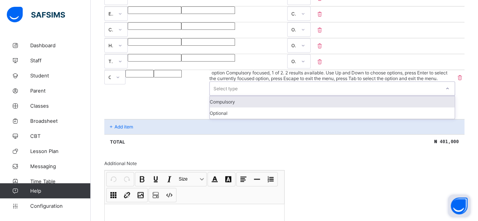
click at [238, 93] on div "Select type" at bounding box center [226, 88] width 24 height 14
click at [409, 107] on div "Compulsory" at bounding box center [332, 101] width 245 height 11
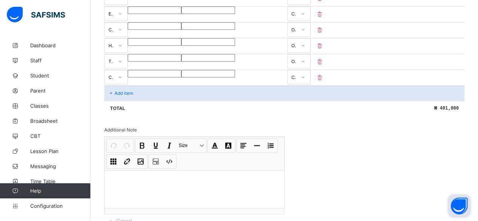
click at [112, 96] on icon at bounding box center [111, 93] width 6 height 6
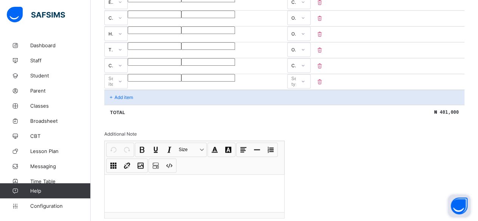
click at [118, 88] on div "Select item" at bounding box center [115, 81] width 23 height 14
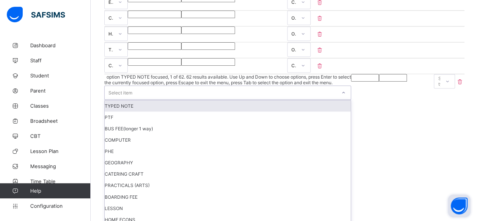
scroll to position [527, 0]
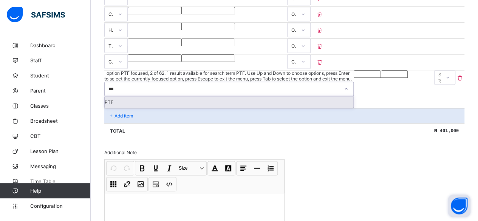
click at [117, 108] on div "PTF" at bounding box center [229, 101] width 249 height 11
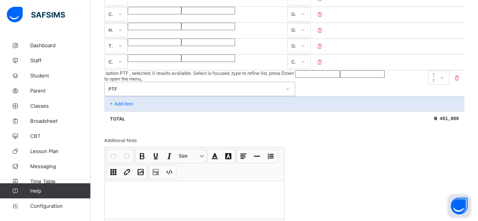
click at [295, 78] on input "number" at bounding box center [317, 74] width 45 height 8
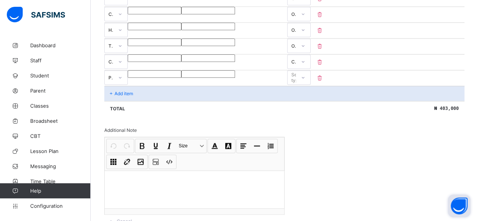
click at [305, 85] on div "Select type" at bounding box center [298, 77] width 14 height 14
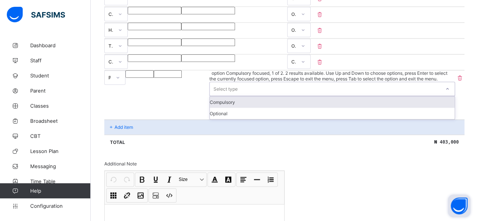
click at [404, 108] on div "Compulsory" at bounding box center [332, 101] width 245 height 11
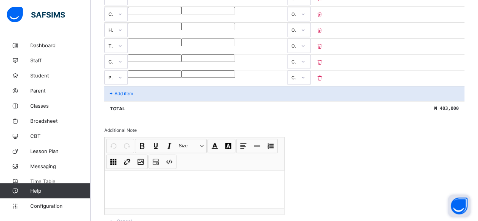
click at [120, 96] on p "Add item" at bounding box center [124, 94] width 19 height 6
click at [117, 85] on div "Select item" at bounding box center [115, 78] width 23 height 14
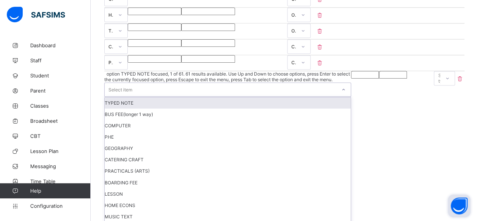
scroll to position [543, 0]
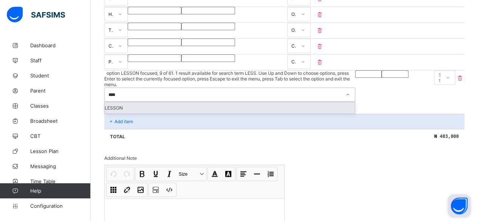
click at [113, 109] on div "LESSON" at bounding box center [230, 107] width 250 height 11
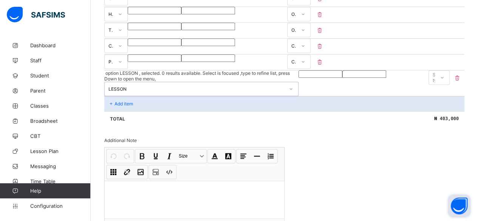
click at [299, 78] on input "number" at bounding box center [321, 74] width 44 height 8
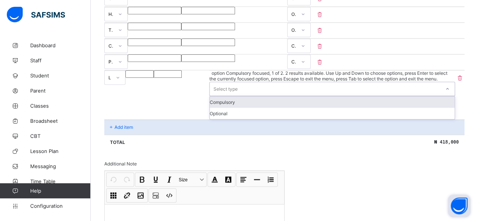
click at [238, 94] on div "Select type" at bounding box center [226, 89] width 24 height 14
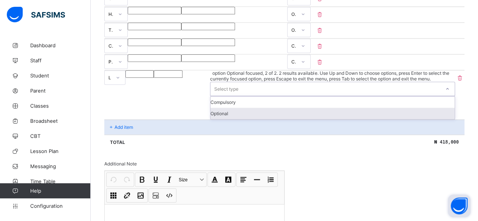
click at [406, 119] on div "Optional" at bounding box center [333, 113] width 244 height 11
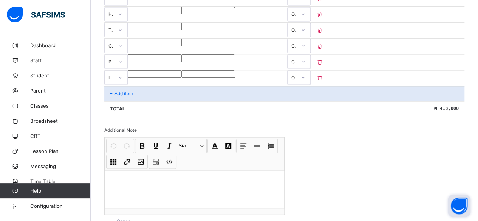
click at [124, 96] on p "Add item" at bounding box center [124, 94] width 19 height 6
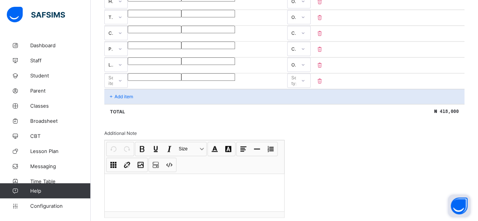
click at [124, 88] on div "Select item" at bounding box center [115, 80] width 23 height 14
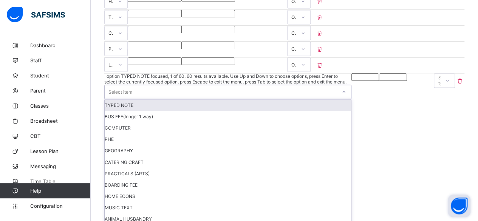
scroll to position [558, 0]
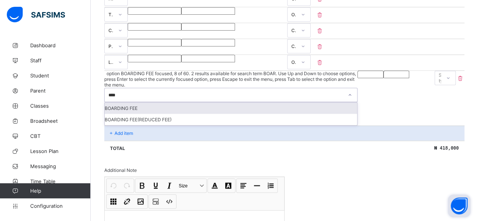
click at [130, 111] on div "BOARDING FEE" at bounding box center [231, 107] width 253 height 11
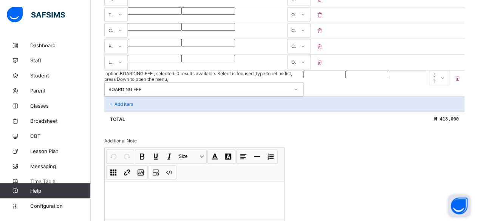
click at [304, 78] on input "number" at bounding box center [325, 75] width 42 height 8
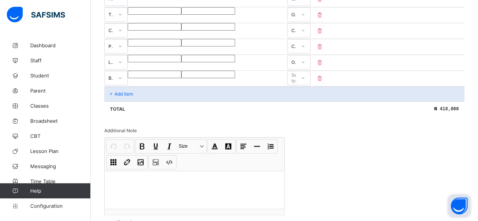
click at [181, 78] on input "number" at bounding box center [155, 75] width 54 height 8
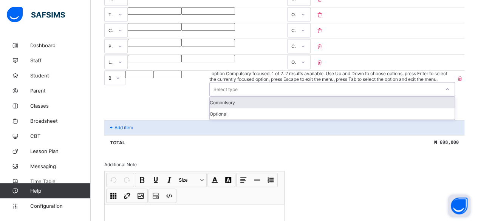
click at [238, 92] on div "Select type" at bounding box center [226, 89] width 24 height 14
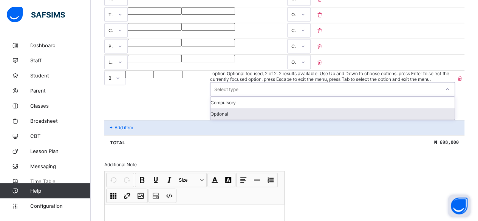
click at [412, 119] on div "Optional" at bounding box center [333, 113] width 244 height 11
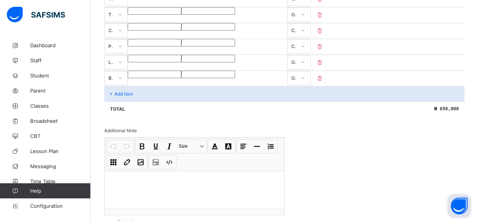
click at [126, 97] on p "Add item" at bounding box center [124, 94] width 19 height 6
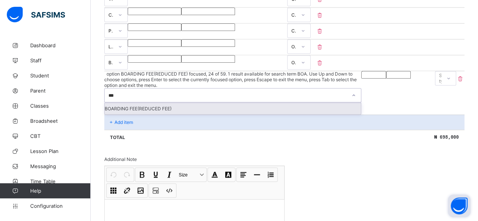
click at [122, 109] on div "BOARDING FEE(REDUCED FEE)" at bounding box center [233, 108] width 256 height 11
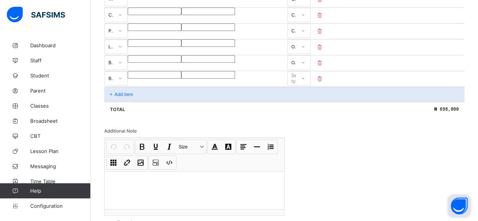
click at [181, 79] on input "number" at bounding box center [155, 75] width 54 height 8
click at [122, 82] on icon at bounding box center [120, 78] width 5 height 8
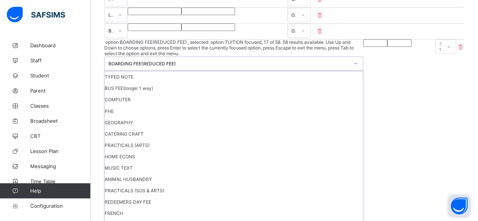
scroll to position [612, 0]
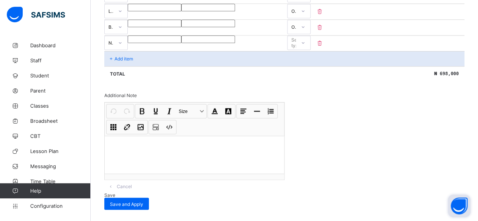
click at [181, 43] on input "number" at bounding box center [155, 40] width 54 height 8
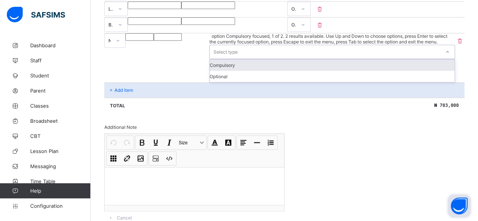
click at [238, 54] on div "Select type" at bounding box center [226, 52] width 24 height 14
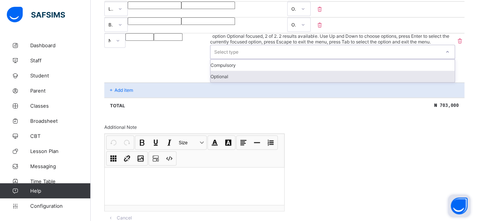
click at [408, 82] on div "Optional" at bounding box center [333, 76] width 244 height 11
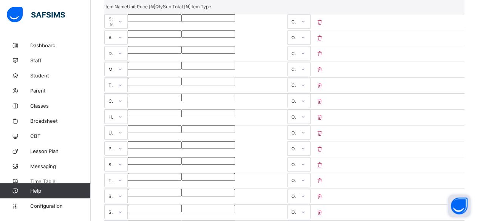
scroll to position [174, 0]
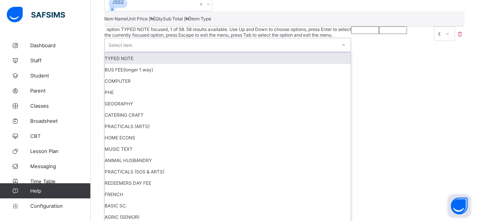
click at [341, 49] on icon at bounding box center [343, 45] width 5 height 8
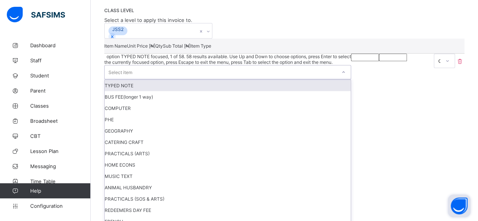
scroll to position [136, 0]
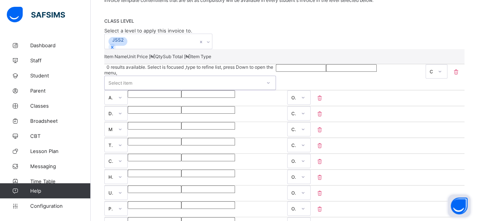
click at [116, 90] on div "Select item" at bounding box center [120, 83] width 24 height 14
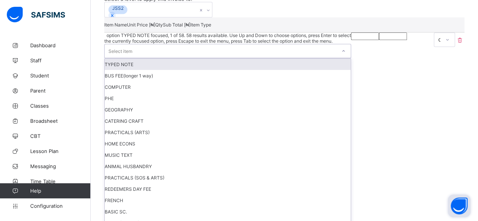
click at [118, 58] on div "Select item" at bounding box center [120, 51] width 24 height 14
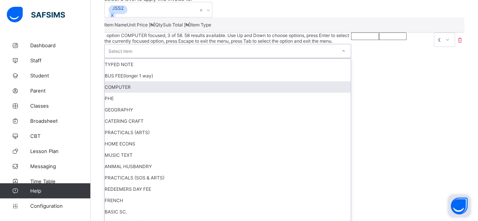
click at [341, 55] on icon at bounding box center [343, 51] width 5 height 8
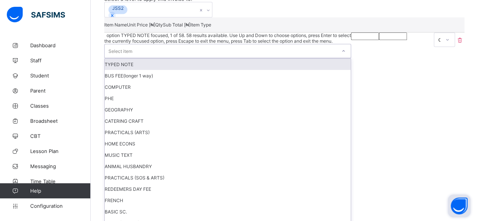
click at [341, 55] on icon at bounding box center [343, 51] width 5 height 8
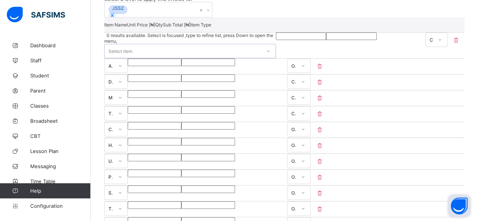
click at [266, 55] on icon at bounding box center [268, 51] width 5 height 8
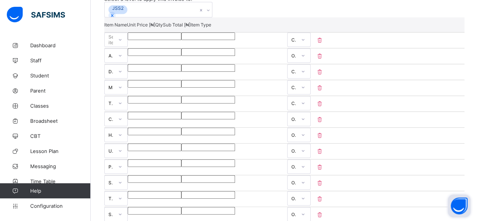
click at [127, 28] on p "Item Name" at bounding box center [115, 25] width 23 height 6
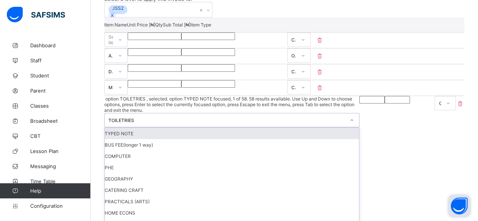
scroll to position [199, 0]
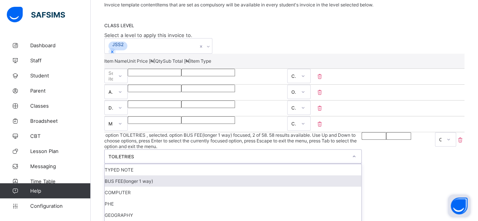
scroll to position [123, 0]
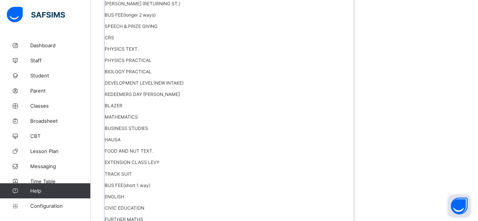
scroll to position [628, 0]
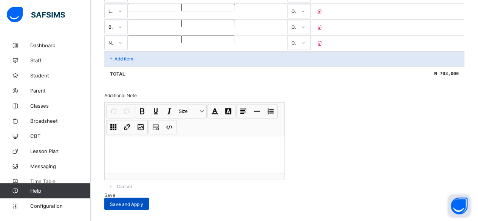
click at [143, 201] on span "Save and Apply" at bounding box center [126, 204] width 33 height 6
click at [406, 192] on div "Save" at bounding box center [284, 195] width 360 height 6
click at [115, 192] on span "Save" at bounding box center [109, 195] width 11 height 6
click at [143, 201] on span "Save and Apply" at bounding box center [126, 204] width 33 height 6
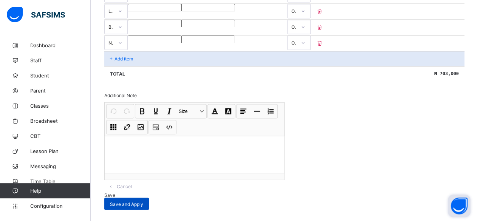
click at [143, 201] on span "Save and Apply" at bounding box center [126, 204] width 33 height 6
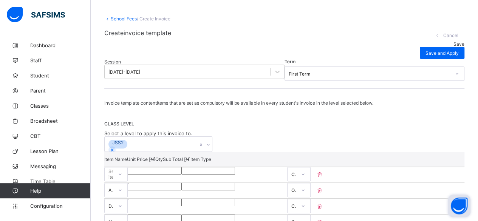
scroll to position [23, 0]
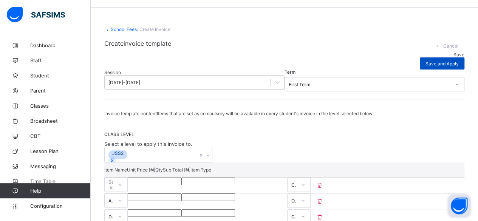
click at [441, 61] on span "Save and Apply" at bounding box center [442, 64] width 33 height 6
click at [454, 52] on span "Save" at bounding box center [459, 55] width 11 height 6
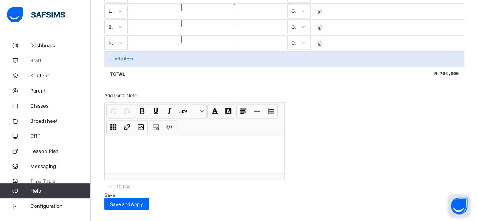
scroll to position [628, 0]
click at [143, 201] on span "Save and Apply" at bounding box center [126, 204] width 33 height 6
click at [115, 192] on span "Save" at bounding box center [109, 195] width 11 height 6
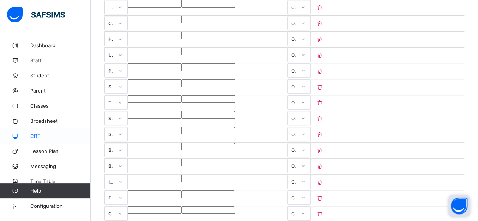
scroll to position [265, 0]
click at [41, 204] on span "Configuration" at bounding box center [60, 206] width 60 height 6
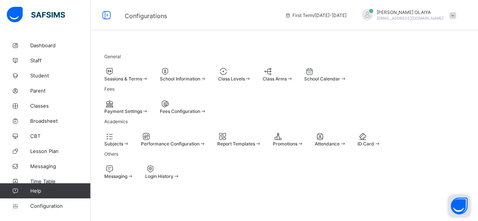
click at [121, 108] on span "Payment Settings" at bounding box center [123, 111] width 38 height 6
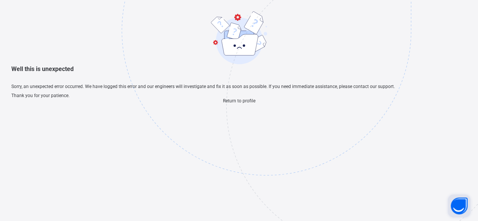
scroll to position [23, 0]
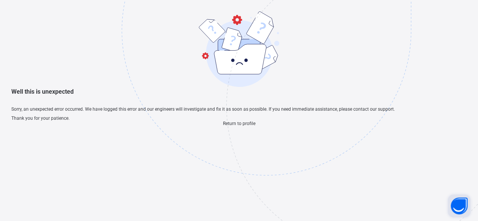
click at [234, 126] on span "Return to profile" at bounding box center [239, 123] width 33 height 5
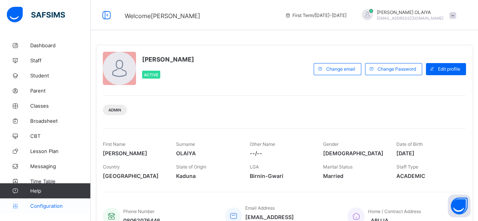
click at [35, 208] on span "Configuration" at bounding box center [60, 206] width 60 height 6
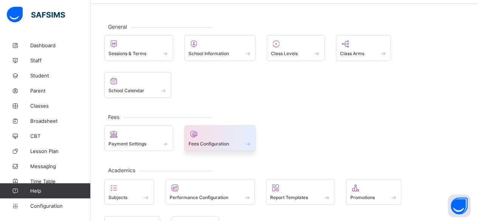
scroll to position [38, 0]
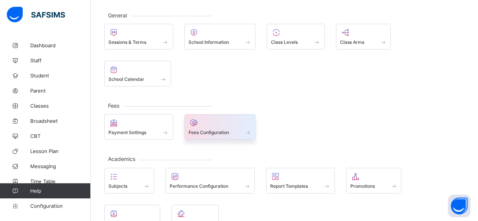
click at [206, 129] on div "Fees Configuration" at bounding box center [220, 132] width 63 height 6
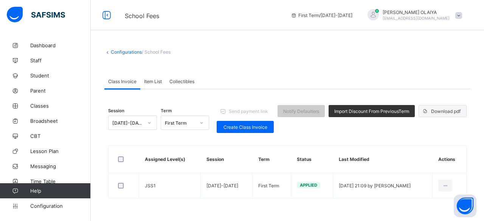
click at [445, 110] on span "Download pdf" at bounding box center [445, 111] width 29 height 6
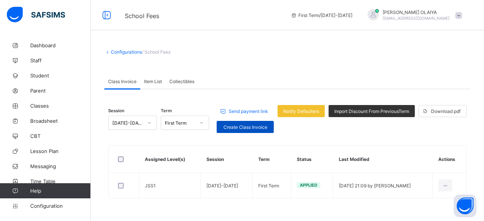
click at [240, 125] on span "Create Class Invoice" at bounding box center [245, 127] width 46 height 6
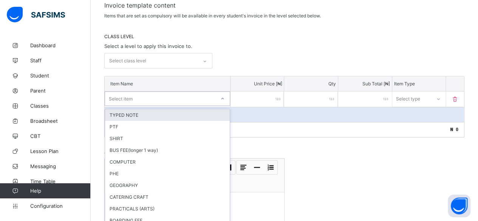
scroll to position [135, 0]
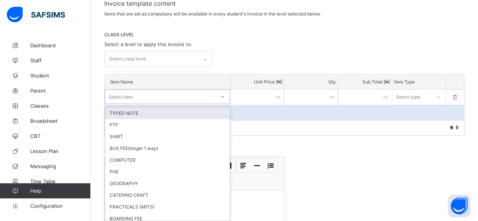
click at [224, 104] on div "option TYPED NOTE focused, 1 of 86. 86 results available. Use Up and Down to ch…" at bounding box center [168, 97] width 126 height 14
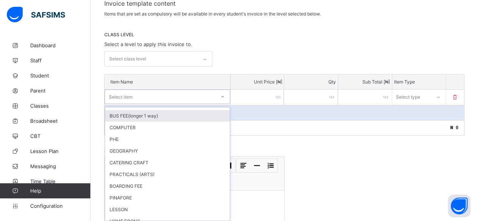
scroll to position [0, 0]
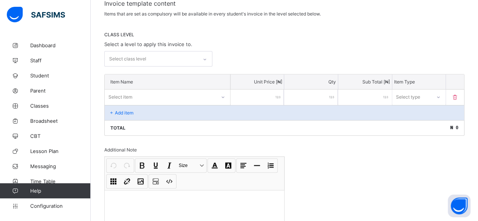
click at [459, 95] on icon at bounding box center [455, 97] width 8 height 6
click at [459, 94] on icon at bounding box center [455, 97] width 8 height 6
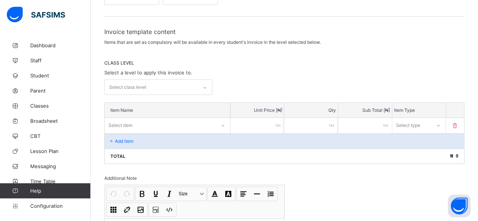
scroll to position [97, 0]
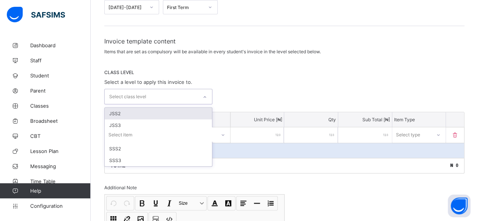
click at [203, 96] on div at bounding box center [204, 97] width 13 height 12
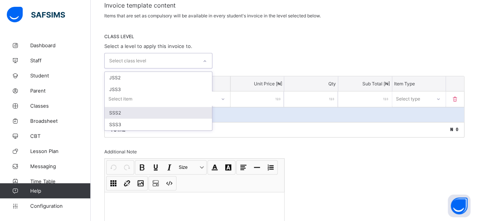
click at [116, 106] on div "Select item" at bounding box center [168, 98] width 126 height 14
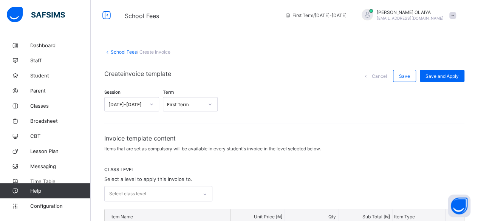
scroll to position [0, 0]
click at [122, 52] on link "School Fees" at bounding box center [124, 52] width 26 height 6
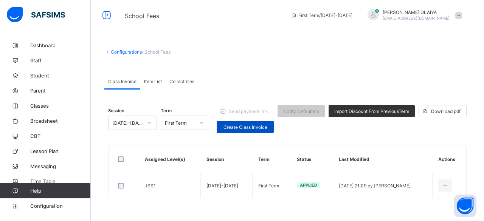
click at [235, 124] on span "Create Class Invoice" at bounding box center [245, 127] width 46 height 6
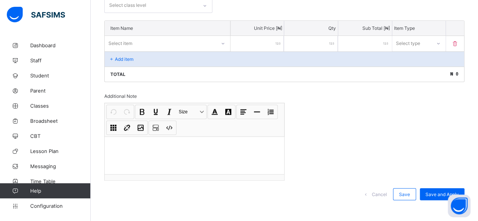
scroll to position [151, 0]
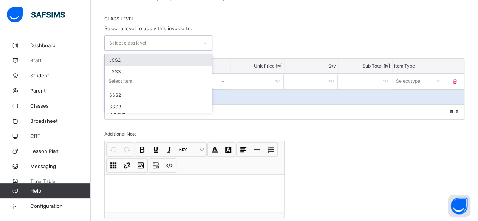
click at [207, 40] on icon at bounding box center [205, 44] width 5 height 8
click at [122, 56] on div "JSS2" at bounding box center [158, 60] width 107 height 12
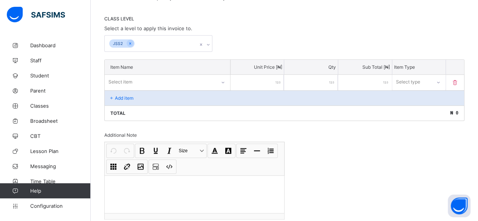
click at [291, 39] on div "JSS2" at bounding box center [284, 43] width 360 height 17
type input "*"
click at [336, 78] on input "*" at bounding box center [311, 82] width 54 height 15
click at [336, 79] on div "*" at bounding box center [311, 82] width 54 height 15
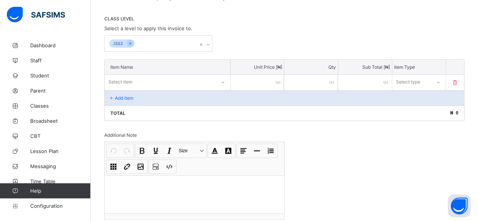
click at [334, 80] on div "*" at bounding box center [311, 82] width 54 height 15
click at [338, 77] on div "*" at bounding box center [311, 82] width 54 height 15
click at [338, 81] on div "*" at bounding box center [311, 82] width 54 height 15
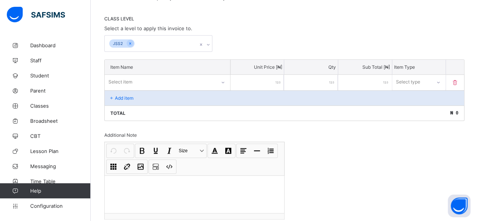
click at [336, 78] on div "*" at bounding box center [311, 82] width 54 height 15
drag, startPoint x: 335, startPoint y: 80, endPoint x: 329, endPoint y: 86, distance: 8.0
click at [334, 80] on div "*" at bounding box center [311, 82] width 54 height 15
type input "*"
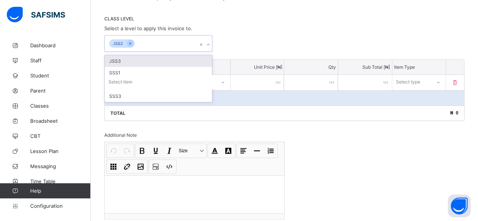
click at [209, 42] on icon at bounding box center [208, 45] width 5 height 8
click at [128, 41] on icon at bounding box center [130, 43] width 4 height 5
click at [148, 39] on div "JSS2" at bounding box center [151, 44] width 93 height 16
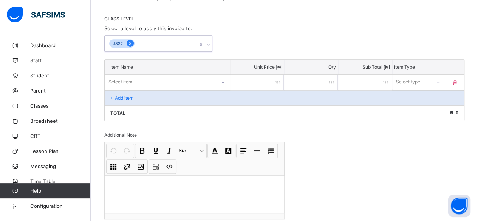
click at [130, 42] on icon at bounding box center [130, 43] width 2 height 2
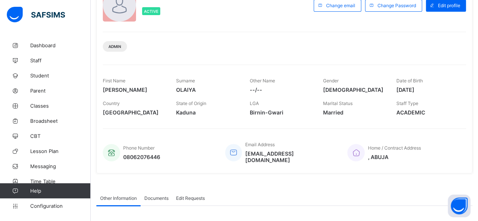
scroll to position [76, 0]
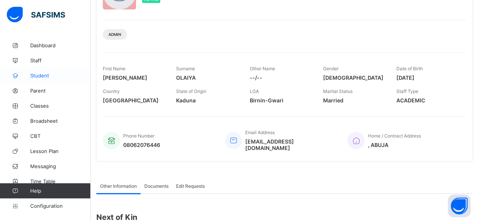
click at [36, 74] on span "Student" at bounding box center [60, 76] width 60 height 6
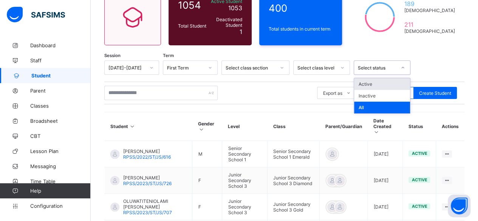
click at [373, 69] on div "Select status" at bounding box center [377, 68] width 39 height 6
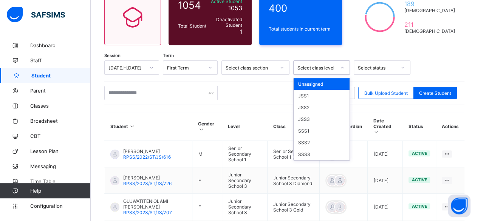
click at [321, 67] on div "Select class level" at bounding box center [317, 68] width 39 height 6
click at [305, 95] on div "JSS1" at bounding box center [322, 96] width 56 height 12
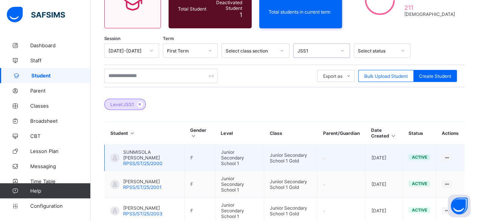
scroll to position [76, 0]
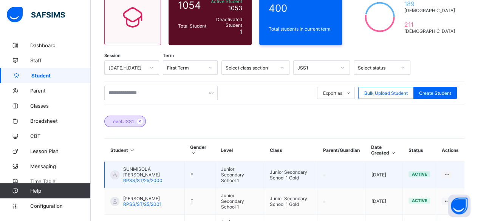
click at [130, 170] on span "SUNMISOLA [PERSON_NAME]" at bounding box center [151, 171] width 56 height 11
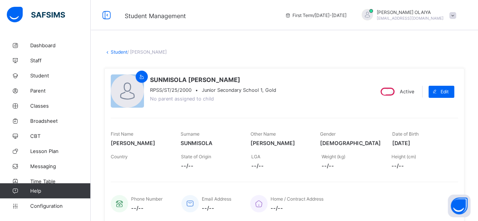
click at [116, 50] on link "Student" at bounding box center [119, 52] width 17 height 6
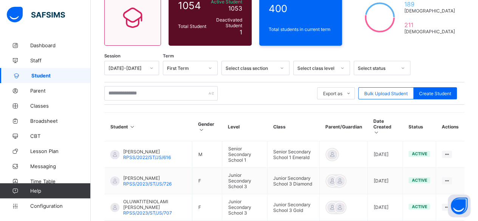
scroll to position [76, 0]
click at [238, 69] on div "Select class section" at bounding box center [251, 68] width 50 height 6
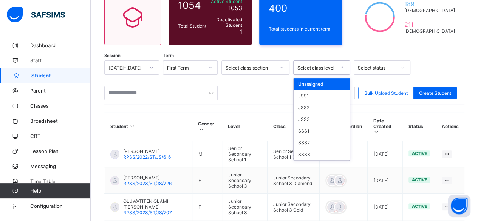
click at [303, 68] on div "Select class level" at bounding box center [317, 68] width 39 height 6
click at [305, 105] on div "JSS2" at bounding box center [322, 108] width 56 height 12
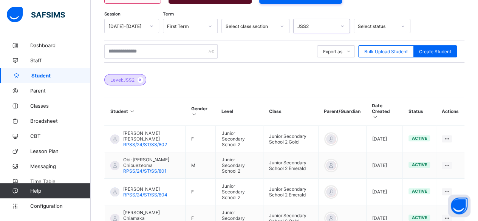
scroll to position [151, 0]
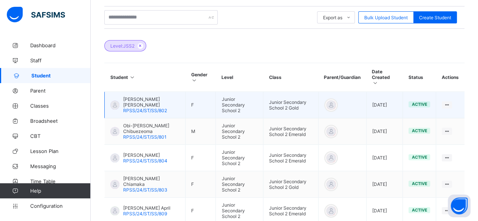
click at [138, 96] on span "Michelle Ogbodo Nneka" at bounding box center [151, 101] width 56 height 11
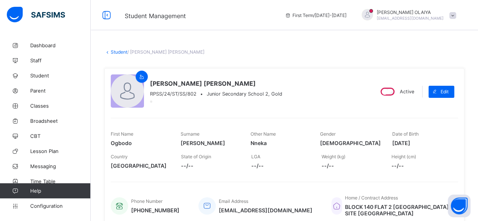
click at [120, 50] on link "Student" at bounding box center [119, 52] width 17 height 6
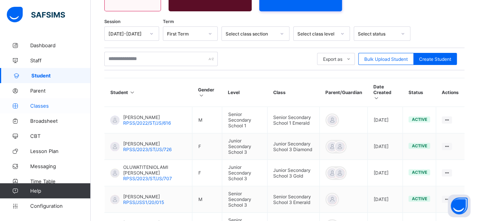
scroll to position [113, 0]
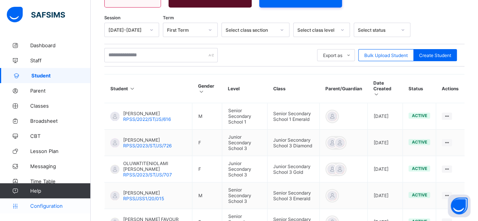
click at [36, 204] on span "Configuration" at bounding box center [60, 206] width 60 height 6
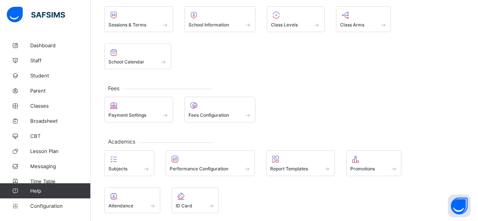
scroll to position [72, 0]
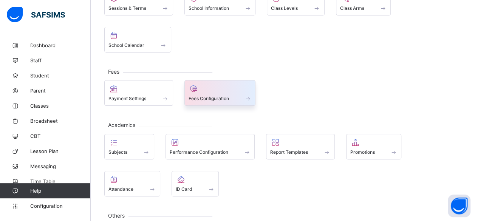
click at [207, 96] on span "Fees Configuration" at bounding box center [209, 99] width 40 height 6
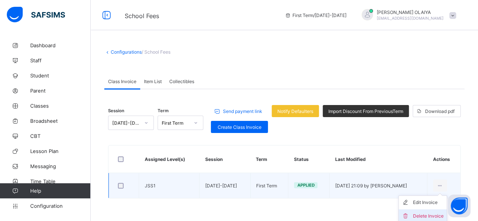
click at [439, 217] on div "Delete Invoice" at bounding box center [428, 216] width 31 height 8
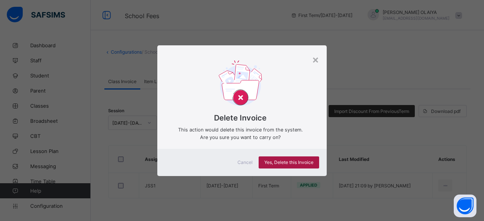
click at [288, 162] on span "Yes, Delete this Invoice" at bounding box center [288, 163] width 49 height 6
click at [315, 59] on div "×" at bounding box center [315, 59] width 7 height 13
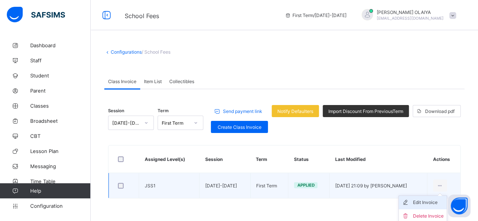
scroll to position [1, 0]
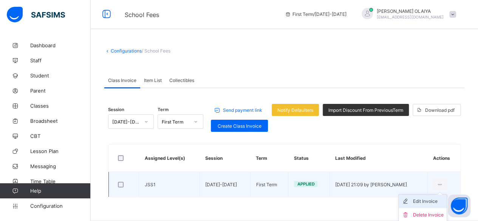
click at [431, 200] on div "Edit Invoice" at bounding box center [428, 202] width 31 height 8
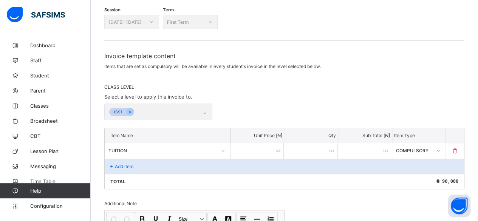
scroll to position [115, 0]
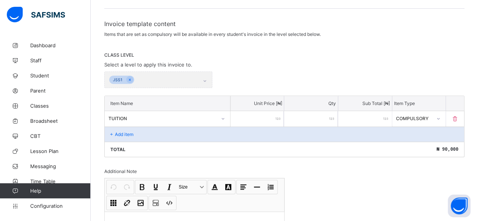
click at [124, 132] on p "Add item" at bounding box center [124, 135] width 19 height 6
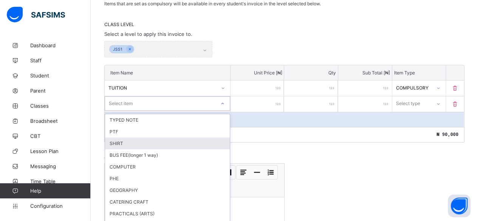
click at [123, 111] on div "option SHIRT focused, 3 of 86. 86 results available. Use Up and Down to choose …" at bounding box center [168, 103] width 126 height 14
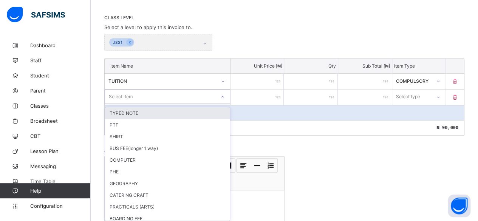
click at [113, 93] on div "Select item" at bounding box center [121, 97] width 24 height 14
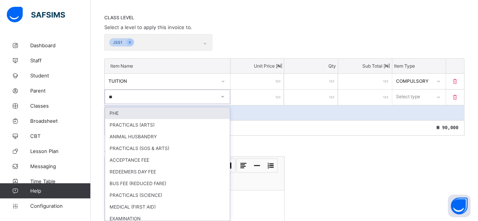
type input "***"
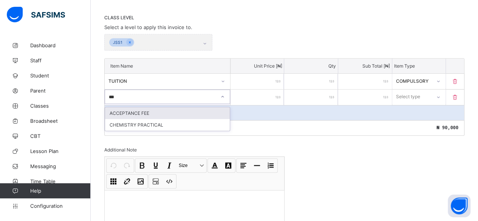
click at [112, 108] on div "ACCEPTANCE FEE" at bounding box center [167, 113] width 125 height 12
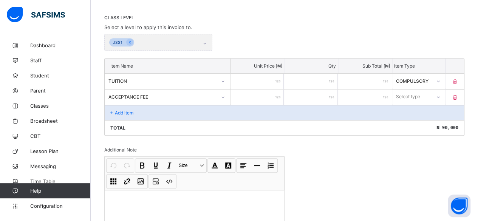
click at [206, 41] on div "JSS1" at bounding box center [158, 42] width 108 height 17
click at [205, 43] on div "JSS1" at bounding box center [158, 42] width 108 height 17
click at [264, 91] on input "number" at bounding box center [258, 97] width 54 height 15
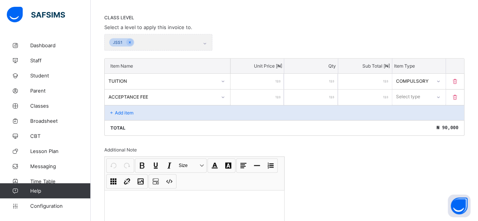
type input "*"
type input "**"
type input "***"
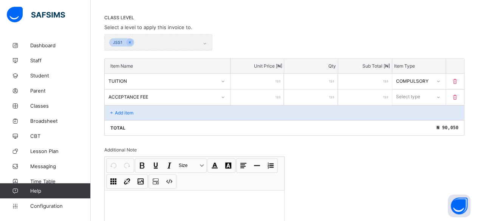
type input "***"
type input "****"
click at [416, 91] on div "Select type" at bounding box center [409, 97] width 24 height 14
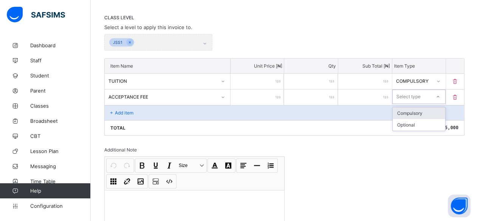
click at [414, 108] on div "Compulsory" at bounding box center [419, 113] width 53 height 12
click at [126, 110] on p "Add item" at bounding box center [124, 113] width 19 height 6
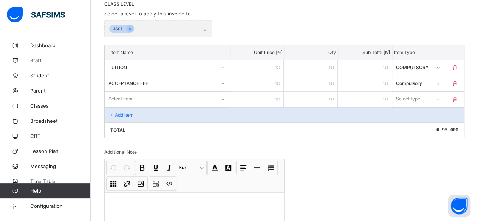
click at [122, 106] on div "Select item" at bounding box center [168, 99] width 126 height 14
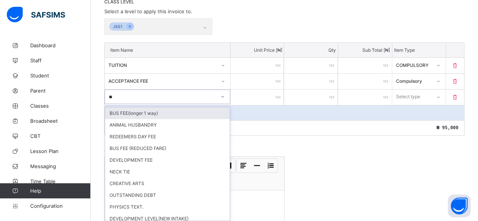
type input "***"
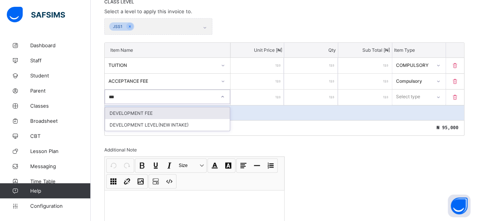
click at [123, 109] on div "DEVELOPMENT FEE" at bounding box center [167, 113] width 125 height 12
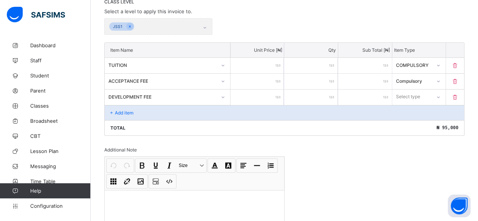
click at [270, 91] on input "number" at bounding box center [258, 97] width 54 height 15
type input "*"
type input "**"
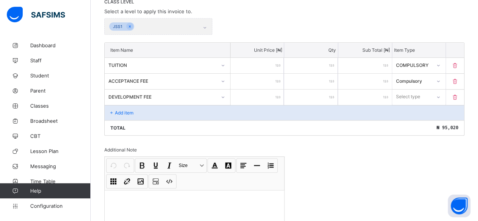
type input "***"
type input "****"
type input "*****"
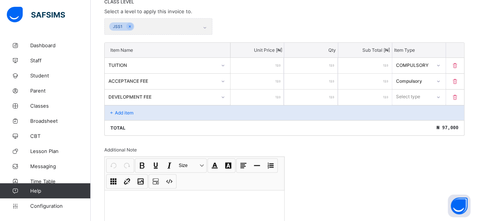
type input "*****"
click at [406, 93] on div "Select type" at bounding box center [409, 97] width 24 height 14
click at [409, 110] on div "Compulsory" at bounding box center [419, 113] width 53 height 12
click at [119, 110] on p "Add item" at bounding box center [124, 113] width 19 height 6
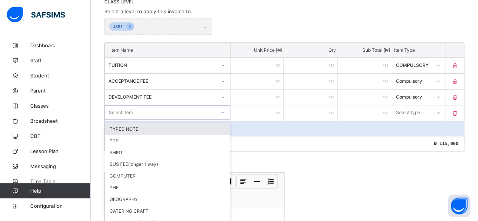
scroll to position [183, 0]
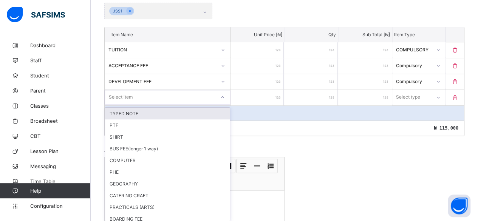
click at [119, 104] on div "option TYPED NOTE focused, 1 of 84. 84 results available. Use Up and Down to ch…" at bounding box center [168, 97] width 126 height 14
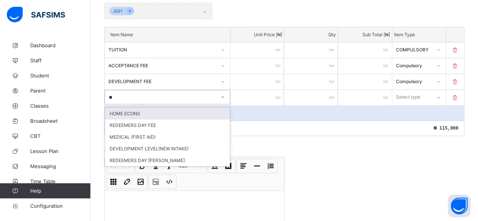
type input "***"
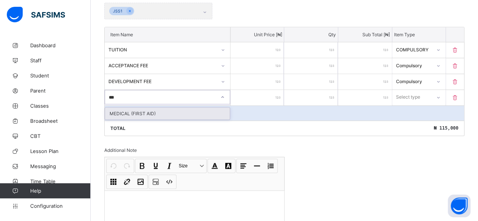
click at [119, 110] on div "MEDICAL (FIRST AID)" at bounding box center [167, 114] width 125 height 12
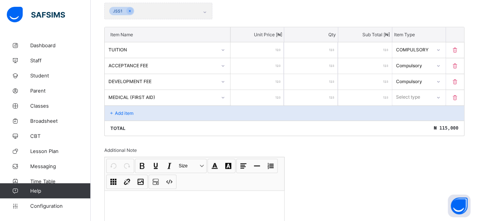
click at [267, 92] on input "number" at bounding box center [258, 97] width 54 height 15
type input "*"
type input "**"
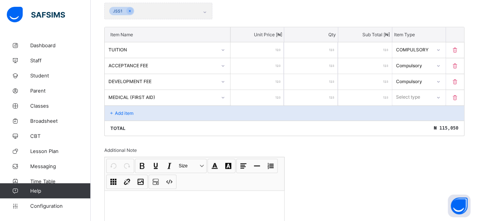
type input "***"
type input "****"
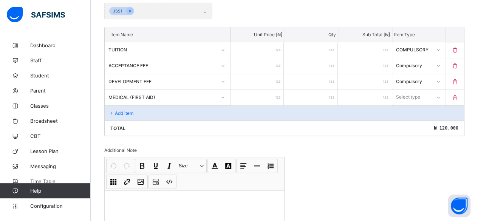
click at [413, 93] on div "Select type" at bounding box center [408, 97] width 24 height 14
click at [407, 113] on div "Compulsory" at bounding box center [419, 114] width 53 height 12
click at [114, 110] on icon at bounding box center [111, 113] width 6 height 6
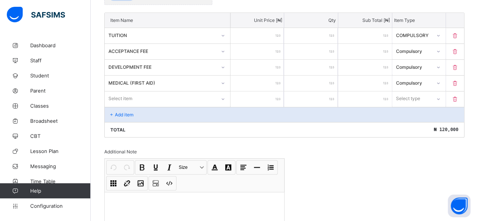
click at [118, 106] on div "Select item" at bounding box center [168, 98] width 126 height 14
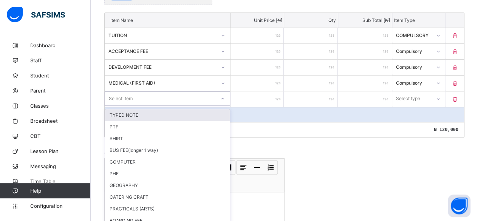
scroll to position [199, 0]
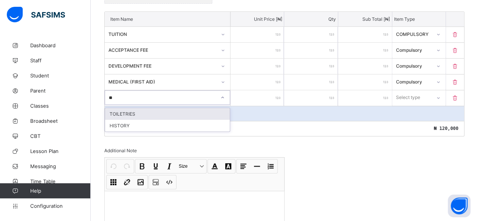
type input "***"
click at [115, 110] on div "TOILETRIES" at bounding box center [167, 114] width 125 height 12
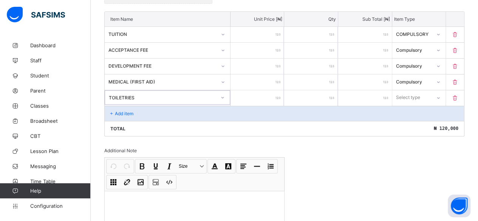
click at [268, 91] on input "number" at bounding box center [258, 97] width 54 height 15
type input "*"
type input "**"
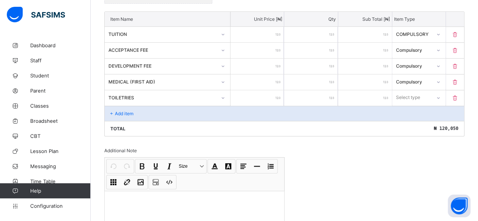
type input "***"
type input "****"
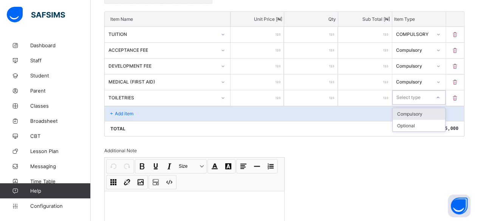
click at [419, 90] on div "Select type" at bounding box center [409, 97] width 24 height 14
click at [414, 109] on div "Compulsory" at bounding box center [419, 114] width 53 height 12
click at [124, 112] on p "Add item" at bounding box center [124, 114] width 19 height 6
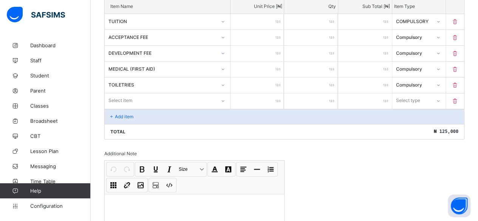
click at [124, 108] on div "Select item" at bounding box center [168, 100] width 126 height 14
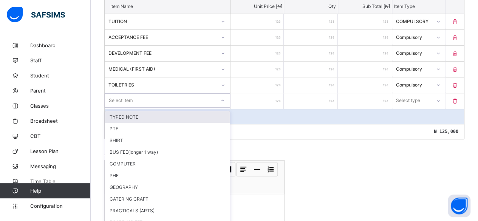
scroll to position [215, 0]
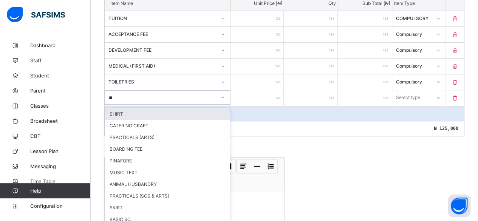
type input "***"
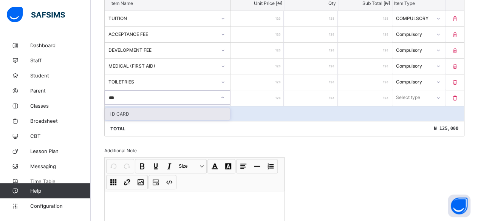
click at [115, 108] on div "I D CARD" at bounding box center [167, 114] width 125 height 12
click at [274, 91] on input "number" at bounding box center [258, 97] width 54 height 15
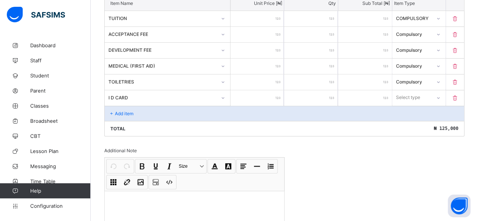
type input "*"
type input "**"
type input "***"
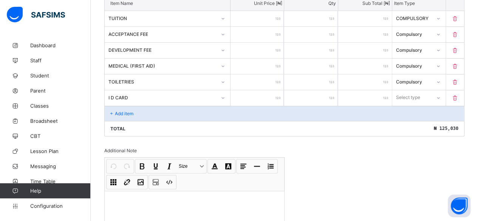
type input "***"
type input "****"
click at [407, 93] on div "Select type" at bounding box center [408, 97] width 24 height 14
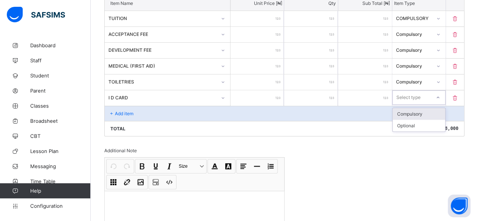
click at [406, 108] on div "Compulsory" at bounding box center [419, 114] width 53 height 12
click at [123, 111] on p "Add item" at bounding box center [124, 114] width 19 height 6
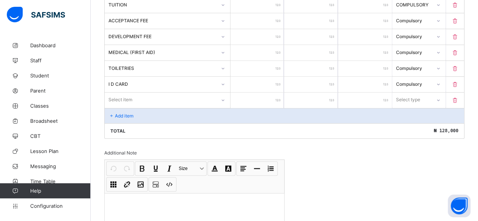
click at [121, 107] on div "Select item" at bounding box center [168, 100] width 126 height 14
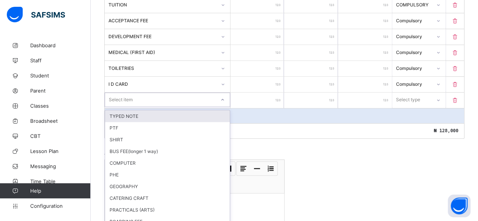
scroll to position [230, 0]
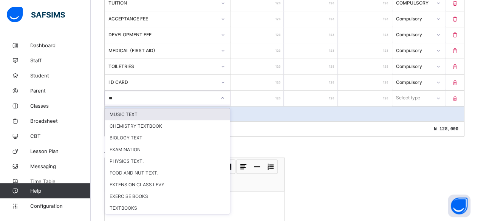
type input "***"
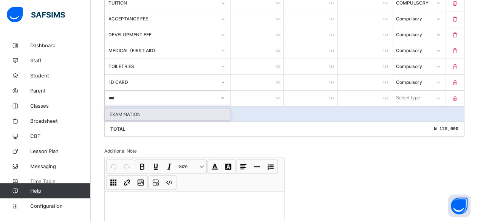
click at [121, 109] on div "EXAMINATION" at bounding box center [167, 114] width 125 height 12
click at [276, 95] on input "number" at bounding box center [258, 98] width 54 height 15
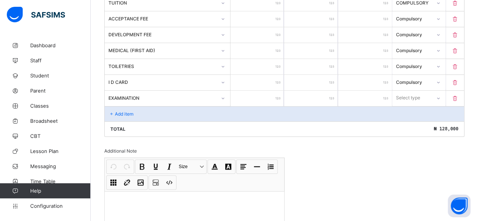
type input "*"
type input "**"
type input "***"
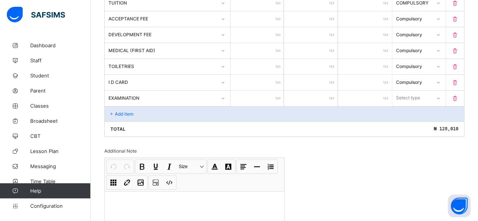
type input "***"
type input "****"
type input "*****"
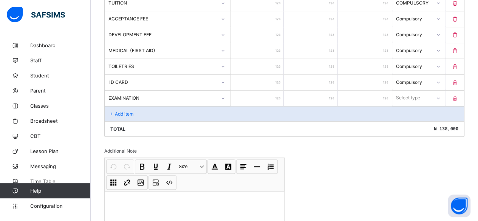
type input "*****"
click at [410, 91] on div "Select type" at bounding box center [409, 98] width 24 height 14
click at [409, 110] on div "Compulsory" at bounding box center [419, 114] width 53 height 12
click at [129, 111] on p "Add item" at bounding box center [124, 114] width 19 height 6
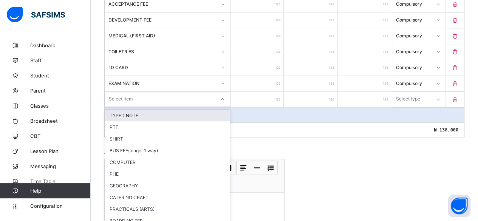
scroll to position [246, 0]
click at [125, 105] on div "option TYPED NOTE focused, 1 of 80. 80 results available. Use Up and Down to ch…" at bounding box center [168, 98] width 126 height 14
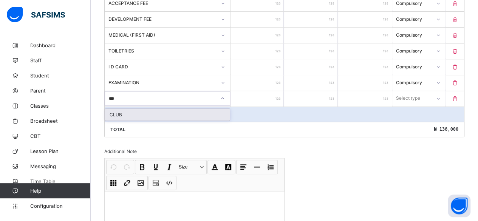
type input "****"
click at [114, 109] on div "CLUB" at bounding box center [167, 115] width 125 height 12
click at [265, 95] on input "number" at bounding box center [258, 98] width 54 height 15
type input "*"
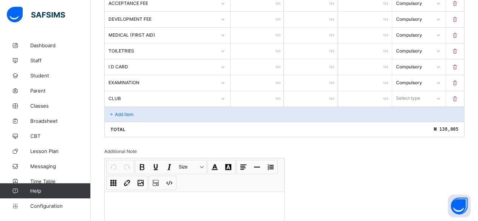
type input "**"
type input "***"
type input "****"
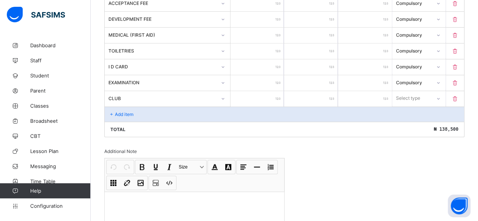
type input "****"
click at [408, 95] on div "Select type" at bounding box center [409, 98] width 24 height 14
click at [410, 109] on div "Compulsory" at bounding box center [419, 115] width 53 height 12
click at [116, 112] on p "Add item" at bounding box center [124, 115] width 19 height 6
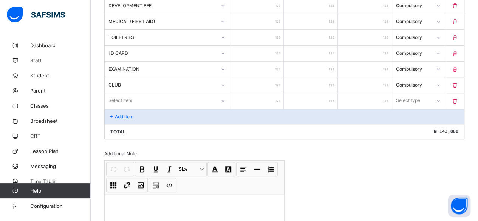
click at [116, 107] on div "Select item" at bounding box center [168, 100] width 126 height 14
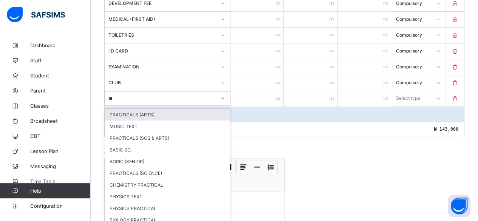
type input "***"
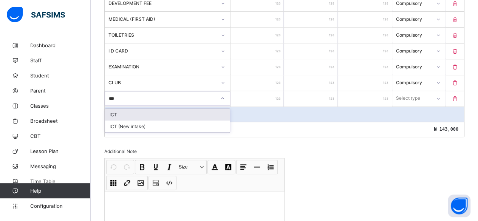
click at [112, 110] on div "ICT" at bounding box center [167, 115] width 125 height 12
click at [223, 95] on icon at bounding box center [222, 99] width 5 height 8
click at [122, 95] on div "ICT" at bounding box center [162, 98] width 107 height 6
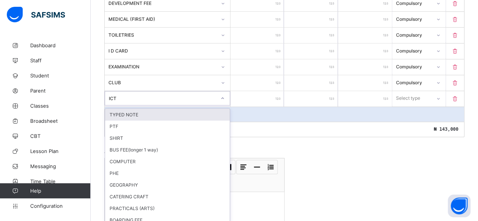
drag, startPoint x: 122, startPoint y: 93, endPoint x: 107, endPoint y: 93, distance: 14.4
click at [118, 95] on div "ICT" at bounding box center [162, 98] width 107 height 6
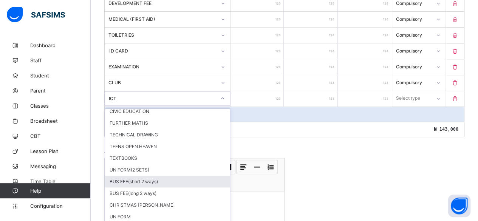
scroll to position [771, 0]
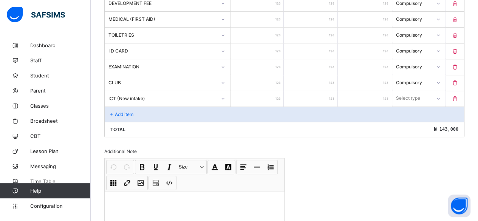
click at [263, 91] on input "number" at bounding box center [258, 98] width 54 height 15
type input "*"
type input "**"
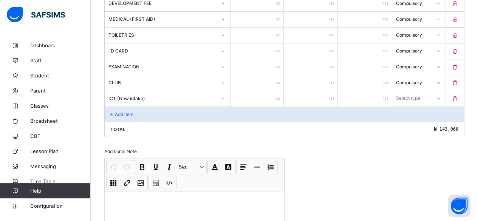
type input "***"
type input "****"
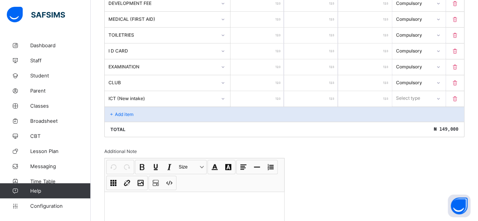
click at [409, 92] on div "Select type" at bounding box center [408, 98] width 24 height 14
click at [406, 109] on div "Compulsory" at bounding box center [419, 115] width 53 height 12
click at [119, 112] on p "Add item" at bounding box center [124, 115] width 19 height 6
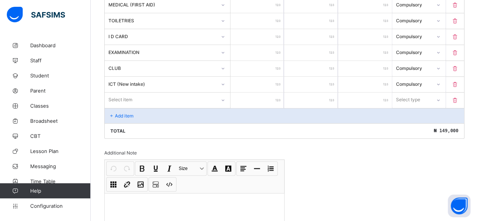
click at [118, 106] on div "Select item" at bounding box center [168, 100] width 126 height 14
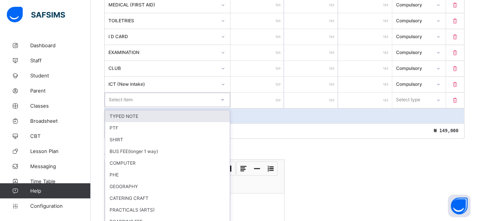
scroll to position [277, 0]
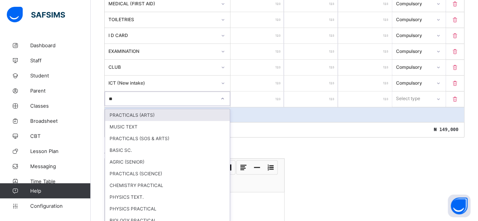
type input "***"
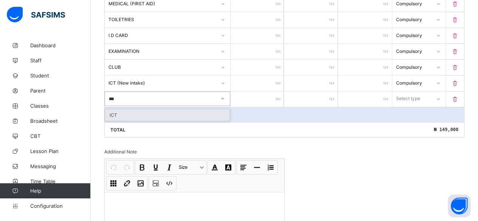
click at [110, 109] on div "ICT" at bounding box center [167, 115] width 125 height 12
click at [268, 91] on input "number" at bounding box center [258, 98] width 54 height 15
type input "*"
type input "**"
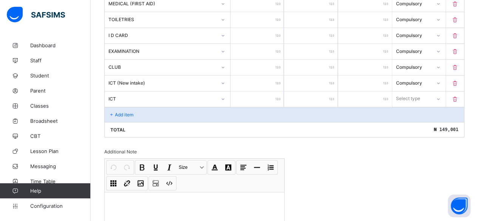
type input "**"
type input "***"
type input "****"
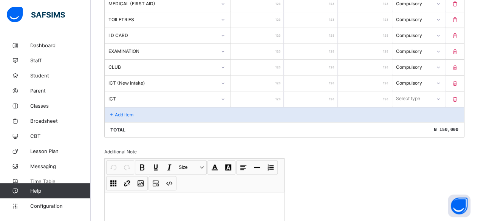
type input "*****"
click at [414, 91] on div "Select type" at bounding box center [409, 98] width 24 height 14
click at [407, 121] on div "Optional" at bounding box center [419, 127] width 53 height 12
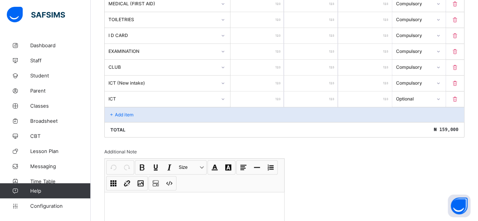
click at [116, 112] on p "Add item" at bounding box center [124, 115] width 19 height 6
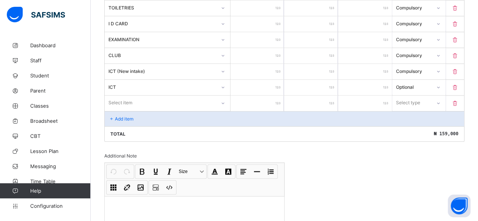
click at [115, 108] on div "Select item" at bounding box center [168, 103] width 126 height 14
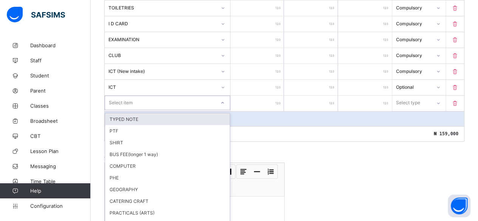
scroll to position [293, 0]
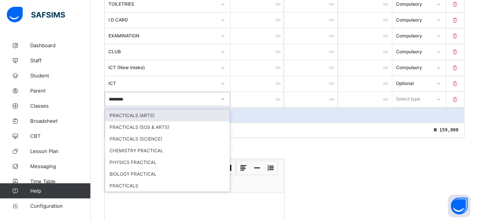
type input "*********"
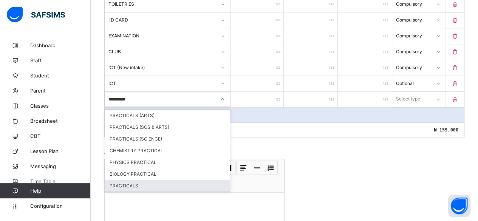
click at [113, 180] on div "PRACTICALS" at bounding box center [167, 186] width 125 height 12
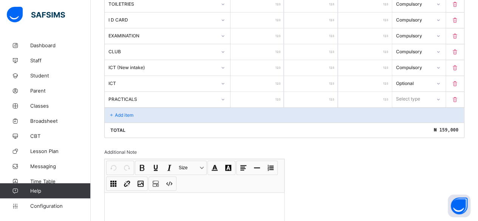
click at [266, 94] on input "number" at bounding box center [258, 99] width 54 height 15
type input "*"
type input "**"
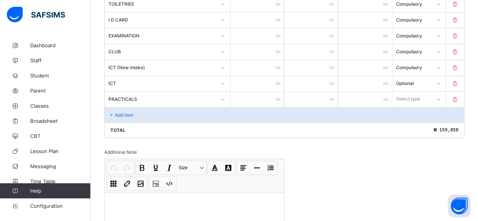
type input "***"
type input "****"
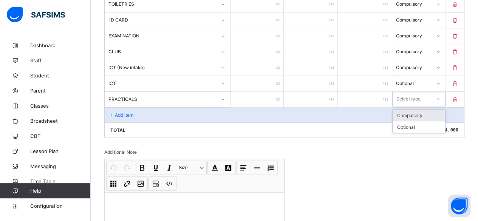
click at [407, 94] on div "Select type" at bounding box center [409, 99] width 24 height 14
click at [408, 110] on div "Compulsory" at bounding box center [419, 116] width 53 height 12
click at [127, 112] on p "Add item" at bounding box center [124, 115] width 19 height 6
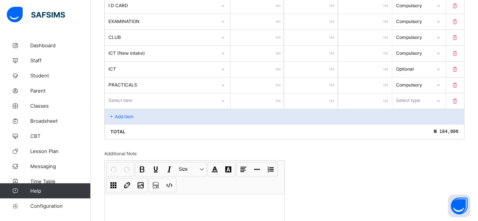
click at [124, 108] on div "Select item" at bounding box center [168, 100] width 126 height 14
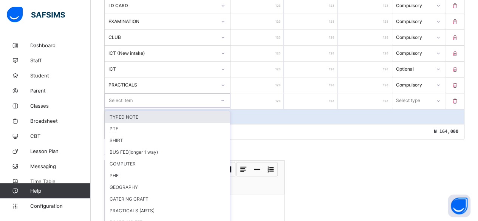
scroll to position [308, 0]
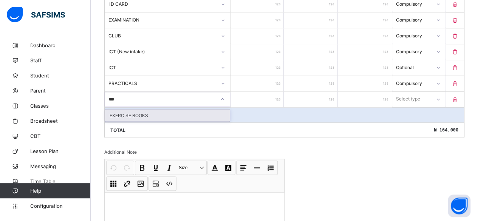
type input "****"
click at [120, 110] on div "EXERCISE BOOKS" at bounding box center [167, 116] width 125 height 12
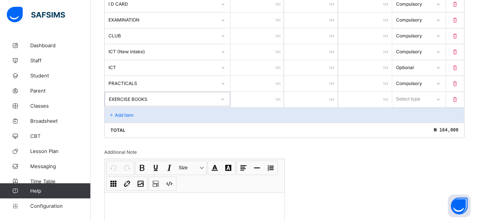
click at [265, 94] on input "number" at bounding box center [258, 99] width 54 height 15
type input "*"
type input "**"
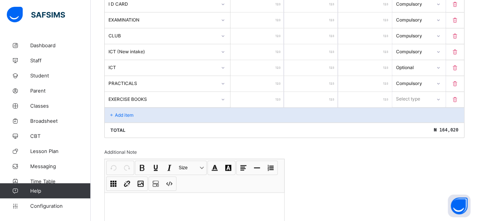
type input "***"
type input "****"
type input "*****"
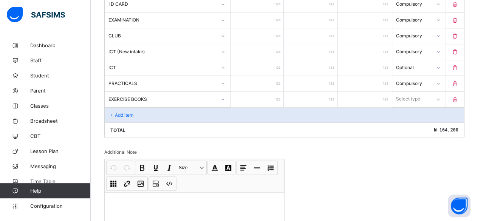
type input "*****"
click at [404, 92] on div "Select type" at bounding box center [409, 99] width 24 height 14
click at [409, 110] on div "Compulsory" at bounding box center [419, 116] width 53 height 12
click at [126, 112] on p "Add item" at bounding box center [124, 115] width 19 height 6
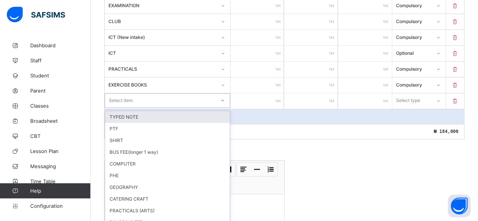
click at [126, 108] on div "option TYPED NOTE focused, 1 of 75. 75 results available. Use Up and Down to ch…" at bounding box center [168, 100] width 126 height 14
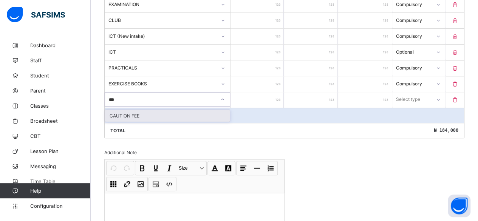
type input "****"
click at [122, 110] on div "CAUTION FEE" at bounding box center [167, 116] width 125 height 12
click at [267, 94] on input "number" at bounding box center [258, 99] width 54 height 15
type input "*"
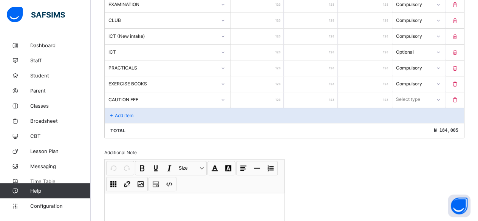
type input "**"
type input "***"
type input "****"
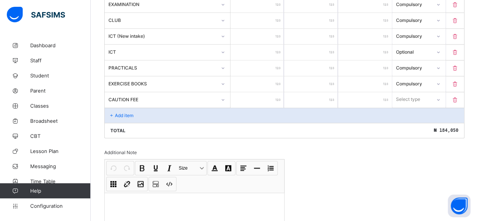
type input "****"
click at [406, 93] on div "Select type" at bounding box center [409, 99] width 24 height 14
click at [409, 110] on div "Compulsory" at bounding box center [419, 116] width 53 height 12
click at [125, 113] on p "Add item" at bounding box center [124, 116] width 19 height 6
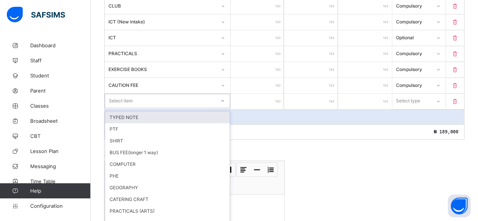
click at [121, 108] on div "option TYPED NOTE focused, 1 of 74. 74 results available. Use Up and Down to ch…" at bounding box center [168, 101] width 126 height 14
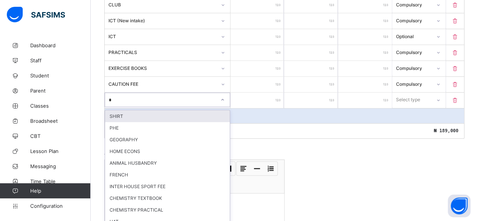
type input "**"
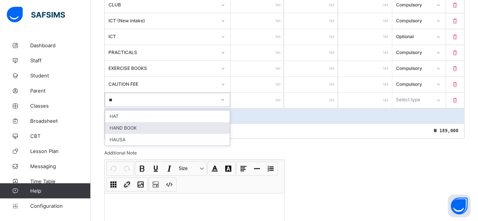
click at [121, 122] on div "HAND BOOK" at bounding box center [167, 128] width 125 height 12
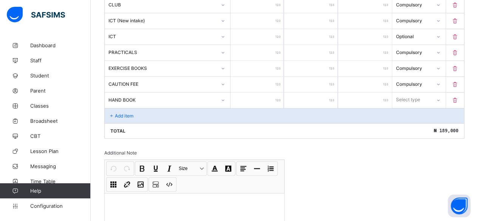
click at [268, 93] on input "number" at bounding box center [258, 100] width 54 height 15
type input "*"
type input "**"
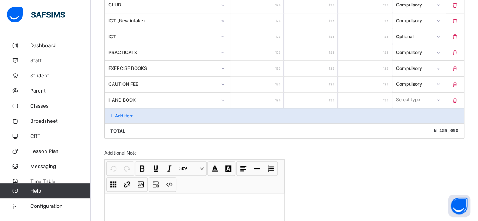
type input "***"
type input "****"
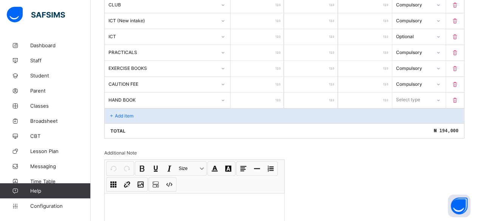
click at [411, 93] on div "Select type" at bounding box center [408, 100] width 24 height 14
click at [410, 110] on div "Compulsory" at bounding box center [419, 116] width 53 height 12
click at [125, 113] on p "Add item" at bounding box center [124, 116] width 19 height 6
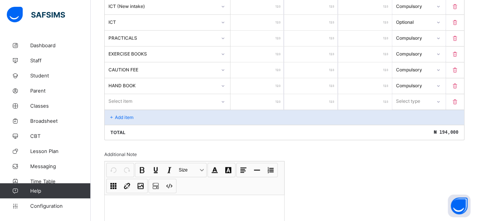
click at [125, 108] on div "Select item" at bounding box center [168, 101] width 126 height 14
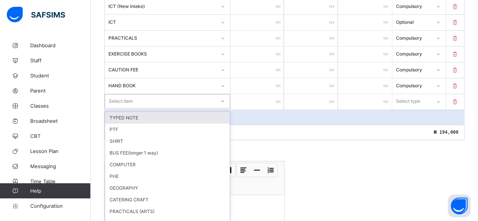
scroll to position [355, 0]
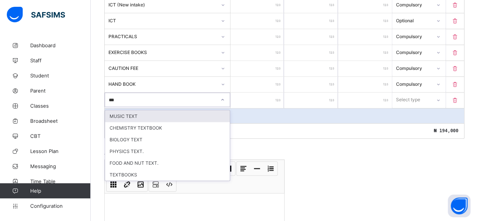
type input "****"
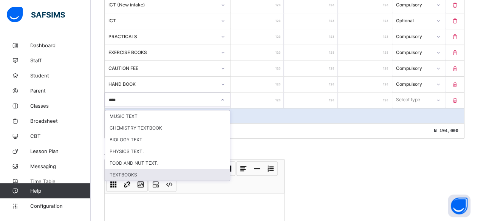
click at [117, 169] on div "TEXTBOOKS" at bounding box center [167, 175] width 125 height 12
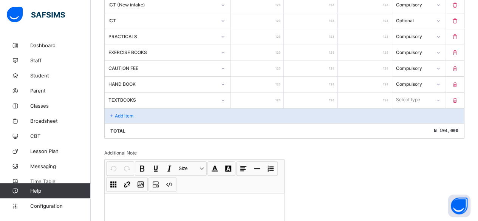
click at [273, 93] on input "number" at bounding box center [258, 100] width 54 height 15
type input "*"
type input "**"
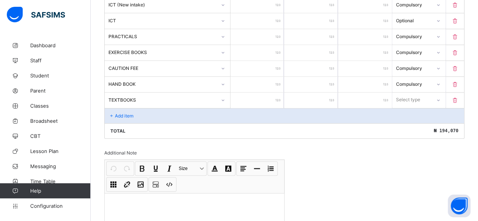
type input "***"
type input "****"
type input "*****"
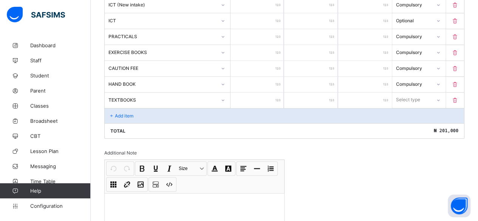
type input "*****"
click at [416, 93] on div "Select type" at bounding box center [409, 100] width 24 height 14
click at [407, 122] on div "Optional" at bounding box center [419, 128] width 53 height 12
click at [120, 113] on p "Add item" at bounding box center [124, 116] width 19 height 6
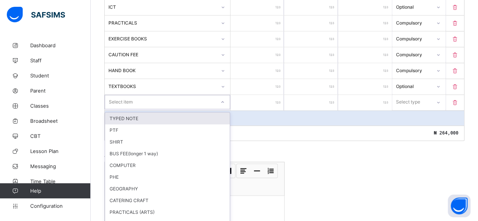
click at [120, 107] on div "option TYPED NOTE focused, 1 of 72. 72 results available. Use Up and Down to ch…" at bounding box center [168, 102] width 126 height 14
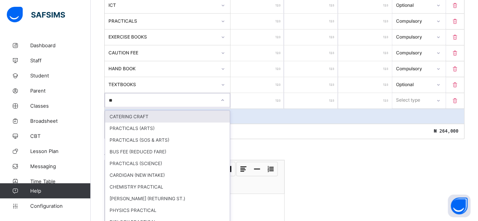
type input "***"
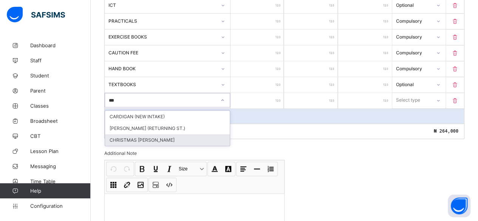
drag, startPoint x: 113, startPoint y: 130, endPoint x: 119, endPoint y: 127, distance: 7.1
click at [113, 134] on div "CHRISTMAS [PERSON_NAME]" at bounding box center [167, 140] width 125 height 12
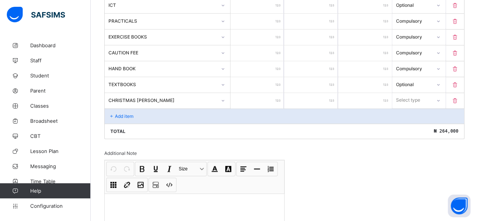
click at [269, 93] on input "number" at bounding box center [258, 100] width 54 height 15
type input "*"
type input "**"
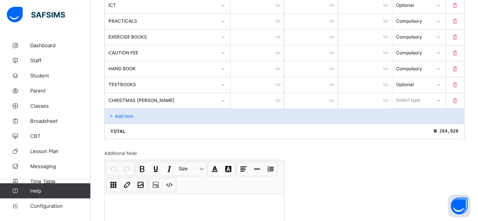
type input "***"
type input "****"
type input "*****"
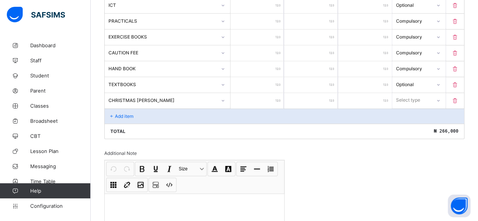
type input "*****"
click at [404, 93] on div "Select type" at bounding box center [409, 100] width 24 height 14
click at [404, 111] on div "Compulsory" at bounding box center [419, 117] width 53 height 12
click at [115, 113] on p "Add item" at bounding box center [124, 116] width 19 height 6
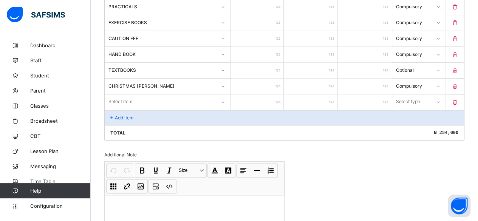
click at [115, 106] on div "Select item" at bounding box center [168, 102] width 126 height 14
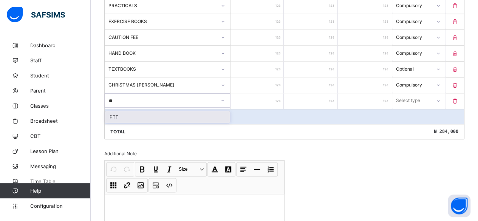
type input "***"
click at [113, 111] on div "PTF" at bounding box center [167, 117] width 125 height 12
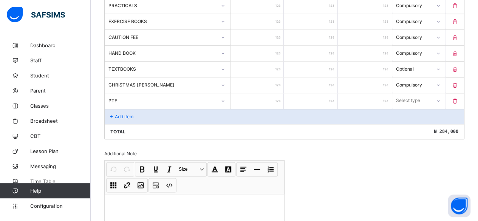
click at [260, 93] on input "number" at bounding box center [258, 100] width 54 height 15
type input "*"
type input "**"
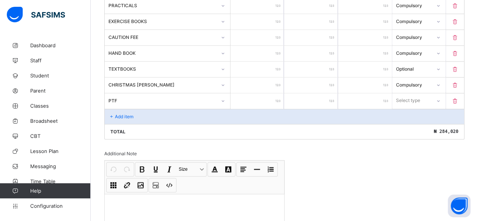
type input "***"
type input "****"
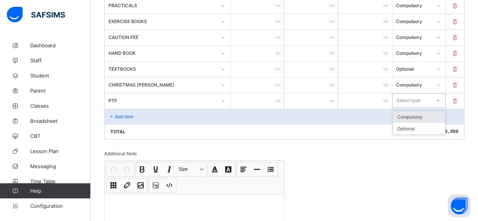
click at [400, 95] on div "Select type" at bounding box center [412, 100] width 39 height 11
click at [407, 111] on div "Compulsory" at bounding box center [419, 117] width 53 height 12
click at [117, 114] on p "Add item" at bounding box center [124, 117] width 19 height 6
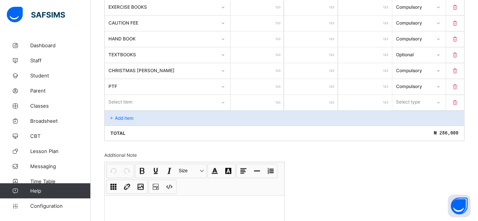
click at [117, 106] on div "Select item" at bounding box center [168, 102] width 126 height 14
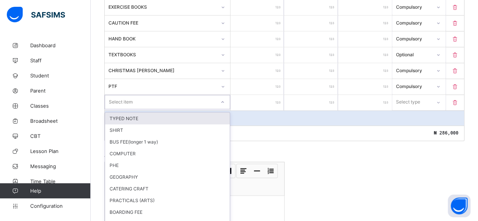
scroll to position [402, 0]
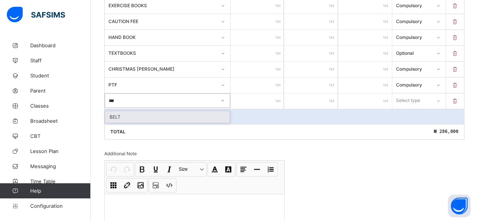
type input "****"
click at [114, 111] on div "BELT" at bounding box center [167, 117] width 125 height 12
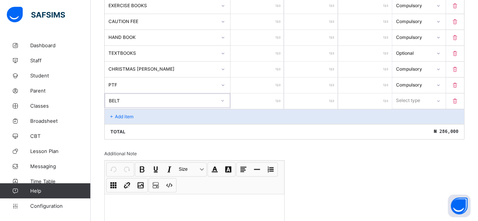
click at [262, 93] on input "number" at bounding box center [258, 100] width 54 height 15
type input "*"
type input "**"
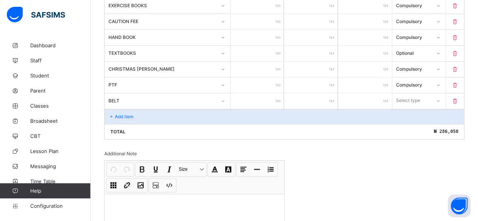
type input "***"
type input "****"
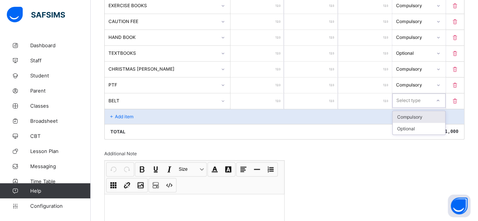
click at [406, 93] on div "Select type" at bounding box center [409, 100] width 24 height 14
click at [406, 123] on div "Optional" at bounding box center [419, 129] width 53 height 12
click at [118, 114] on p "Add item" at bounding box center [124, 117] width 19 height 6
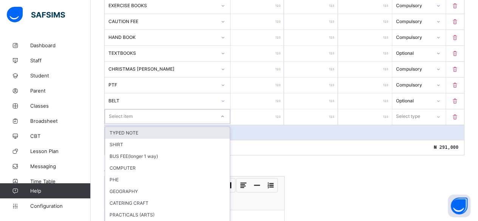
scroll to position [418, 0]
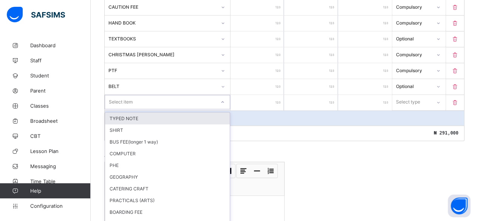
click at [118, 106] on div "option TYPED NOTE focused, 1 of 69. 69 results available. Use Up and Down to ch…" at bounding box center [168, 102] width 126 height 14
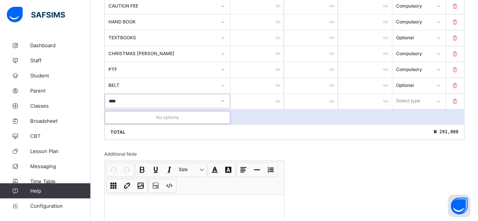
type input "***"
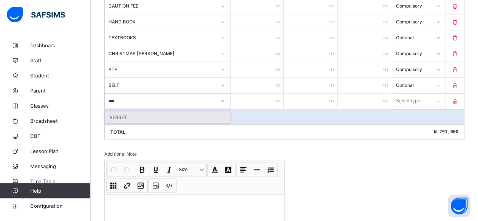
click at [115, 112] on div "BERRET" at bounding box center [167, 118] width 125 height 12
click at [279, 94] on div at bounding box center [258, 101] width 54 height 15
click at [277, 94] on input "number" at bounding box center [258, 101] width 54 height 15
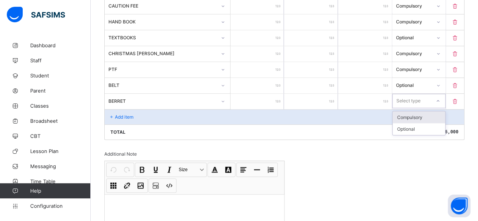
click at [411, 94] on div "Select type" at bounding box center [409, 101] width 24 height 14
click at [408, 123] on div "Optional" at bounding box center [419, 129] width 53 height 12
click at [117, 114] on p "Add item" at bounding box center [124, 117] width 19 height 6
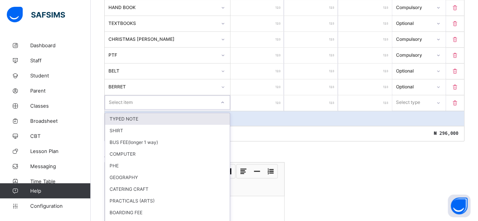
click at [118, 108] on div "option TYPED NOTE focused, 1 of 68. 68 results available. Use Up and Down to ch…" at bounding box center [168, 102] width 126 height 14
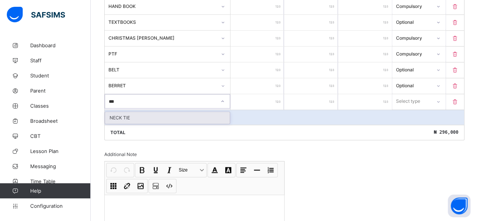
click at [116, 112] on div "NECK TIE" at bounding box center [167, 118] width 125 height 12
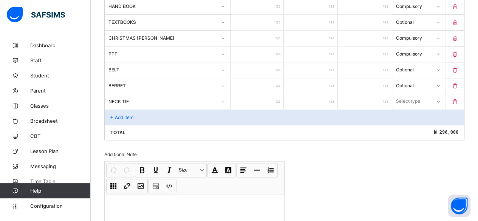
click at [271, 94] on input "number" at bounding box center [258, 101] width 54 height 15
click at [415, 94] on div "Select type" at bounding box center [408, 101] width 24 height 14
click at [412, 124] on div "Optional" at bounding box center [419, 130] width 53 height 12
click at [126, 115] on p "Add item" at bounding box center [124, 118] width 19 height 6
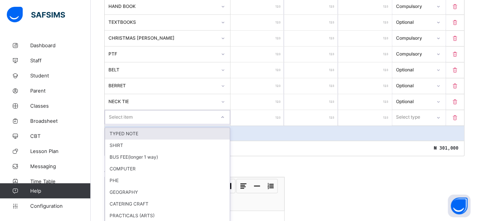
scroll to position [449, 0]
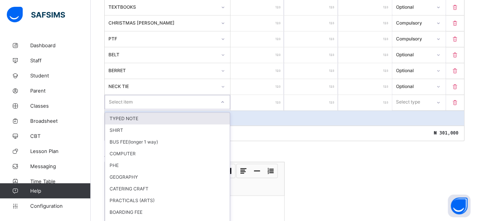
click at [123, 107] on div "option TYPED NOTE focused, 1 of 67. 67 results available. Use Up and Down to ch…" at bounding box center [168, 102] width 126 height 14
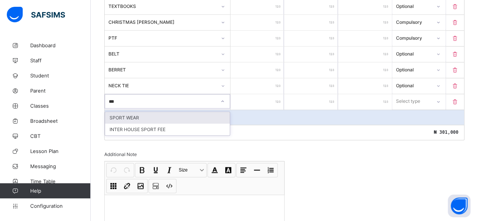
click at [113, 112] on div "SPORT WEAR" at bounding box center [167, 118] width 125 height 12
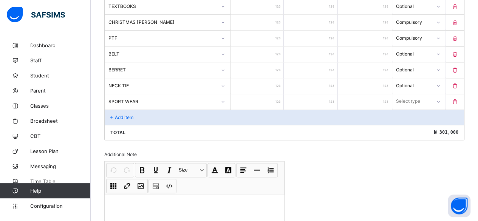
click at [264, 94] on input "number" at bounding box center [258, 101] width 54 height 15
click at [404, 94] on div "Select type" at bounding box center [409, 101] width 24 height 14
click at [407, 124] on div "Optional" at bounding box center [419, 130] width 53 height 12
click at [118, 115] on p "Add item" at bounding box center [124, 118] width 19 height 6
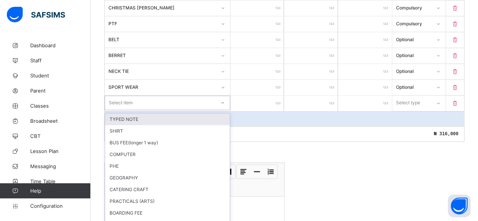
click at [118, 107] on div "option TYPED NOTE focused, 1 of 66. 66 results available. Use Up and Down to ch…" at bounding box center [168, 103] width 126 height 14
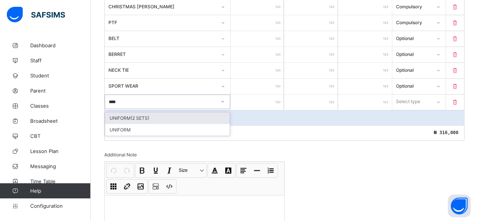
click at [115, 112] on div "UNIFORM(2 SETS)" at bounding box center [167, 118] width 125 height 12
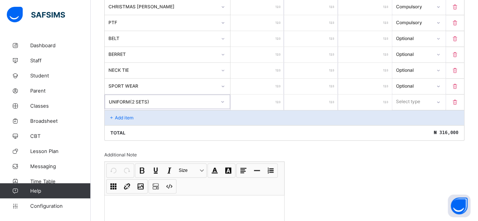
click at [270, 95] on input "number" at bounding box center [258, 102] width 54 height 15
click at [409, 95] on div "Select type" at bounding box center [409, 102] width 24 height 14
click at [406, 124] on div "Optional" at bounding box center [419, 130] width 53 height 12
click at [112, 115] on icon at bounding box center [111, 118] width 6 height 6
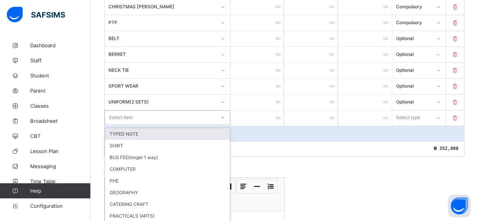
scroll to position [480, 0]
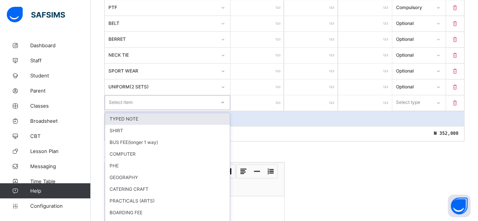
click at [114, 107] on div "option TYPED NOTE focused, 1 of 65. 65 results available. Use Up and Down to ch…" at bounding box center [168, 102] width 126 height 14
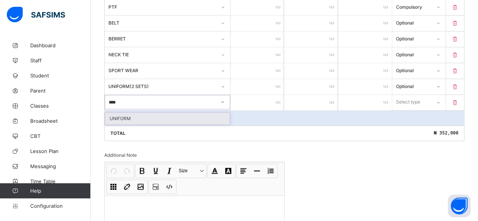
click at [122, 113] on div "UNIFORM" at bounding box center [167, 119] width 125 height 12
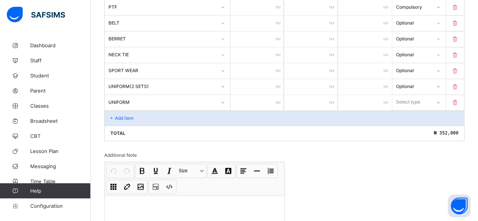
click at [267, 95] on input "number" at bounding box center [258, 102] width 54 height 15
click at [420, 95] on div "Select type" at bounding box center [408, 102] width 24 height 14
click at [419, 124] on div "Optional" at bounding box center [419, 130] width 53 height 12
click at [116, 115] on p "Add item" at bounding box center [124, 118] width 19 height 6
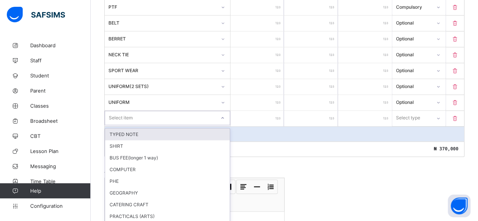
scroll to position [496, 0]
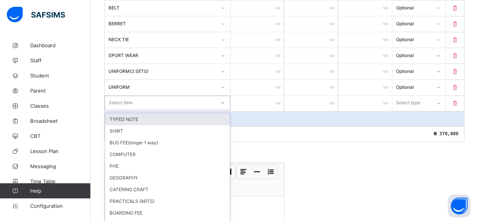
click at [116, 107] on div "option TYPED NOTE focused, 1 of 64. 64 results available. Use Up and Down to ch…" at bounding box center [168, 103] width 126 height 14
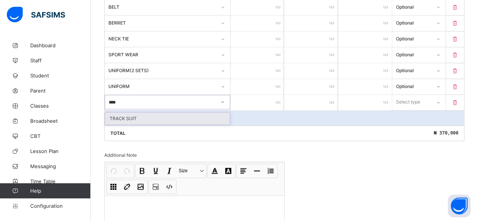
click at [117, 113] on div "TRACK SUIT" at bounding box center [167, 119] width 125 height 12
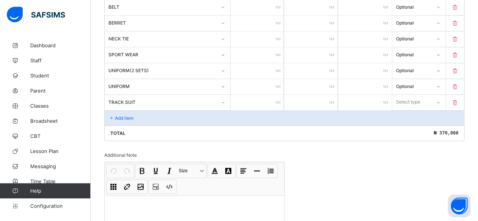
click at [270, 95] on input "number" at bounding box center [258, 102] width 54 height 15
click at [408, 95] on div "Select type" at bounding box center [409, 102] width 24 height 14
click at [409, 124] on div "Optional" at bounding box center [419, 130] width 53 height 12
click at [124, 115] on p "Add item" at bounding box center [124, 118] width 19 height 6
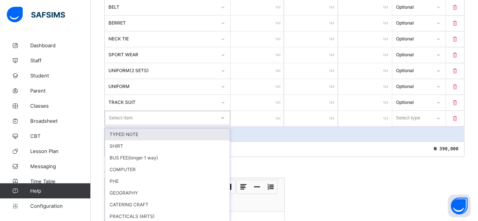
scroll to position [511, 0]
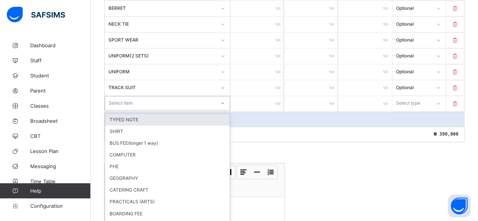
click at [120, 107] on div "option TYPED NOTE focused, 1 of 63. 63 results available. Use Up and Down to ch…" at bounding box center [168, 103] width 126 height 14
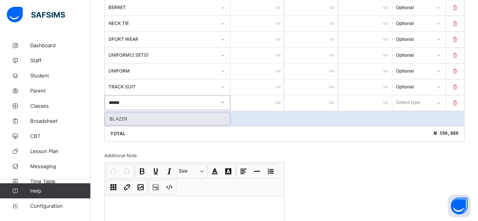
click at [114, 113] on div "BLAZER" at bounding box center [167, 119] width 125 height 12
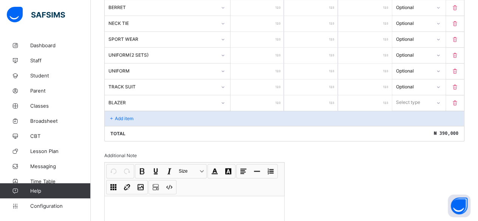
click at [261, 96] on input "number" at bounding box center [258, 102] width 54 height 15
click at [416, 95] on div "Select type" at bounding box center [409, 102] width 24 height 14
click at [410, 125] on div "Optional" at bounding box center [419, 131] width 53 height 12
click at [119, 116] on p "Add item" at bounding box center [124, 119] width 19 height 6
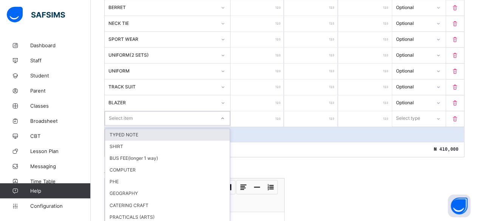
scroll to position [527, 0]
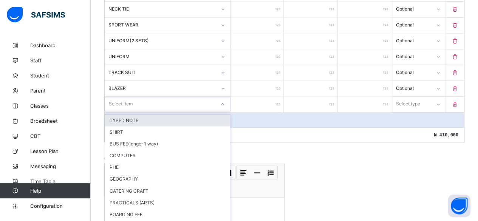
click at [119, 107] on div "option TYPED NOTE focused, 1 of 62. 62 results available. Use Up and Down to ch…" at bounding box center [168, 104] width 126 height 14
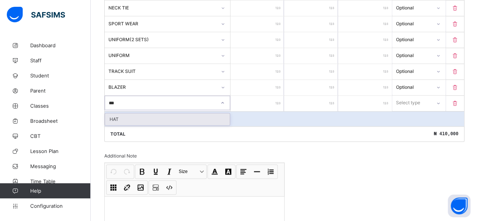
click at [119, 113] on div "HAT" at bounding box center [167, 119] width 125 height 12
click at [258, 96] on input "number" at bounding box center [258, 103] width 54 height 15
click at [405, 96] on div "Select type" at bounding box center [408, 103] width 24 height 14
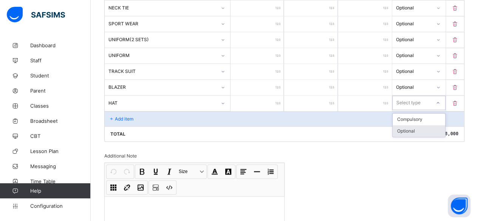
click at [412, 125] on div "Optional" at bounding box center [419, 131] width 53 height 12
click at [124, 116] on p "Add item" at bounding box center [124, 119] width 19 height 6
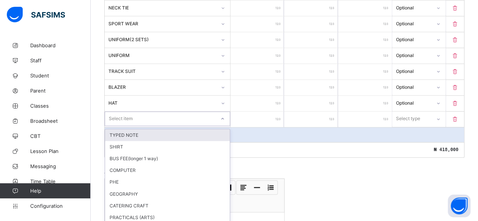
scroll to position [543, 0]
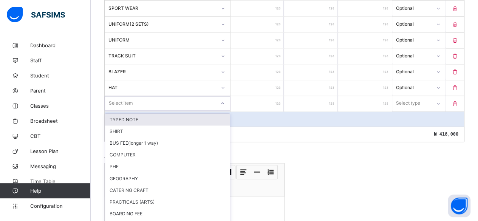
click at [122, 107] on div "option TYPED NOTE focused, 1 of 61. 61 results available. Use Up and Down to ch…" at bounding box center [168, 103] width 126 height 14
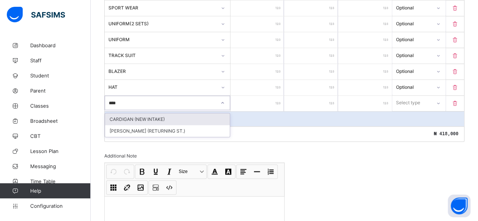
drag, startPoint x: 123, startPoint y: 109, endPoint x: 130, endPoint y: 106, distance: 8.1
click at [123, 113] on div "CARDIGAN (NEW INTAKE)" at bounding box center [167, 119] width 125 height 12
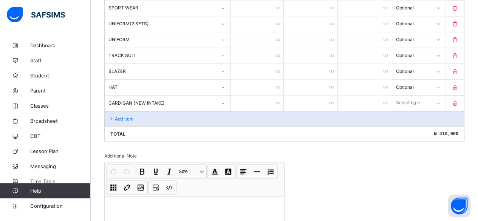
click at [264, 96] on input "number" at bounding box center [258, 103] width 54 height 15
click at [415, 96] on div "Select type" at bounding box center [409, 103] width 24 height 14
click at [416, 125] on div "Optional" at bounding box center [419, 131] width 53 height 12
click at [126, 116] on p "Add item" at bounding box center [124, 119] width 19 height 6
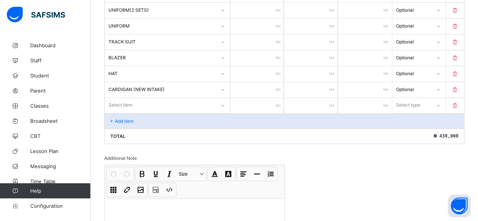
click at [124, 108] on div "Select item" at bounding box center [168, 105] width 126 height 14
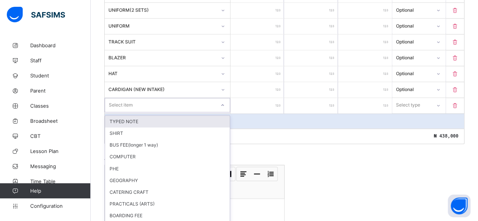
scroll to position [558, 0]
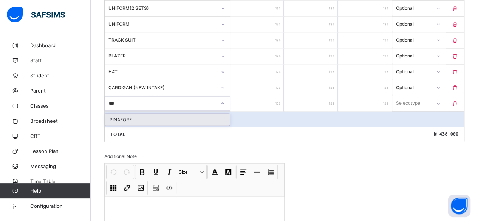
click at [110, 114] on div "PINAFORE" at bounding box center [167, 120] width 125 height 12
click at [260, 96] on input "number" at bounding box center [258, 103] width 54 height 15
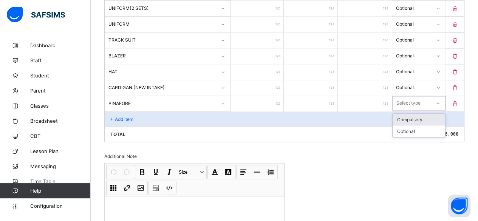
click at [409, 96] on div "Select type" at bounding box center [409, 103] width 24 height 14
click at [413, 126] on div "Optional" at bounding box center [419, 132] width 53 height 12
click at [120, 116] on p "Add item" at bounding box center [124, 119] width 19 height 6
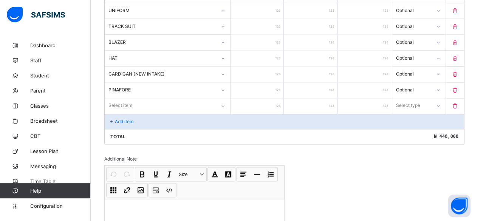
click at [120, 105] on div "Select item" at bounding box center [168, 105] width 126 height 14
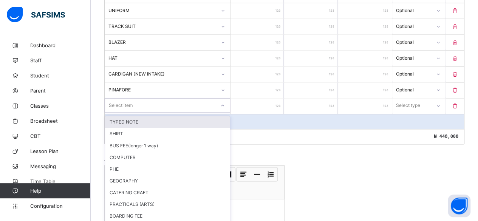
scroll to position [574, 0]
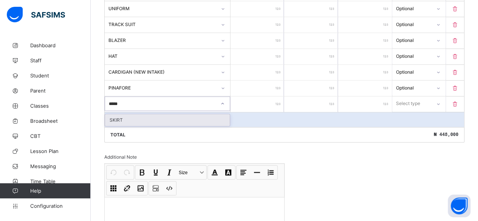
click at [115, 114] on div "SKIRT" at bounding box center [167, 120] width 125 height 12
click at [265, 96] on input "number" at bounding box center [258, 103] width 54 height 15
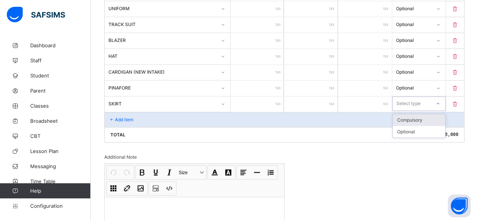
click at [411, 96] on div "Select type" at bounding box center [409, 103] width 24 height 14
click at [422, 126] on div "Optional" at bounding box center [419, 132] width 53 height 12
click at [112, 117] on icon at bounding box center [111, 120] width 6 height 6
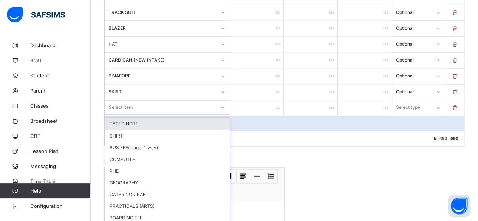
click at [115, 106] on div "option TYPED NOTE focused, 1 of 58. 58 results available. Use Up and Down to ch…" at bounding box center [168, 107] width 126 height 14
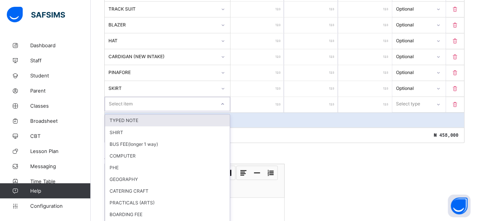
scroll to position [590, 0]
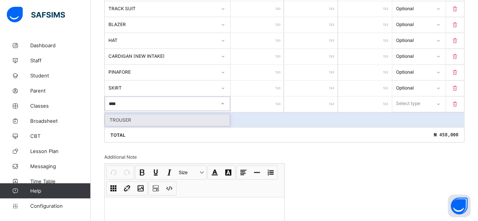
click at [111, 114] on div "TROUSER" at bounding box center [167, 120] width 125 height 12
click at [269, 96] on input "number" at bounding box center [258, 103] width 54 height 15
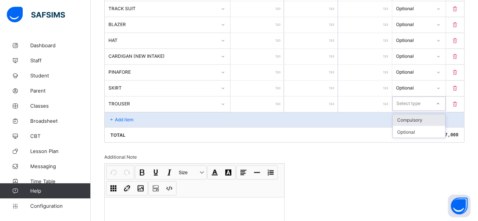
click at [406, 96] on div "Select type" at bounding box center [409, 103] width 24 height 14
click at [411, 126] on div "Optional" at bounding box center [419, 132] width 53 height 12
click at [116, 112] on div "Add item" at bounding box center [285, 119] width 360 height 15
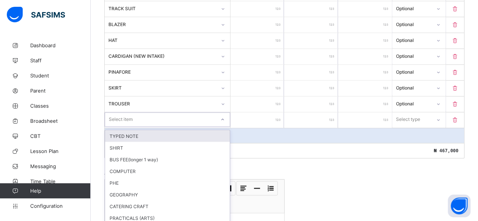
scroll to position [605, 0]
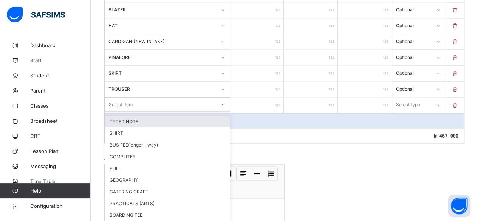
click at [116, 106] on div "option TYPED NOTE focused, 1 of 57. 57 results available. Use Up and Down to ch…" at bounding box center [168, 105] width 126 height 14
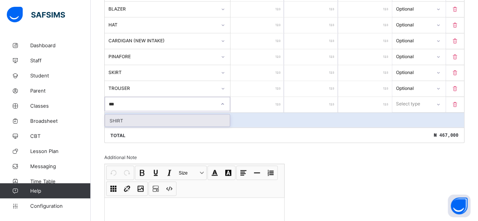
click at [121, 115] on div "SHIRT" at bounding box center [167, 121] width 125 height 12
click at [267, 97] on input "number" at bounding box center [258, 104] width 54 height 15
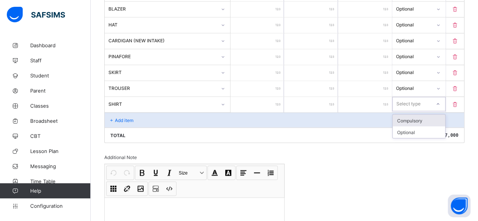
click at [406, 97] on div "Select type" at bounding box center [409, 104] width 24 height 14
click at [413, 126] on div "Optional" at bounding box center [419, 132] width 53 height 12
click at [125, 112] on div "Add item" at bounding box center [285, 119] width 360 height 15
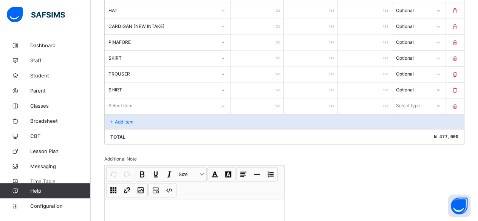
click at [125, 106] on div "Select item" at bounding box center [168, 105] width 126 height 14
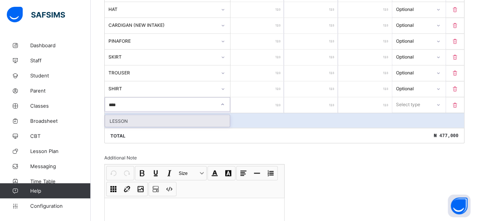
click at [122, 115] on div "LESSON" at bounding box center [167, 121] width 125 height 12
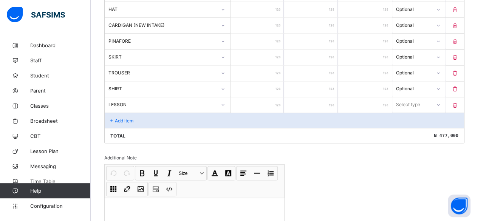
click at [273, 97] on input "number" at bounding box center [258, 104] width 54 height 15
click at [409, 97] on div "Select type" at bounding box center [408, 104] width 24 height 14
click at [413, 127] on div "Optional" at bounding box center [419, 133] width 53 height 12
click at [123, 118] on p "Add item" at bounding box center [124, 121] width 19 height 6
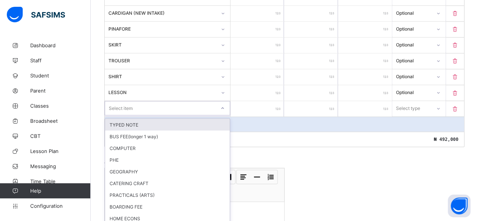
click at [122, 108] on div "option TYPED NOTE focused, 1 of 55. 55 results available. Use Up and Down to ch…" at bounding box center [168, 108] width 126 height 14
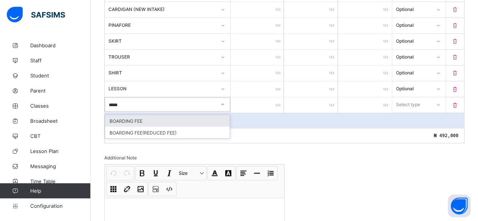
click at [114, 115] on div "BOARDING FEE" at bounding box center [167, 121] width 125 height 12
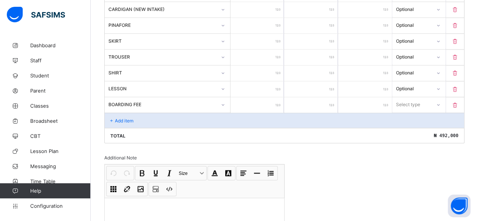
click at [275, 97] on input "number" at bounding box center [258, 104] width 54 height 15
click at [412, 97] on div "Select type" at bounding box center [409, 104] width 24 height 14
click at [414, 127] on div "Optional" at bounding box center [419, 133] width 53 height 12
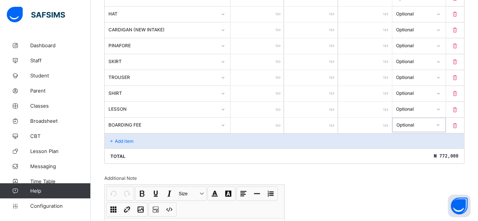
scroll to position [690, 0]
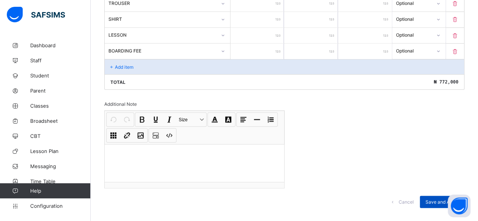
click at [439, 199] on span "Save and Apply" at bounding box center [442, 202] width 33 height 6
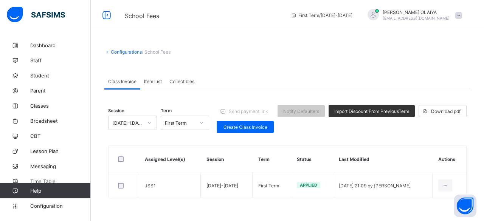
click at [147, 79] on span "Item List" at bounding box center [153, 82] width 18 height 6
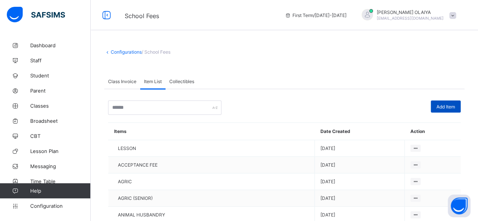
click at [450, 104] on span "Add Item" at bounding box center [446, 107] width 19 height 6
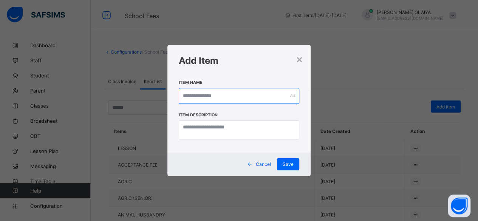
click at [184, 95] on input "text" at bounding box center [239, 96] width 121 height 16
drag, startPoint x: 233, startPoint y: 93, endPoint x: 176, endPoint y: 91, distance: 57.5
click at [176, 91] on div "**********" at bounding box center [241, 114] width 145 height 77
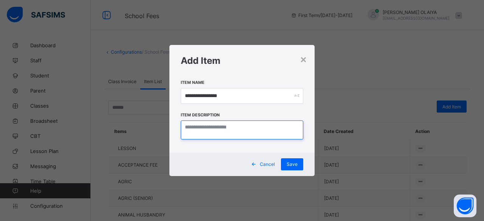
click at [195, 127] on textarea at bounding box center [242, 130] width 122 height 19
paste textarea "**********"
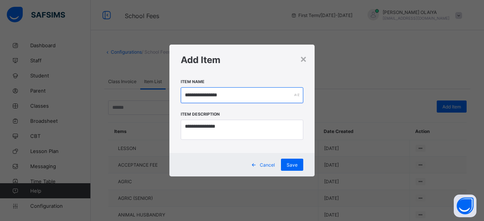
click at [223, 93] on input "**********" at bounding box center [242, 95] width 122 height 16
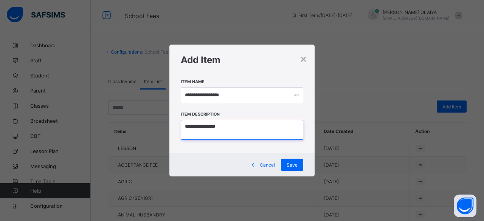
click at [222, 126] on textarea "**********" at bounding box center [242, 130] width 122 height 20
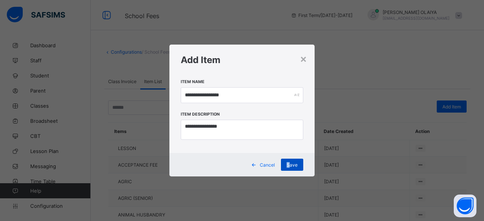
click at [288, 162] on div "Save" at bounding box center [292, 165] width 22 height 12
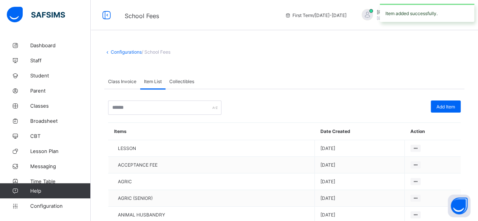
click at [119, 79] on span "Class Invoice" at bounding box center [122, 82] width 28 height 6
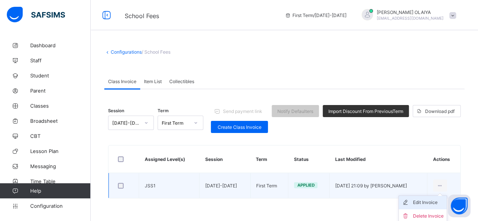
click at [430, 201] on div "Edit Invoice" at bounding box center [428, 203] width 31 height 8
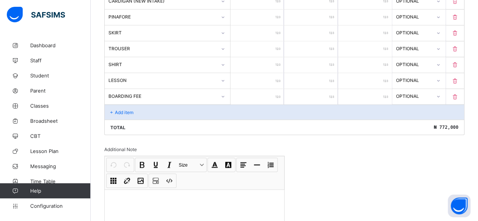
scroll to position [690, 0]
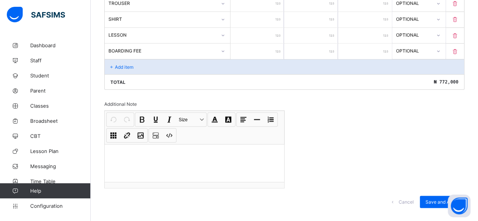
click at [122, 64] on p "Add item" at bounding box center [124, 67] width 19 height 6
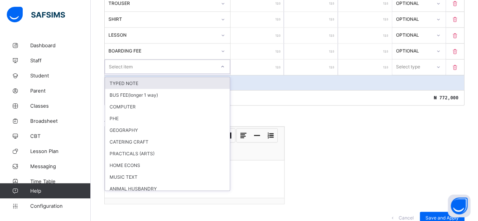
click at [122, 59] on div "Select item" at bounding box center [121, 66] width 24 height 14
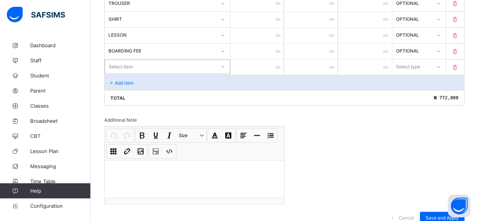
click at [116, 59] on div "Select item" at bounding box center [121, 66] width 24 height 14
click at [114, 77] on div "MEDICAL(BOARDING)" at bounding box center [167, 83] width 125 height 12
click at [270, 59] on input "number" at bounding box center [258, 66] width 54 height 15
click at [407, 59] on div "Select type" at bounding box center [408, 66] width 24 height 14
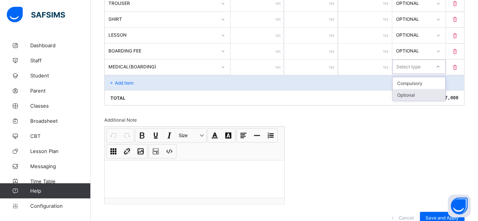
click at [414, 89] on div "Optional" at bounding box center [419, 95] width 53 height 12
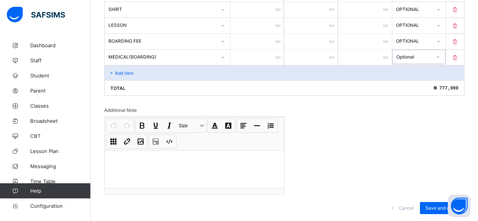
scroll to position [706, 0]
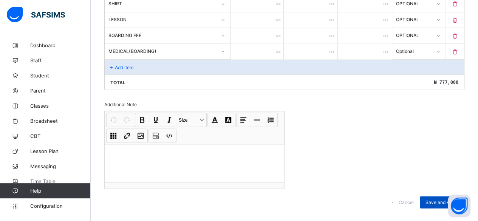
click at [446, 199] on span "Save and Apply" at bounding box center [442, 202] width 33 height 6
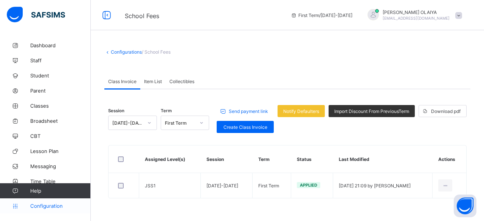
click at [39, 207] on span "Configuration" at bounding box center [60, 206] width 60 height 6
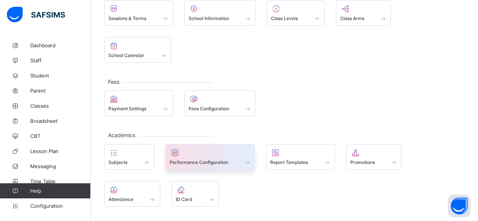
scroll to position [72, 0]
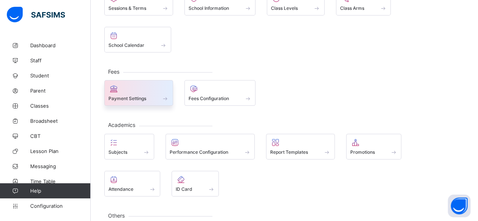
click at [110, 96] on span "Payment Settings" at bounding box center [127, 99] width 38 height 6
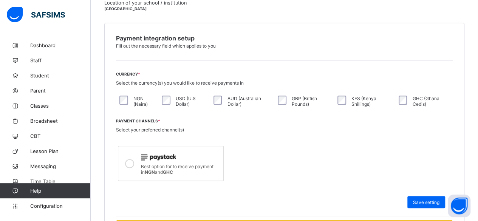
scroll to position [185, 0]
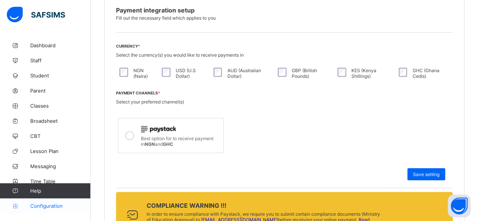
click at [42, 204] on span "Configuration" at bounding box center [60, 206] width 60 height 6
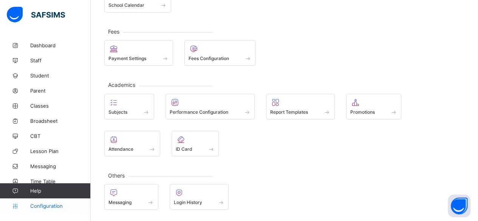
scroll to position [72, 0]
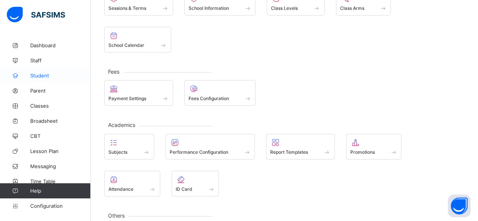
click at [43, 73] on span "Student" at bounding box center [60, 76] width 60 height 6
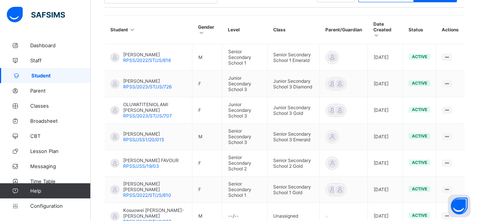
scroll to position [72, 0]
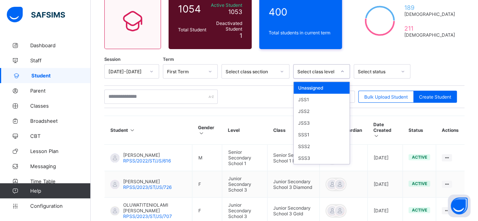
click at [344, 72] on icon at bounding box center [342, 72] width 5 height 8
click at [310, 98] on div "JSS1" at bounding box center [322, 100] width 56 height 12
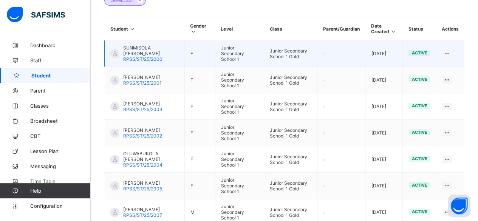
scroll to position [185, 0]
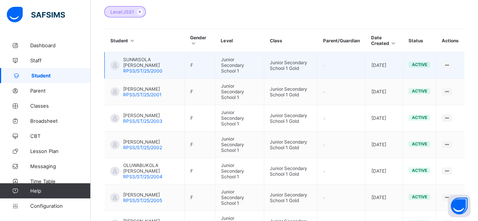
click at [113, 62] on div at bounding box center [114, 65] width 9 height 9
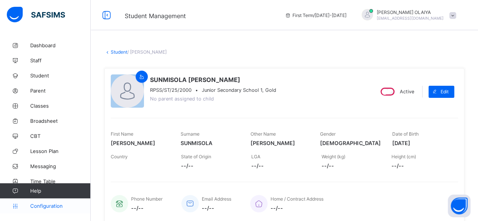
click at [39, 203] on span "Configuration" at bounding box center [60, 206] width 60 height 6
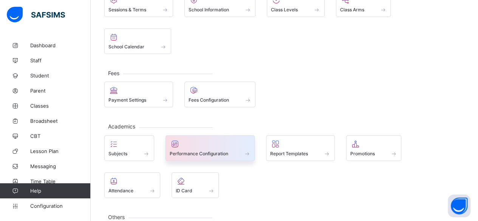
scroll to position [72, 0]
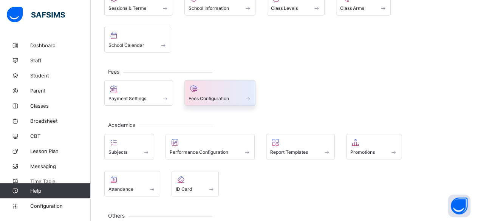
click at [214, 96] on span "Fees Configuration" at bounding box center [209, 99] width 40 height 6
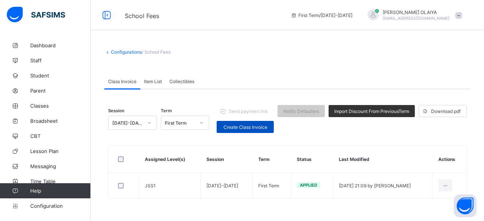
click at [238, 123] on div "Create Class Invoice" at bounding box center [245, 127] width 57 height 12
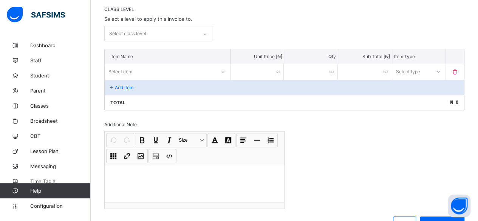
scroll to position [151, 0]
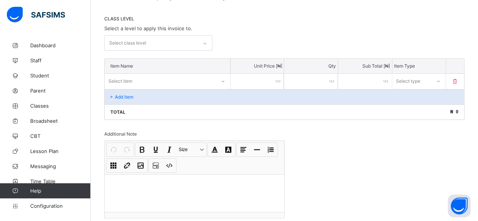
click at [207, 41] on icon at bounding box center [205, 44] width 5 height 8
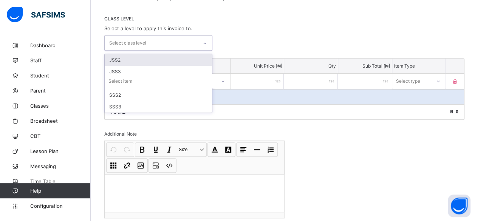
click at [137, 58] on div "JSS2" at bounding box center [158, 60] width 107 height 12
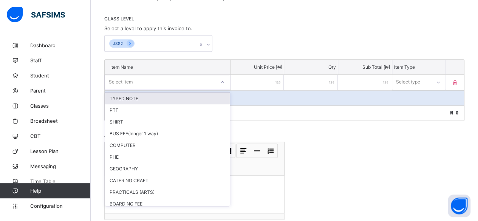
click at [116, 79] on div "Select item" at bounding box center [121, 82] width 24 height 14
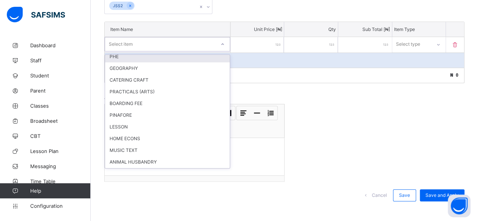
scroll to position [0, 0]
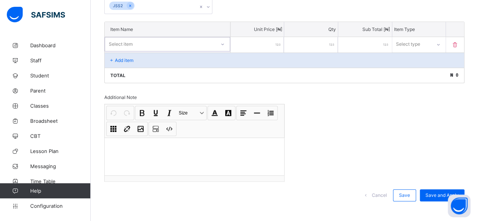
click at [117, 40] on div "Select item" at bounding box center [121, 44] width 24 height 14
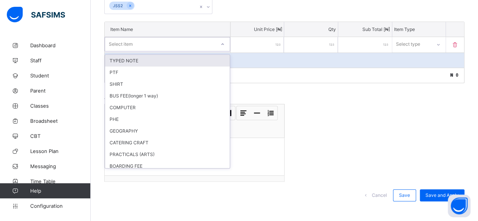
click at [115, 40] on div "Select item" at bounding box center [121, 44] width 24 height 14
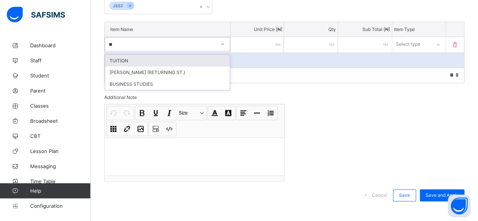
click at [116, 58] on div "TUITION" at bounding box center [167, 61] width 125 height 12
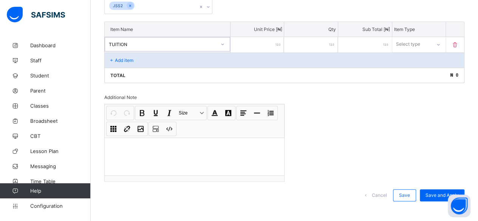
click at [269, 42] on input "number" at bounding box center [258, 44] width 54 height 15
click at [418, 40] on div "Select type" at bounding box center [409, 44] width 24 height 14
click at [417, 57] on div "Compulsory" at bounding box center [419, 61] width 53 height 12
click at [124, 57] on p "Add item" at bounding box center [124, 60] width 19 height 6
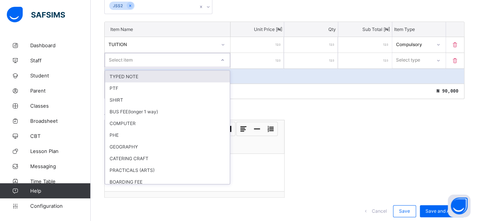
click at [118, 56] on div "Select item" at bounding box center [121, 60] width 24 height 14
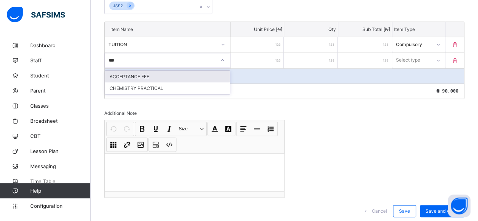
click at [118, 73] on div "ACCEPTANCE FEE" at bounding box center [167, 77] width 125 height 12
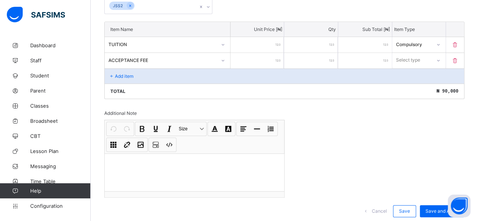
click at [262, 60] on input "number" at bounding box center [258, 60] width 54 height 15
click at [408, 53] on div "Select type" at bounding box center [419, 60] width 54 height 14
click at [411, 85] on div "Optional" at bounding box center [419, 88] width 53 height 12
click at [130, 73] on p "Add item" at bounding box center [124, 76] width 19 height 6
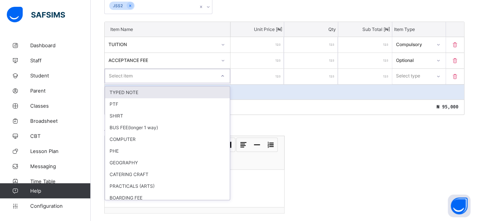
click at [121, 74] on div "Select item" at bounding box center [121, 76] width 24 height 14
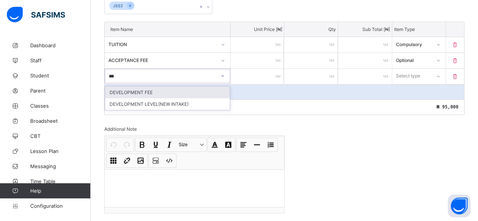
click at [119, 87] on div "DEVELOPMENT FEE" at bounding box center [167, 93] width 125 height 12
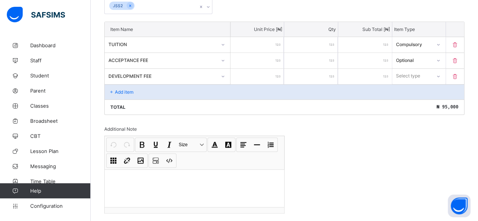
click at [276, 75] on input "number" at bounding box center [258, 76] width 54 height 15
click at [409, 72] on div "Select type" at bounding box center [408, 76] width 24 height 14
click at [413, 87] on div "Compulsory" at bounding box center [419, 93] width 53 height 12
click at [120, 90] on p "Add item" at bounding box center [124, 92] width 19 height 6
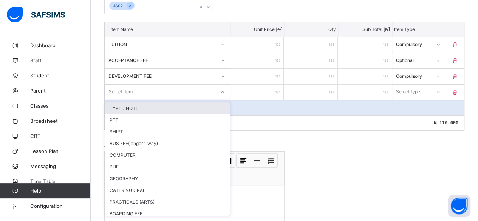
click at [120, 87] on div "Select item" at bounding box center [121, 92] width 24 height 14
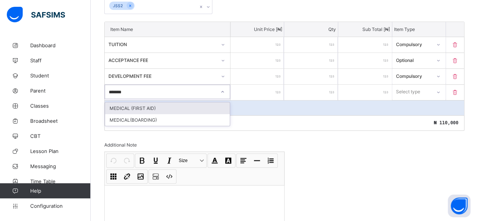
click at [123, 104] on div "MEDICAL (FIRST AID)" at bounding box center [167, 108] width 125 height 12
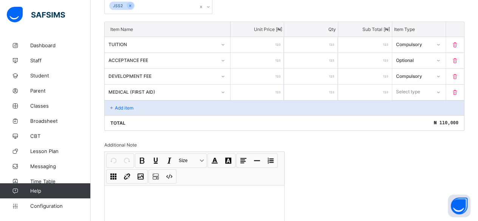
click at [259, 90] on input "number" at bounding box center [258, 92] width 54 height 15
click at [406, 87] on div "Select type" at bounding box center [409, 92] width 24 height 14
click at [409, 103] on div "Compulsory" at bounding box center [419, 108] width 53 height 12
click at [122, 105] on p "Add item" at bounding box center [124, 108] width 19 height 6
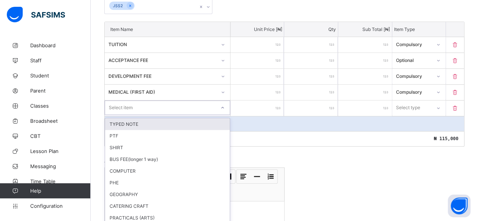
scroll to position [199, 0]
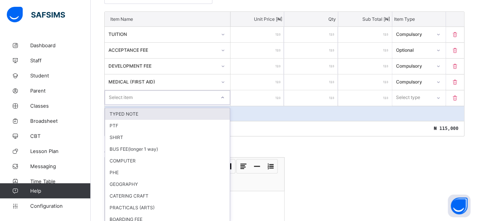
click at [124, 102] on div "Item Name Unit Price [ ₦ ] Qty Sub Total [ ₦ ] Item Type TUITION ***** * ***** …" at bounding box center [284, 73] width 360 height 125
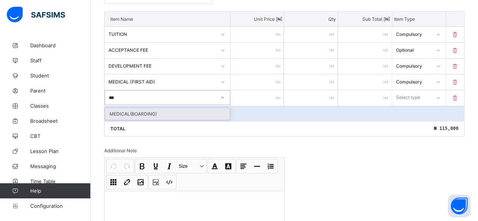
click at [122, 109] on div "MEDICAL(BOARDING)" at bounding box center [167, 114] width 125 height 12
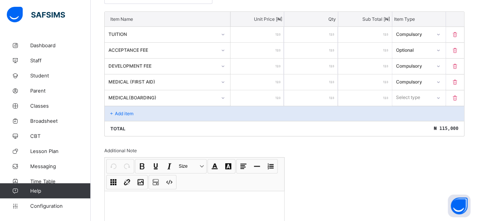
click at [272, 90] on input "number" at bounding box center [258, 97] width 54 height 15
click at [408, 91] on div "Select type" at bounding box center [409, 97] width 24 height 14
click at [412, 121] on div "Optional" at bounding box center [419, 126] width 53 height 12
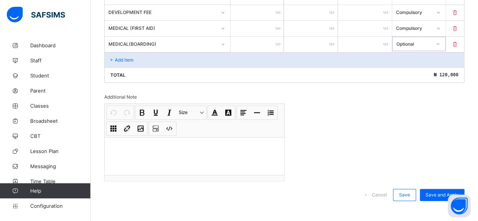
scroll to position [253, 0]
click at [408, 192] on span "Save" at bounding box center [404, 195] width 11 height 6
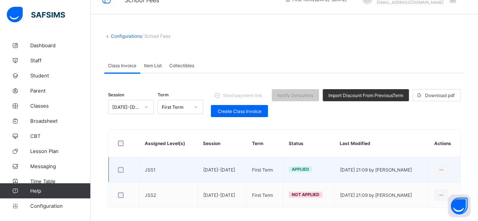
scroll to position [24, 0]
